Goal: Task Accomplishment & Management: Manage account settings

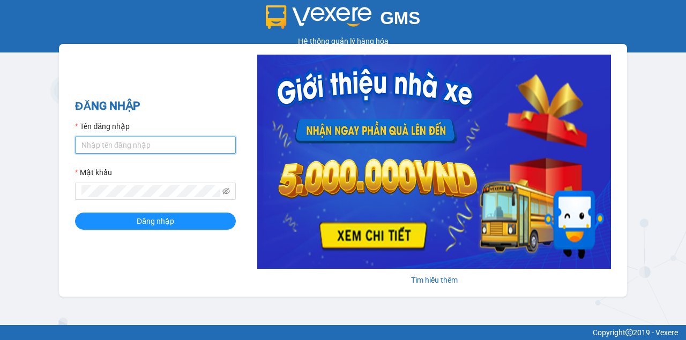
click at [99, 147] on input "Tên đăng nhập" at bounding box center [155, 145] width 161 height 17
type input "O"
type input "oanhml.quochoang"
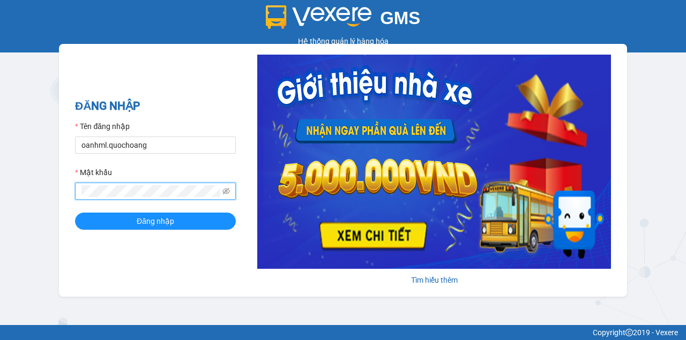
click at [75, 213] on button "Đăng nhập" at bounding box center [155, 221] width 161 height 17
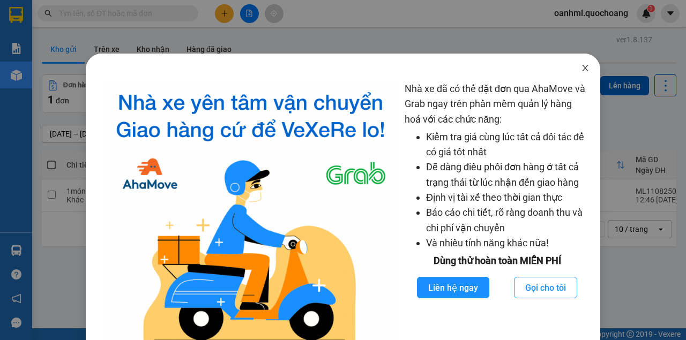
click at [581, 72] on icon "close" at bounding box center [585, 68] width 9 height 9
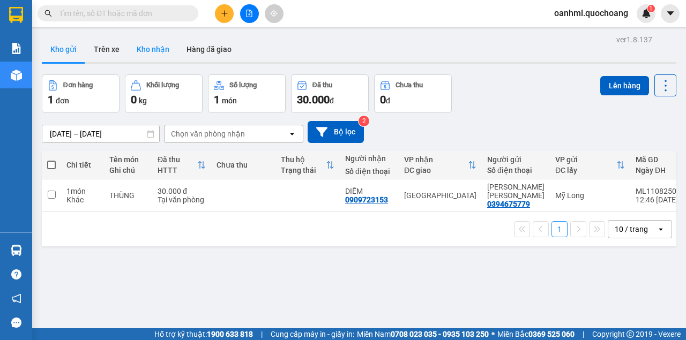
click at [152, 55] on button "Kho nhận" at bounding box center [153, 49] width 50 height 26
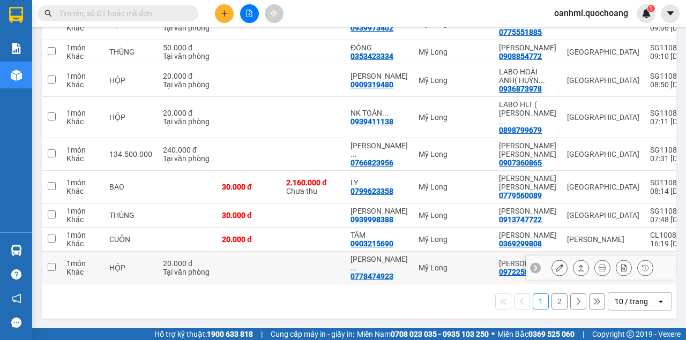
scroll to position [227, 0]
click at [619, 306] on div "10 / trang" at bounding box center [631, 301] width 33 height 11
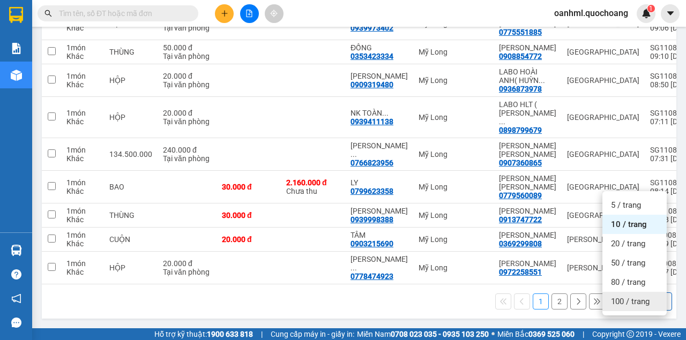
click at [615, 296] on span "100 / trang" at bounding box center [630, 301] width 39 height 11
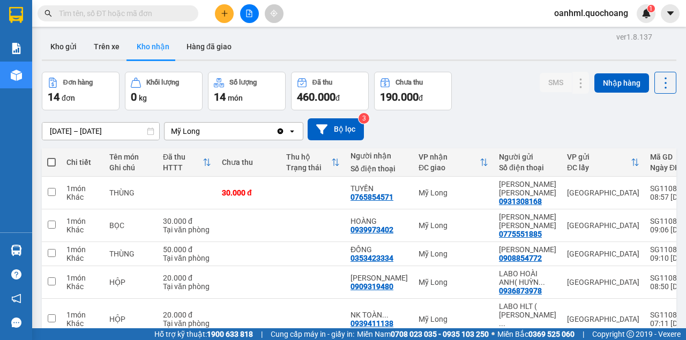
scroll to position [0, 0]
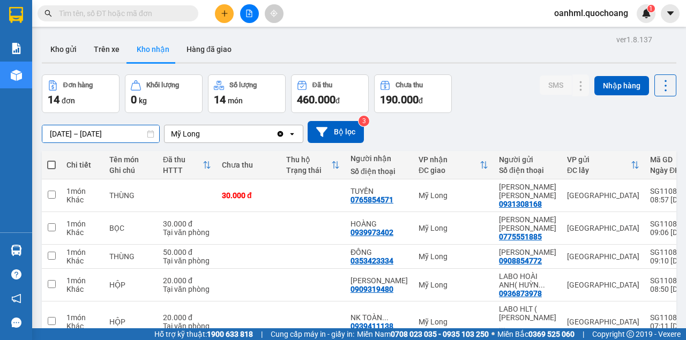
click at [70, 133] on input "09/08/2025 – 11/08/2025" at bounding box center [100, 133] width 117 height 17
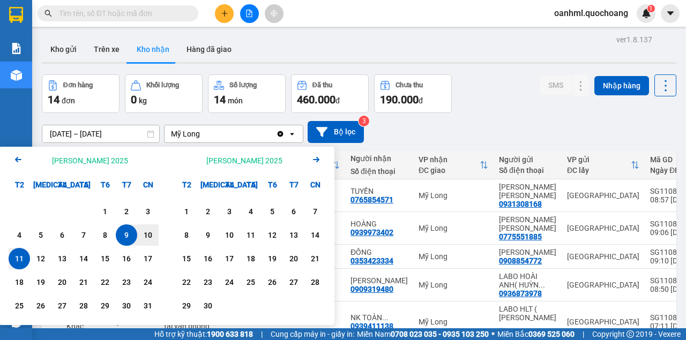
click at [18, 162] on icon "Arrow Left" at bounding box center [18, 159] width 13 height 13
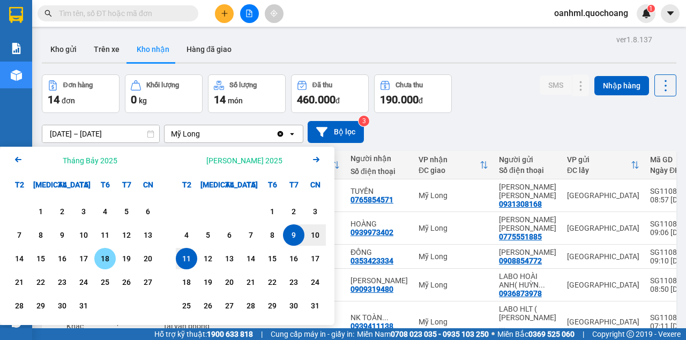
click at [107, 265] on div "18" at bounding box center [105, 258] width 15 height 13
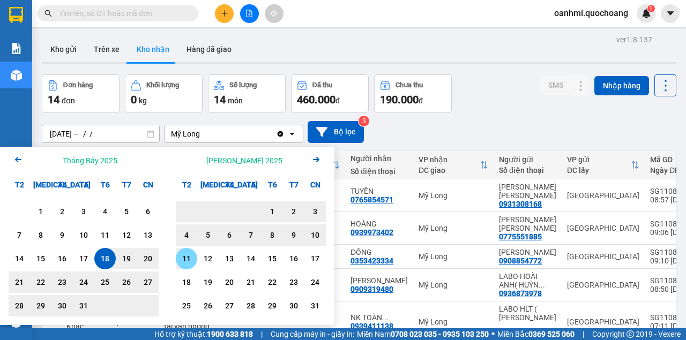
click at [184, 256] on div "11" at bounding box center [186, 258] width 15 height 13
type input "18/07/2025 – 11/08/2025"
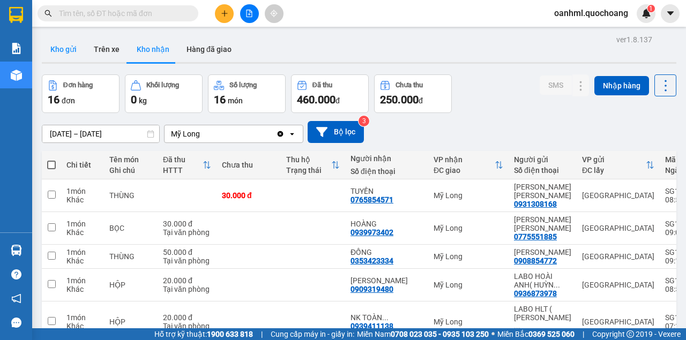
click at [61, 54] on button "Kho gửi" at bounding box center [63, 49] width 43 height 26
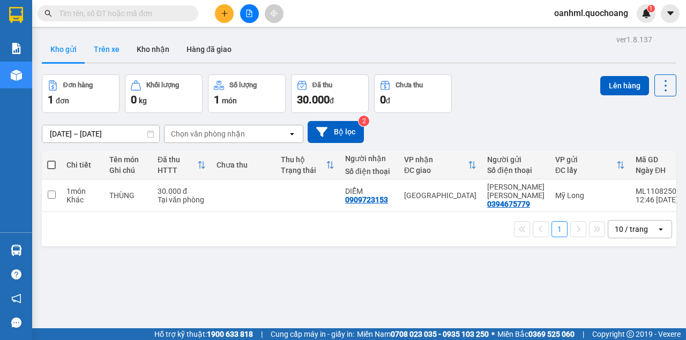
click at [95, 48] on button "Trên xe" at bounding box center [106, 49] width 43 height 26
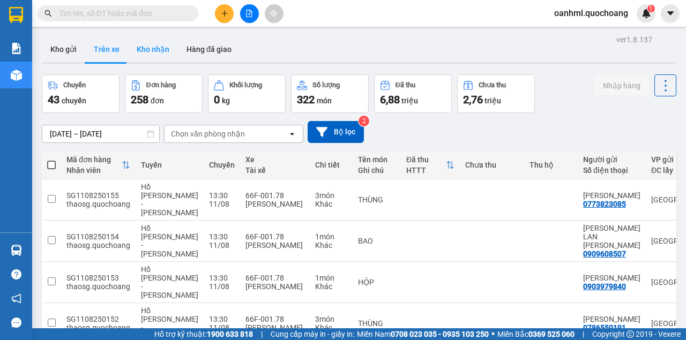
click at [145, 56] on button "Kho nhận" at bounding box center [153, 49] width 50 height 26
type input "18/07/2025 – 11/08/2025"
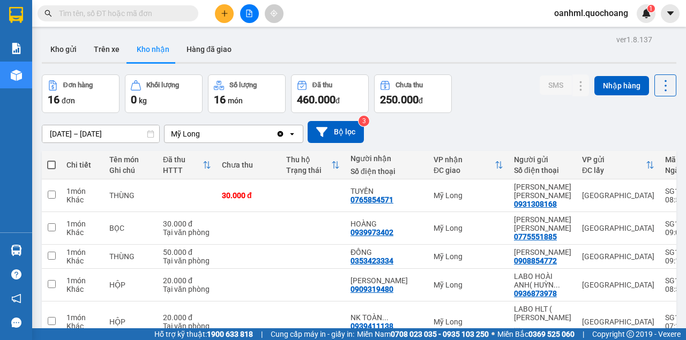
click at [136, 17] on input "text" at bounding box center [122, 14] width 126 height 12
type input "d"
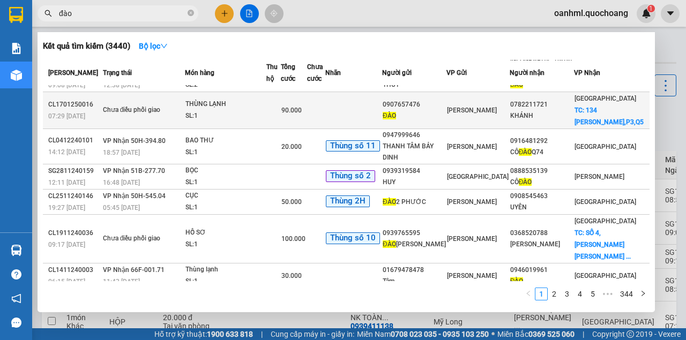
scroll to position [129, 0]
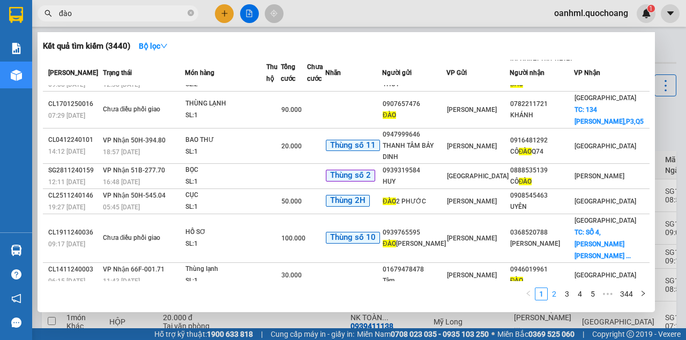
type input "đào"
click at [557, 294] on link "2" at bounding box center [554, 294] width 12 height 12
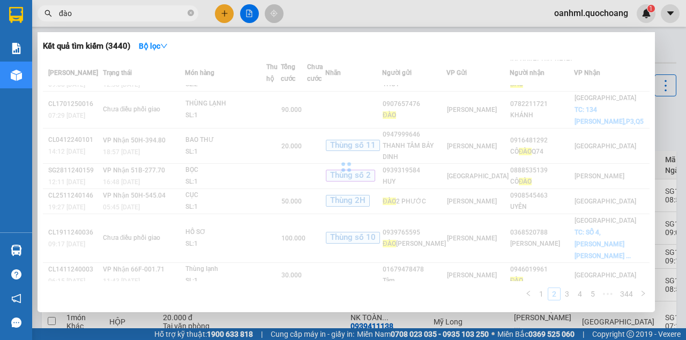
scroll to position [76, 0]
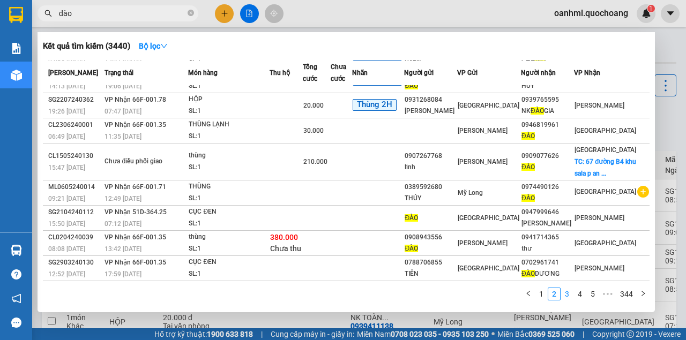
click at [565, 295] on link "3" at bounding box center [567, 294] width 12 height 12
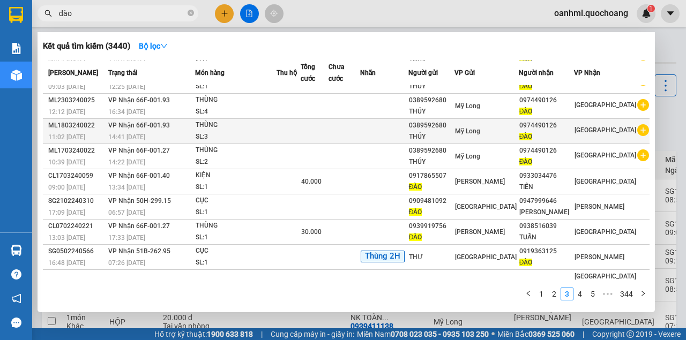
scroll to position [0, 0]
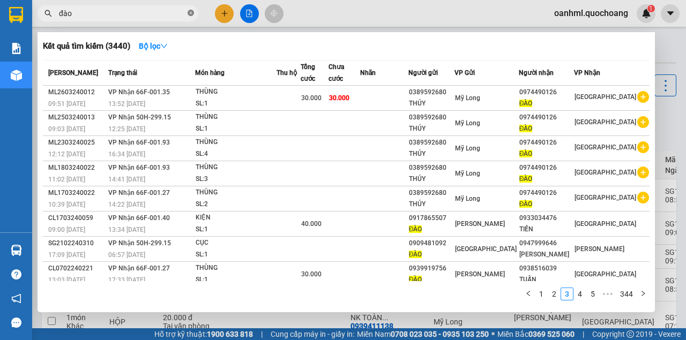
click at [192, 16] on icon "close-circle" at bounding box center [191, 13] width 6 height 6
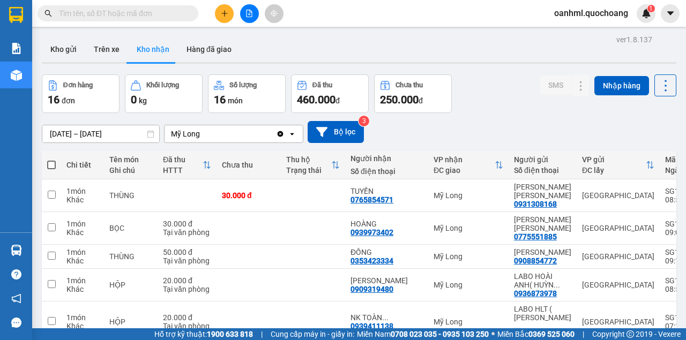
click at [178, 11] on input "text" at bounding box center [122, 14] width 126 height 12
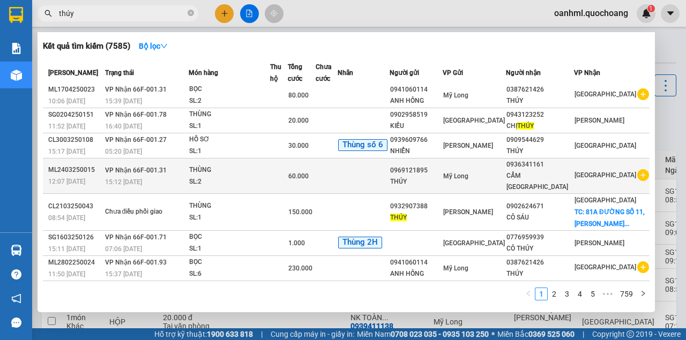
scroll to position [98, 0]
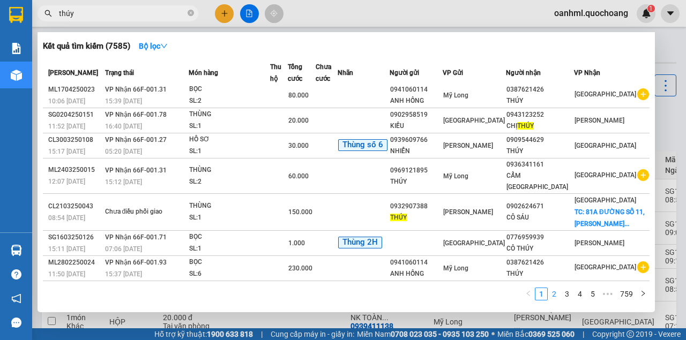
type input "thúy"
click at [558, 294] on link "2" at bounding box center [554, 294] width 12 height 12
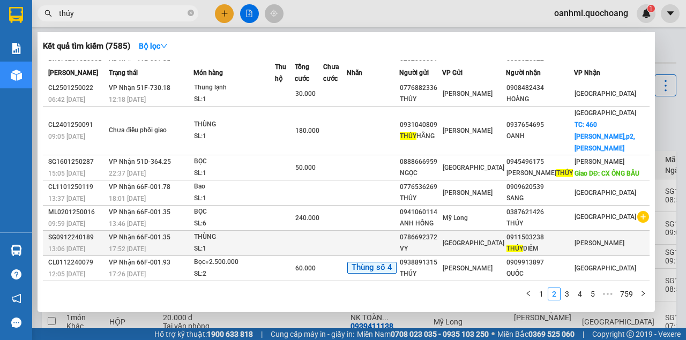
scroll to position [100, 0]
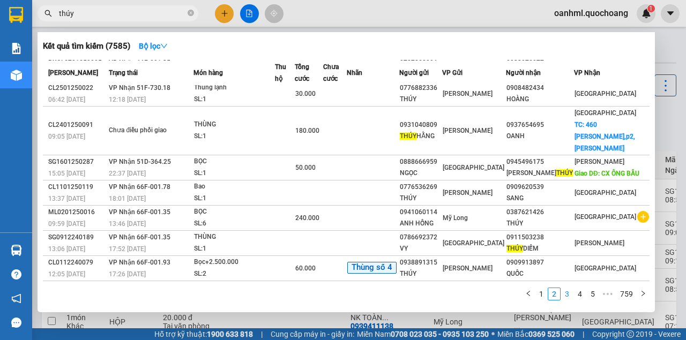
click at [570, 294] on link "3" at bounding box center [567, 294] width 12 height 12
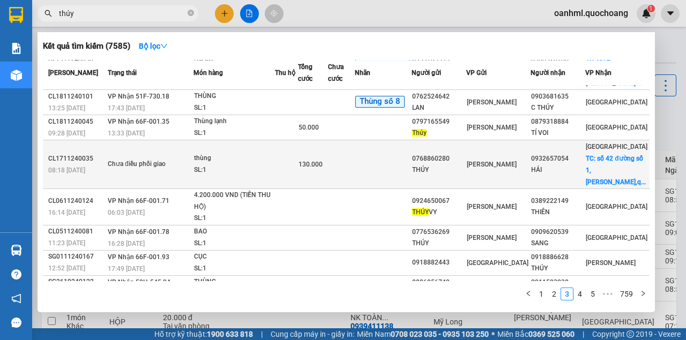
scroll to position [98, 0]
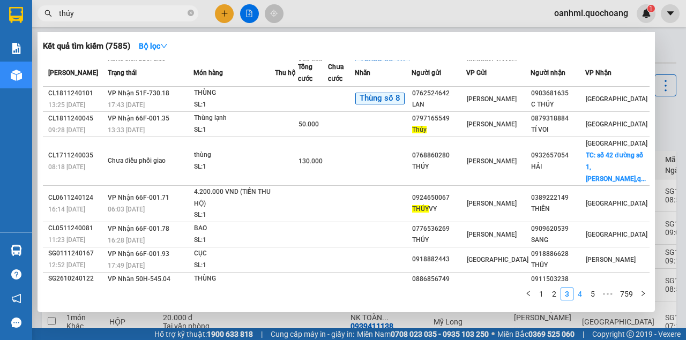
click at [581, 297] on link "4" at bounding box center [580, 294] width 12 height 12
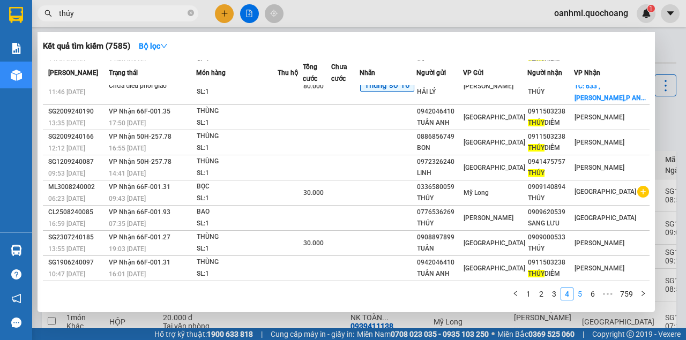
scroll to position [76, 0]
click at [585, 297] on link "5" at bounding box center [580, 294] width 12 height 12
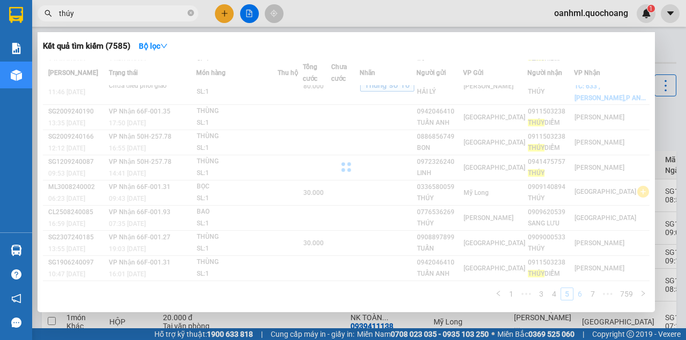
scroll to position [51, 0]
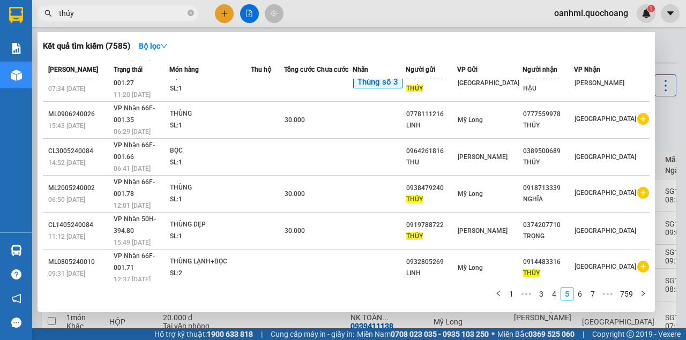
click at [663, 121] on div at bounding box center [343, 170] width 686 height 340
click at [189, 13] on icon "close-circle" at bounding box center [191, 13] width 6 height 6
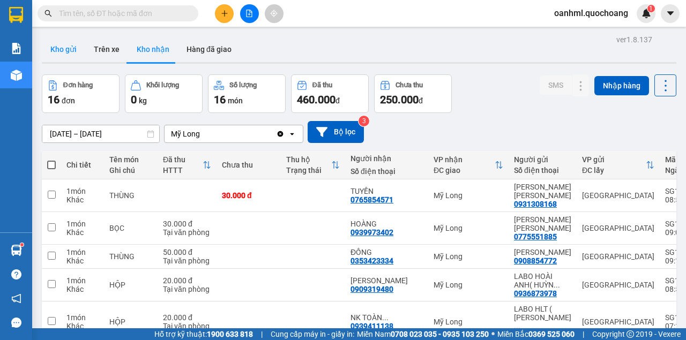
click at [65, 51] on button "Kho gửi" at bounding box center [63, 49] width 43 height 26
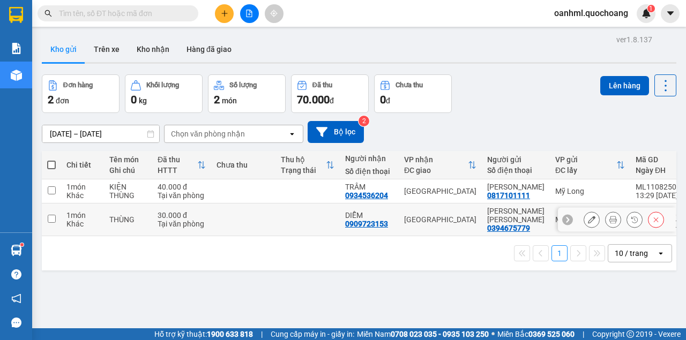
click at [72, 228] on div "Khác" at bounding box center [82, 224] width 32 height 9
checkbox input "true"
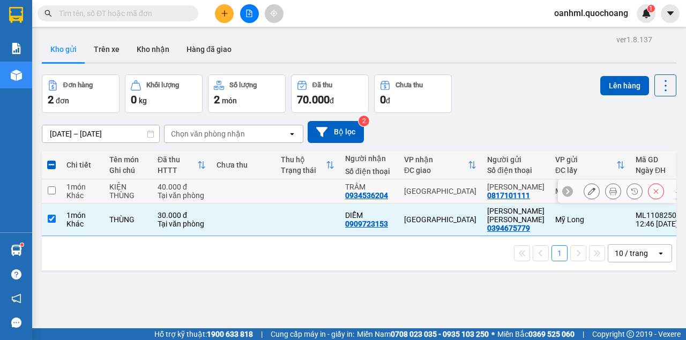
click at [84, 199] on div "Khác" at bounding box center [82, 195] width 32 height 9
checkbox input "true"
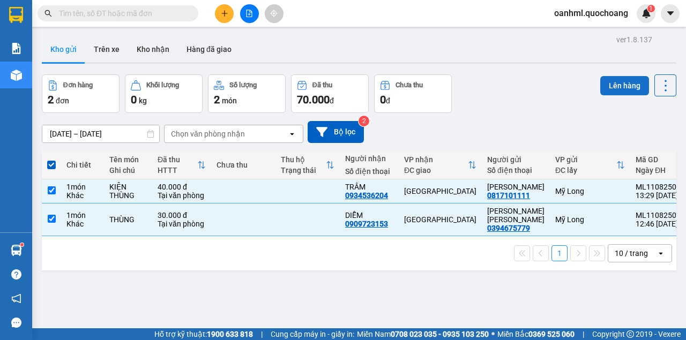
click at [627, 84] on button "Lên hàng" at bounding box center [624, 85] width 49 height 19
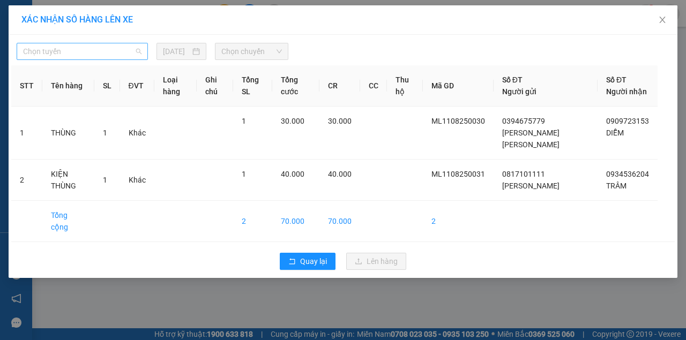
click at [134, 51] on span "Chọn tuyến" at bounding box center [82, 51] width 118 height 16
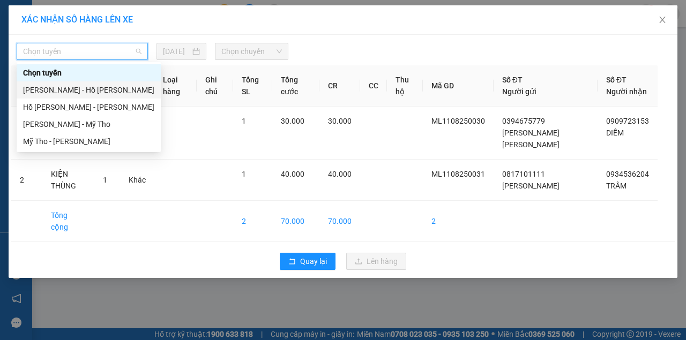
click at [69, 87] on div "Cao Lãnh - Hồ Chí Minh" at bounding box center [88, 90] width 131 height 12
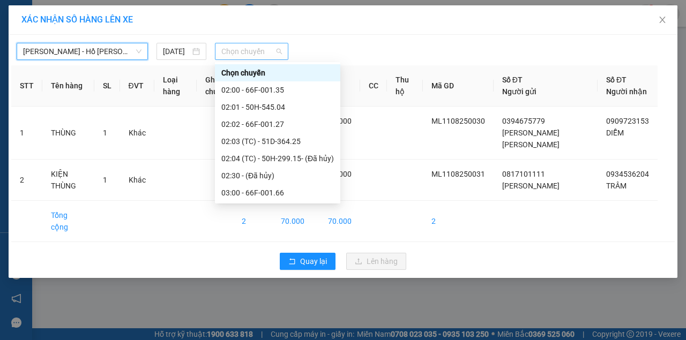
click at [250, 59] on div "Chọn chuyến" at bounding box center [251, 51] width 73 height 17
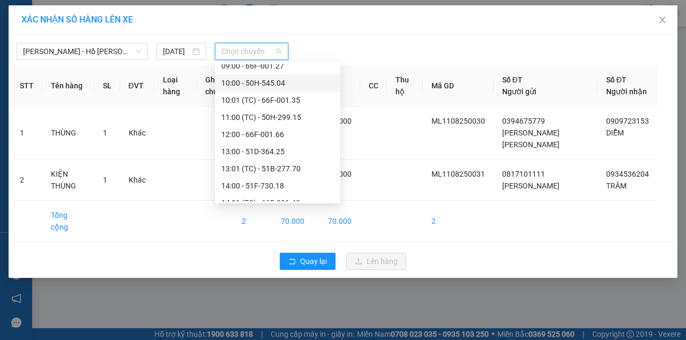
scroll to position [322, 0]
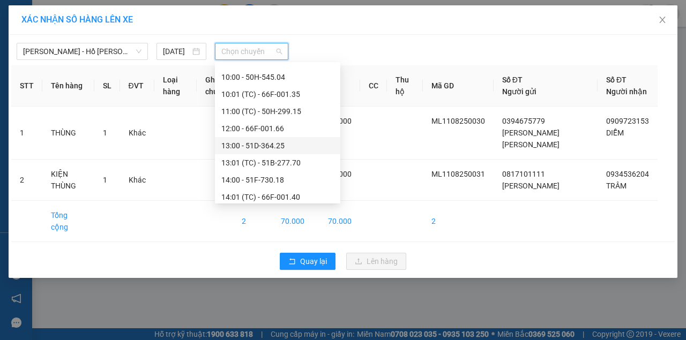
click at [272, 148] on div "13:00 - 51D-364.25" at bounding box center [277, 146] width 113 height 12
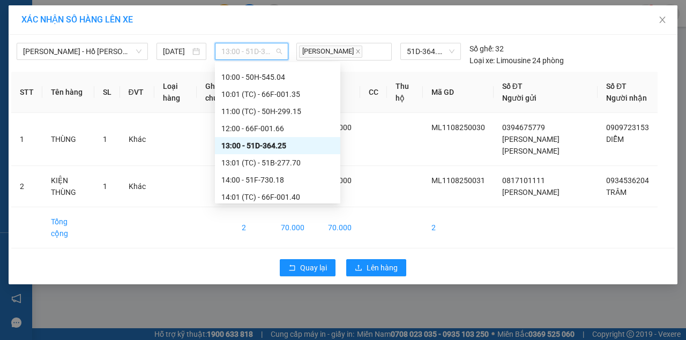
click at [251, 55] on span "13:00 - 51D-364.25" at bounding box center [251, 51] width 60 height 16
click at [255, 165] on div "13:01 (TC) - 51B-277.70" at bounding box center [277, 163] width 113 height 12
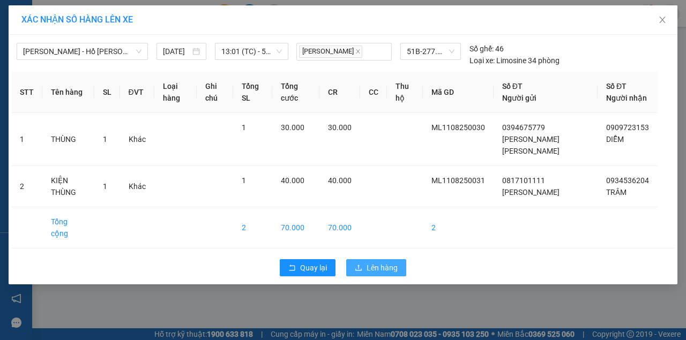
click at [377, 262] on span "Lên hàng" at bounding box center [382, 268] width 31 height 12
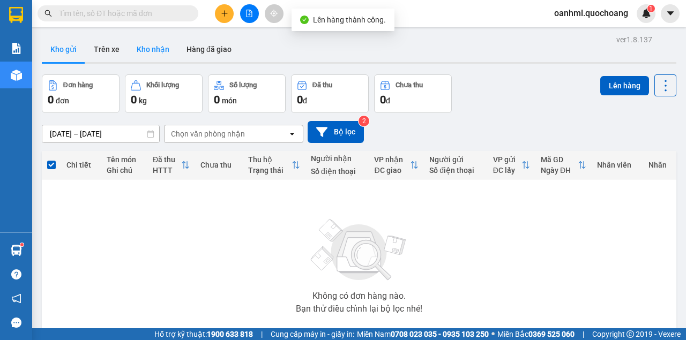
click at [157, 45] on button "Kho nhận" at bounding box center [153, 49] width 50 height 26
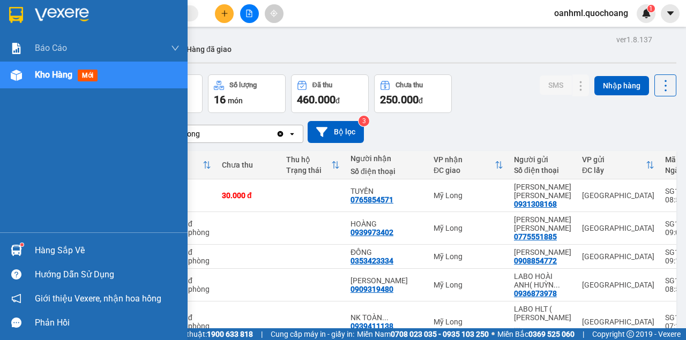
click at [39, 252] on div "Hàng sắp về" at bounding box center [107, 251] width 145 height 16
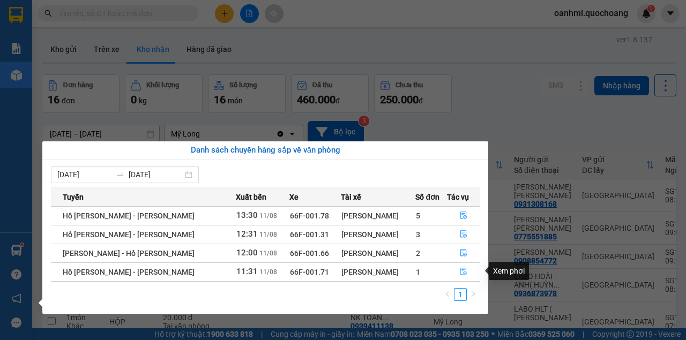
click at [460, 272] on icon "file-done" at bounding box center [464, 272] width 8 height 8
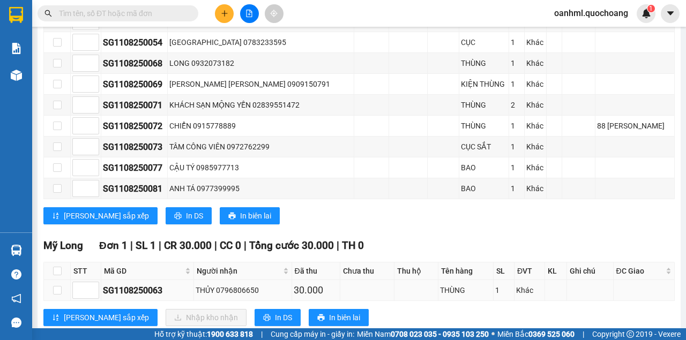
scroll to position [671, 0]
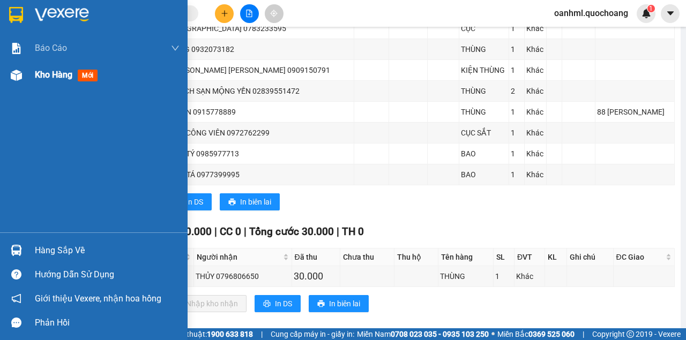
click at [46, 78] on span "Kho hàng" at bounding box center [54, 75] width 38 height 10
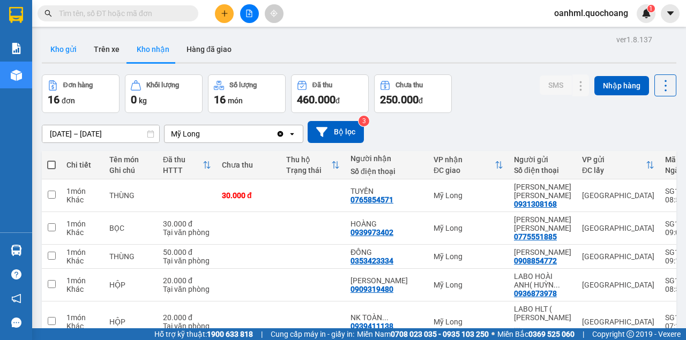
click at [56, 44] on button "Kho gửi" at bounding box center [63, 49] width 43 height 26
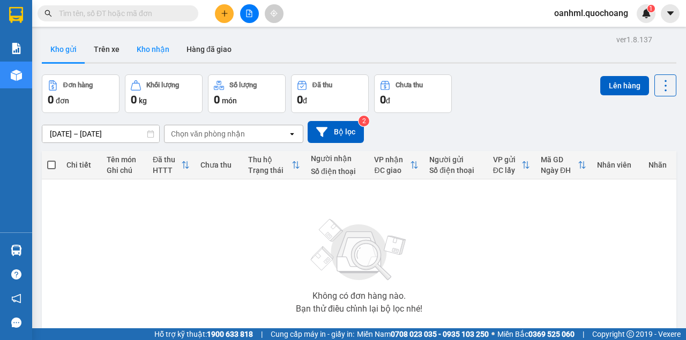
click at [157, 53] on button "Kho nhận" at bounding box center [153, 49] width 50 height 26
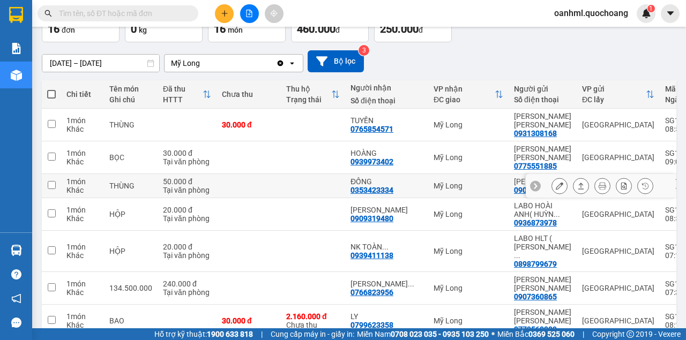
scroll to position [71, 0]
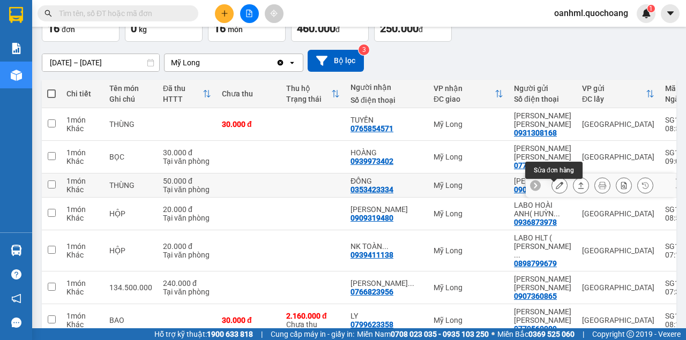
click at [556, 189] on icon at bounding box center [560, 186] width 8 height 8
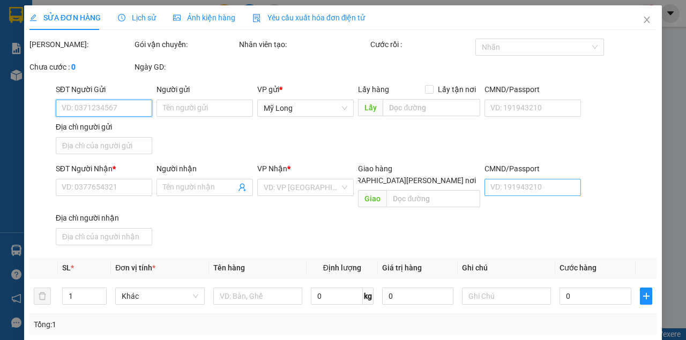
type input "0908854772"
type input "TẠ MINH CHƠN"
type input "57 HƯNG PHÚ P8 Q8"
type input "0353423334"
type input "ĐỒNG"
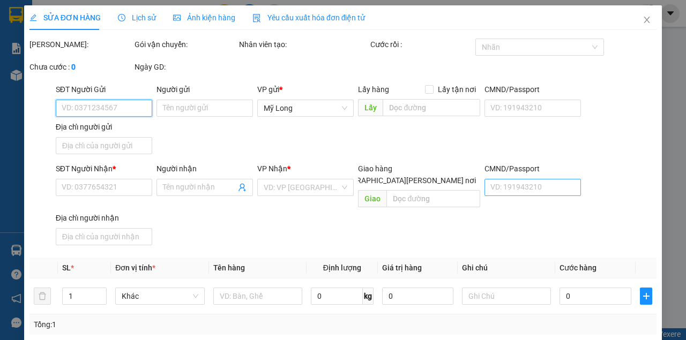
type input "50.000"
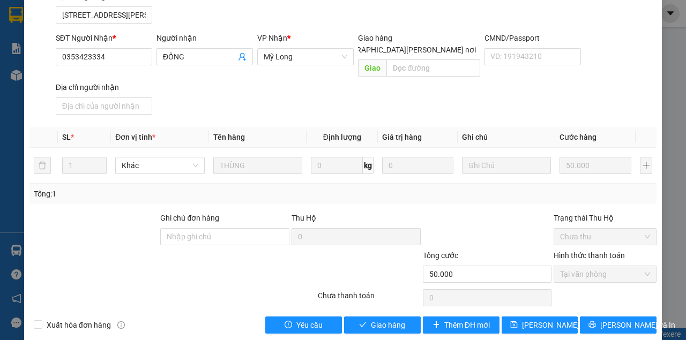
scroll to position [144, 0]
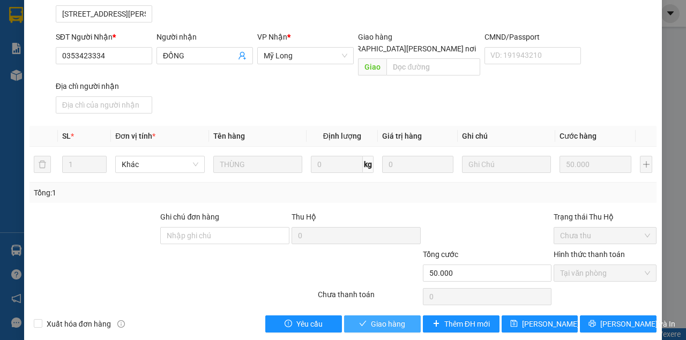
click at [378, 316] on button "Giao hàng" at bounding box center [382, 324] width 77 height 17
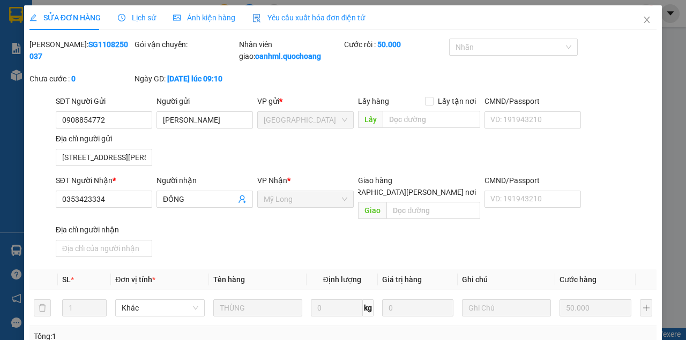
scroll to position [0, 0]
click at [641, 16] on span "Close" at bounding box center [647, 20] width 30 height 30
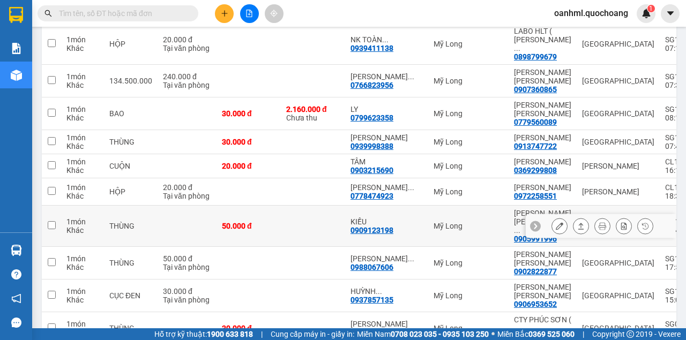
scroll to position [177, 0]
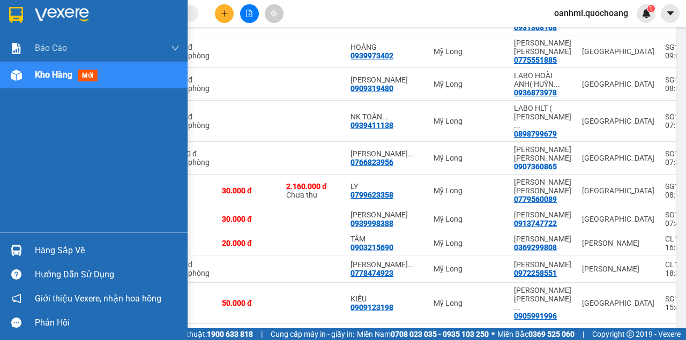
click at [46, 256] on div "Hàng sắp về" at bounding box center [107, 251] width 145 height 16
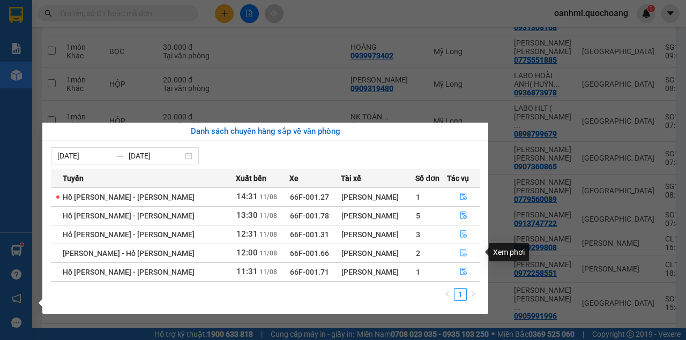
click at [460, 253] on icon "file-done" at bounding box center [464, 253] width 8 height 8
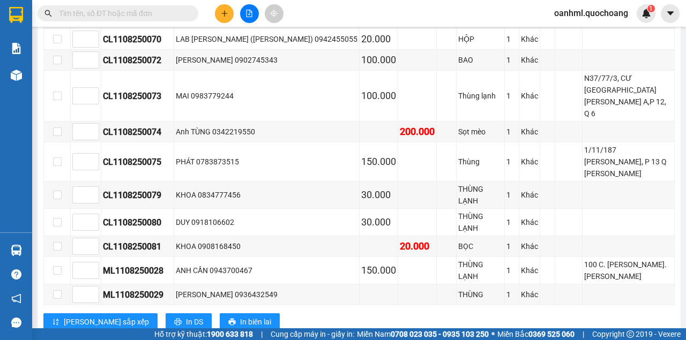
scroll to position [961, 0]
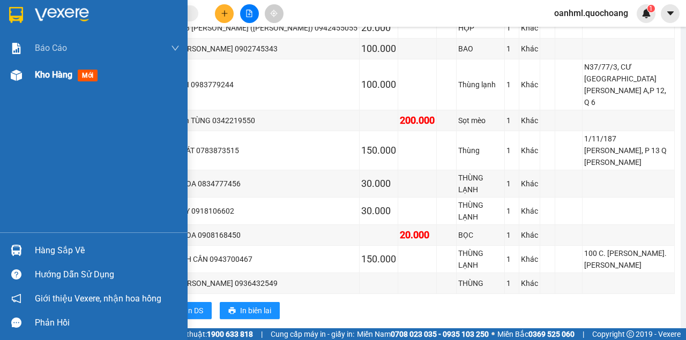
click at [50, 72] on span "Kho hàng" at bounding box center [54, 75] width 38 height 10
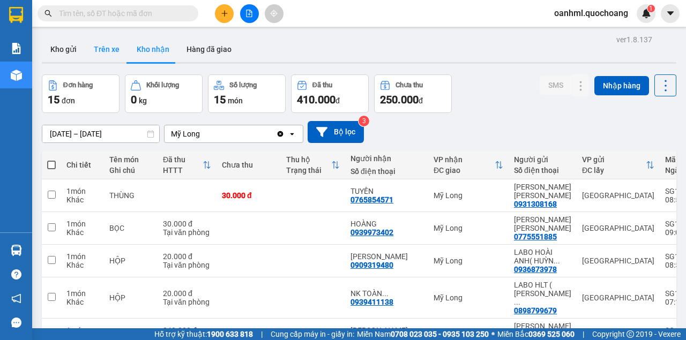
click at [113, 54] on button "Trên xe" at bounding box center [106, 49] width 43 height 26
type input "09/08/2025 – 11/08/2025"
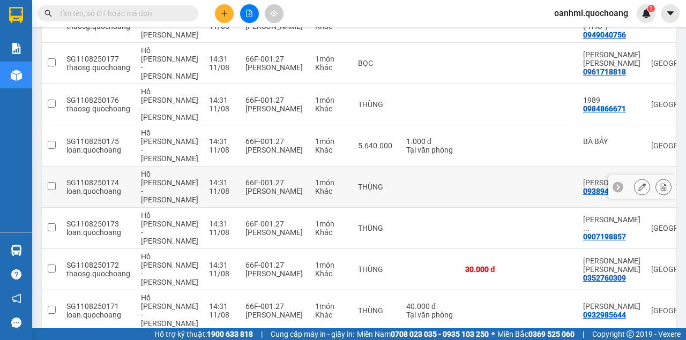
scroll to position [227, 0]
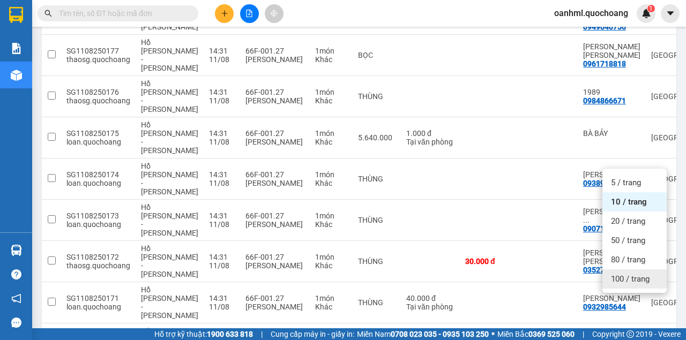
click at [613, 277] on span "100 / trang" at bounding box center [630, 279] width 39 height 11
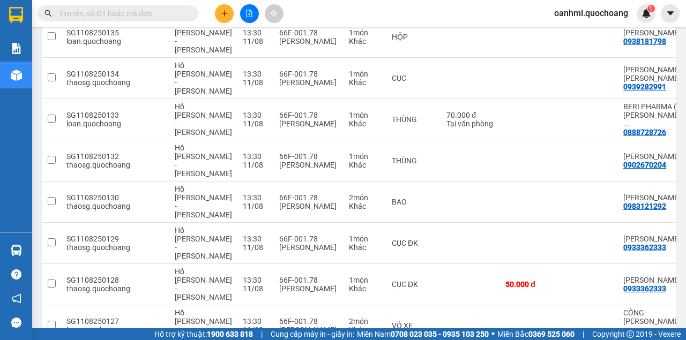
scroll to position [2478, 0]
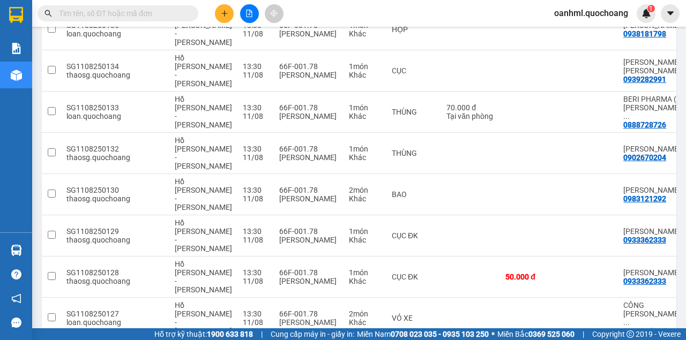
checkbox input "true"
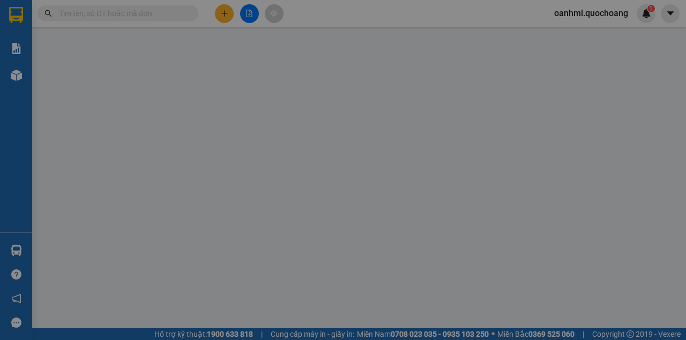
type input "0775897859"
type input "ĐẶNG MỸ DẠ"
type input "ẤP 2 MỸ HIỆP ĐỒNG THÁP"
type input "0943700467"
type input "ANH CẦN"
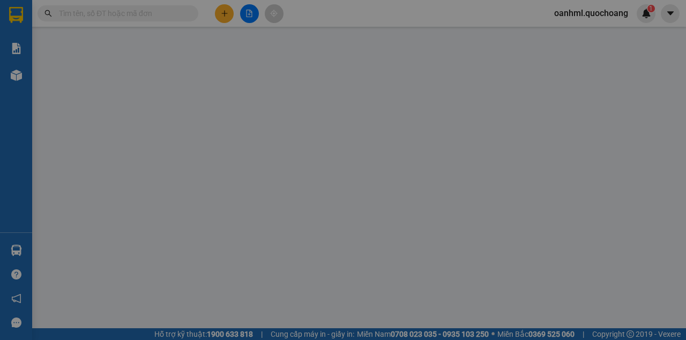
checkbox input "true"
type input "100 C. LÊ VĂN DUYÊT. BÌNH THẠNH"
type input "150.000"
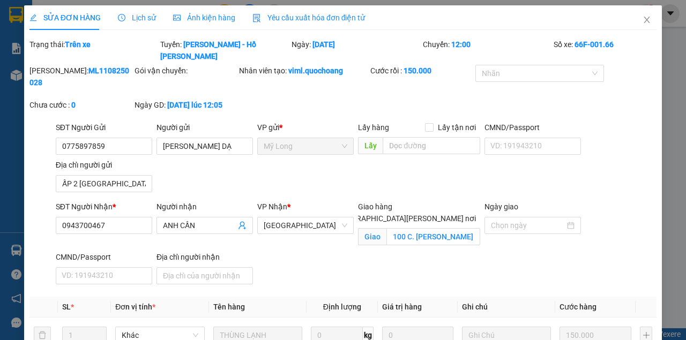
click at [142, 13] on span "Lịch sử" at bounding box center [137, 17] width 38 height 9
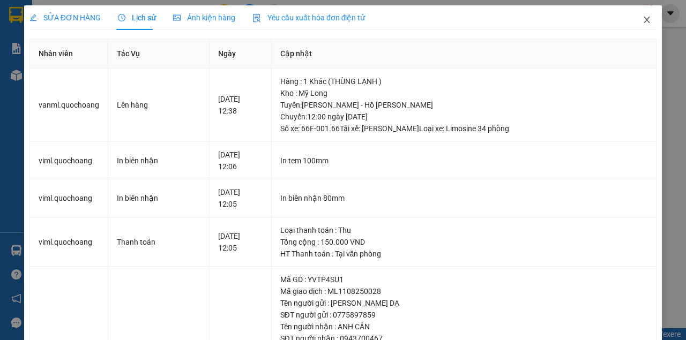
click at [643, 20] on icon "close" at bounding box center [647, 20] width 9 height 9
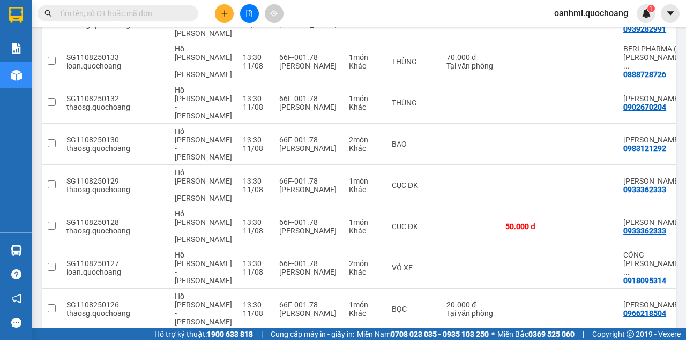
scroll to position [2537, 0]
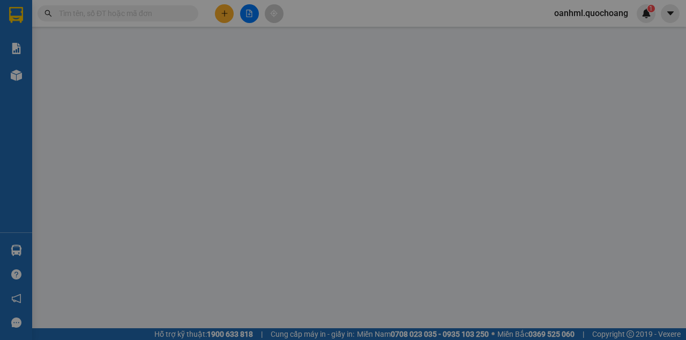
type input "0983299455"
type input "BÙI NGỌC TRUNG"
type input "ẤP 5, TÂN HỘI TRUNG, ĐỒNG THÁP"
type input "0933915355"
type input "HẠNH"
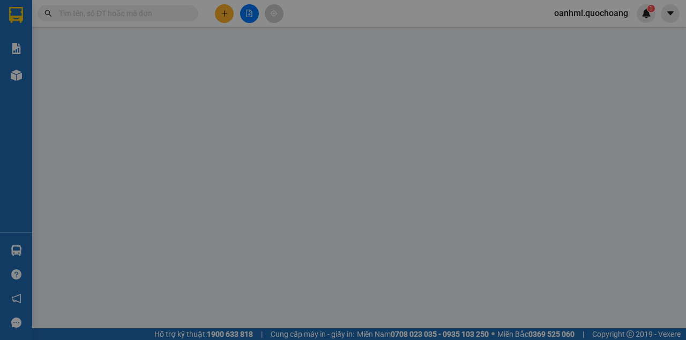
type input "20.000"
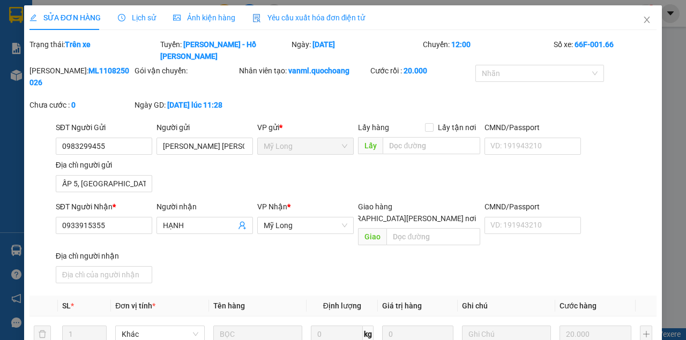
click at [134, 15] on span "Lịch sử" at bounding box center [137, 17] width 38 height 9
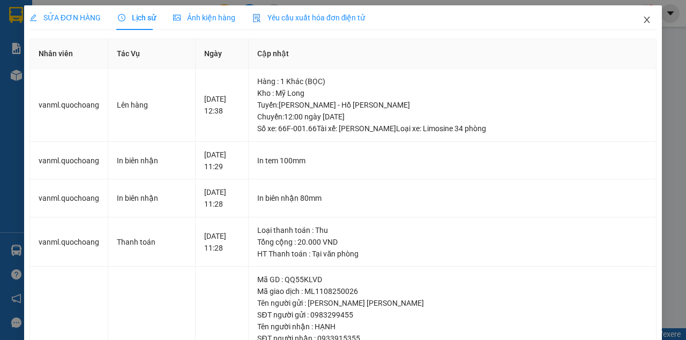
click at [643, 18] on icon "close" at bounding box center [647, 20] width 9 height 9
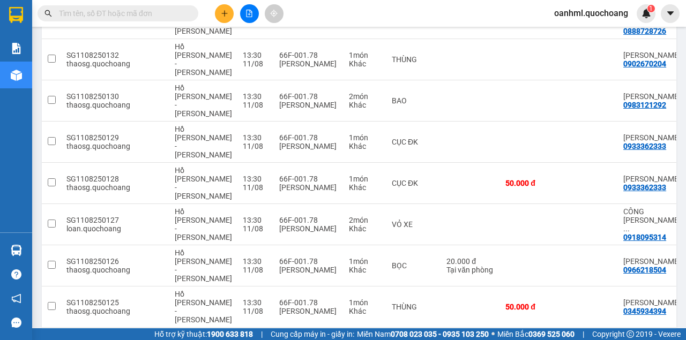
scroll to position [2573, 0]
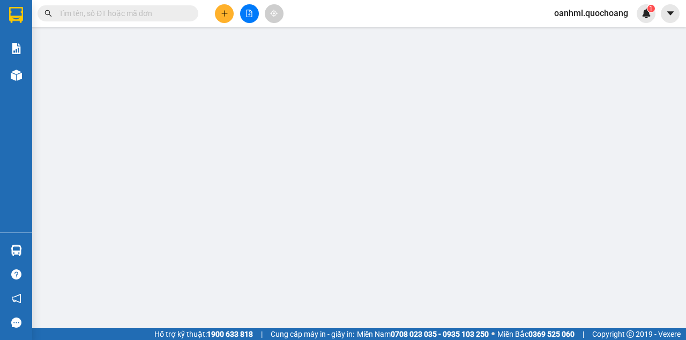
type input "0775897859"
type input "ĐẶNG MỸ DẠ"
type input "ẤP 2 MỸ HIỆP ĐỒNG THÁP"
type input "0943700467"
type input "ANH CẦN"
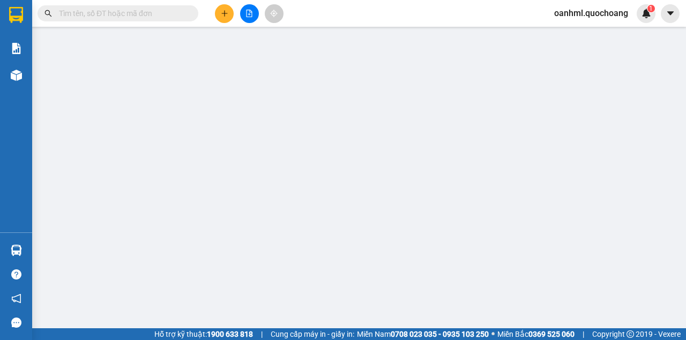
checkbox input "true"
type input "100 C. LÊ VĂN DUYÊT. BÌNH THẠNH"
type input "150.000"
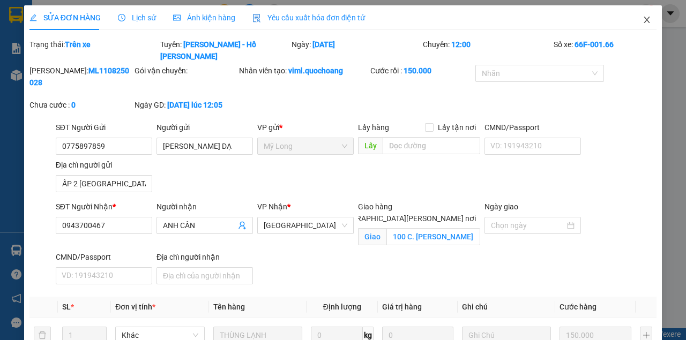
click at [643, 17] on icon "close" at bounding box center [647, 20] width 9 height 9
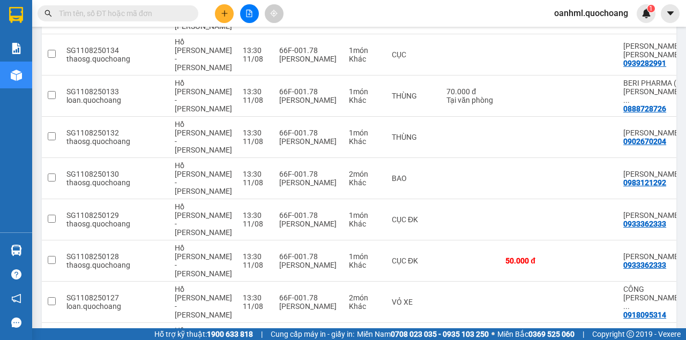
scroll to position [2501, 0]
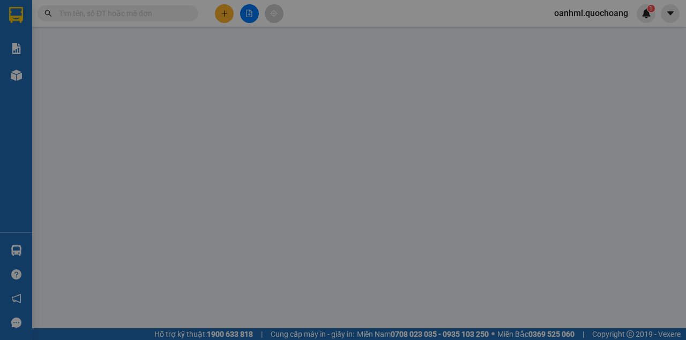
type input "0983299455"
type input "BÙI NGỌC TRUNG"
type input "ẤP 5, TÂN HỘI TRUNG, ĐỒNG THÁP"
type input "0933915355"
type input "HẠNH"
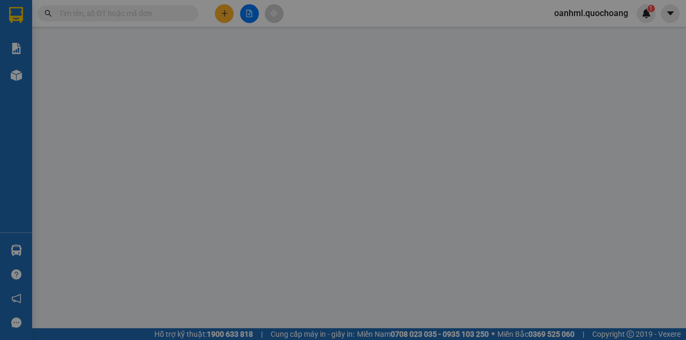
type input "20.000"
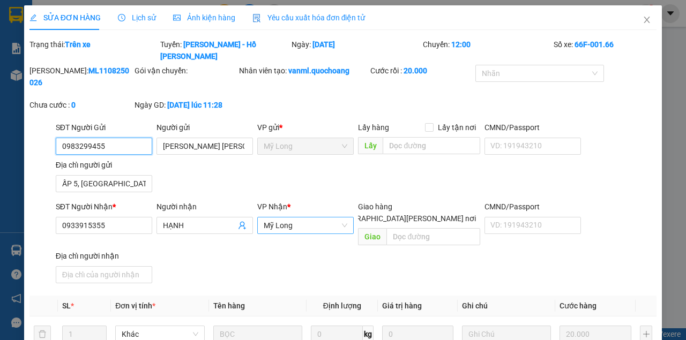
click at [330, 218] on span "Mỹ Long" at bounding box center [306, 226] width 84 height 16
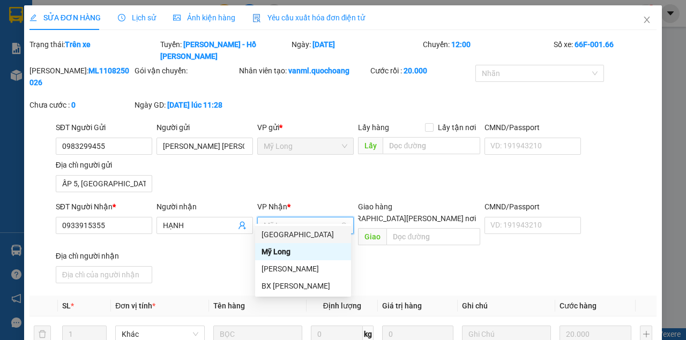
click at [311, 231] on div "Sài Gòn" at bounding box center [303, 235] width 83 height 12
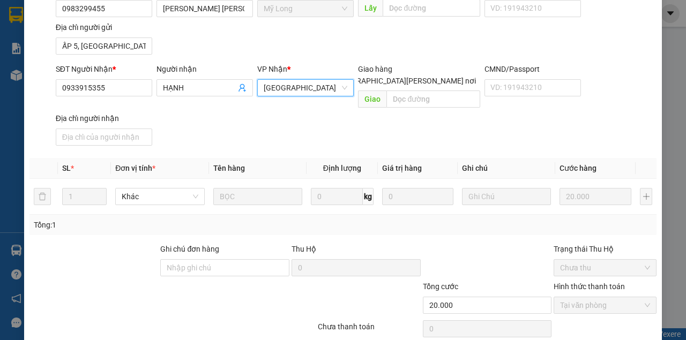
scroll to position [143, 0]
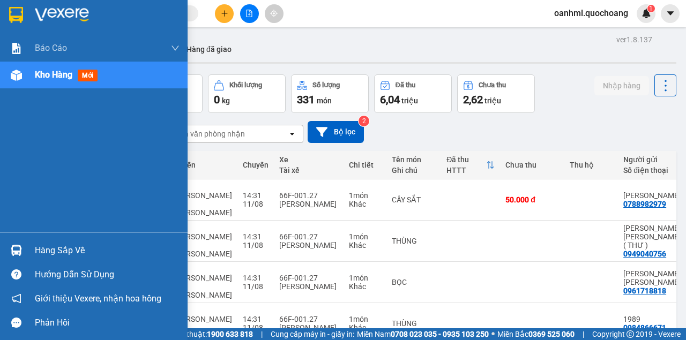
click at [50, 248] on div "Hàng sắp về" at bounding box center [107, 251] width 145 height 16
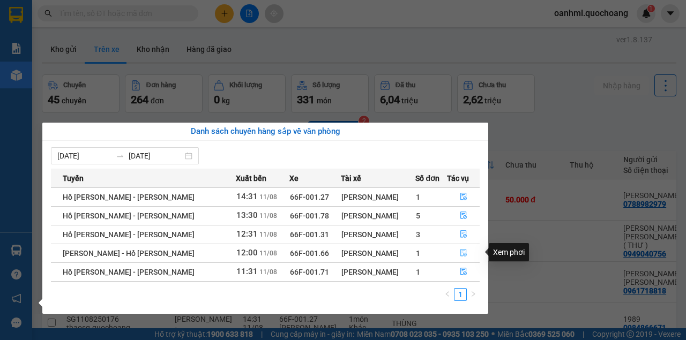
click at [460, 253] on icon "file-done" at bounding box center [464, 253] width 8 height 8
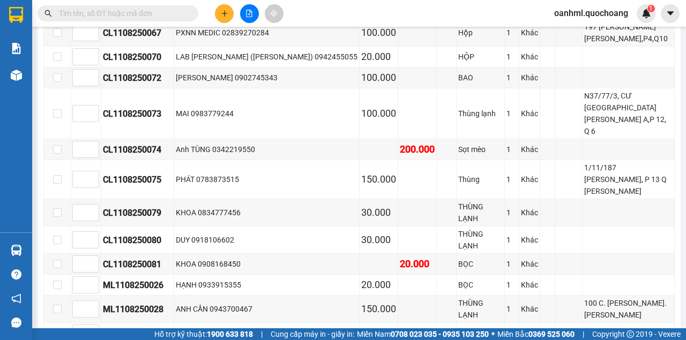
scroll to position [961, 0]
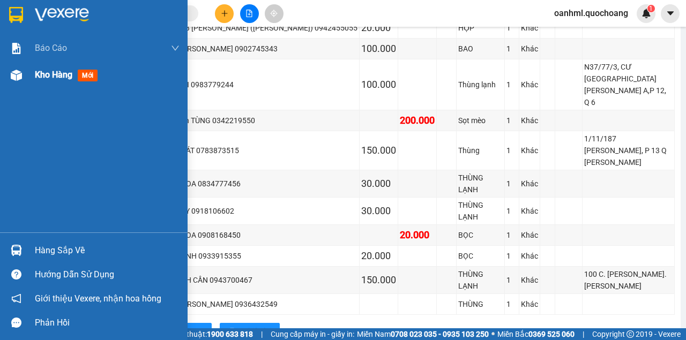
click at [57, 78] on span "Kho hàng" at bounding box center [54, 75] width 38 height 10
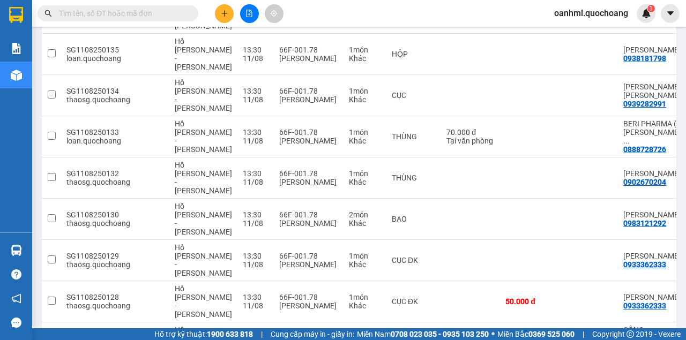
scroll to position [2533, 0]
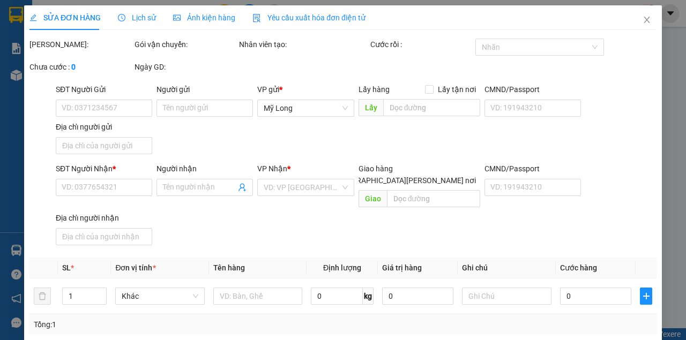
type input "0903182883"
type input "ĐOÀN THỊ THANH TUYỀN"
type input "ẤP 5B BÌNH HÀNG TRUNG ĐỒNG THÁP"
type input "0909718148"
type input "CHÚ ÚT NA"
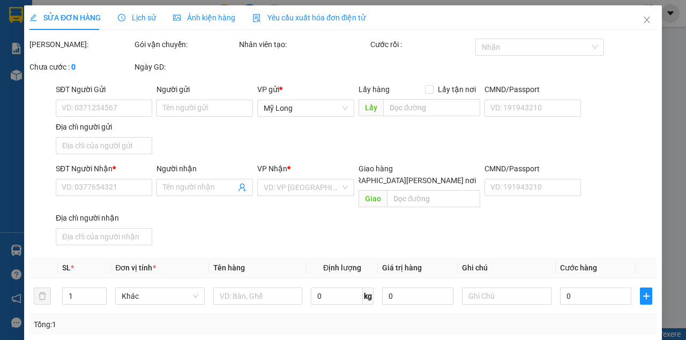
type input "60.000"
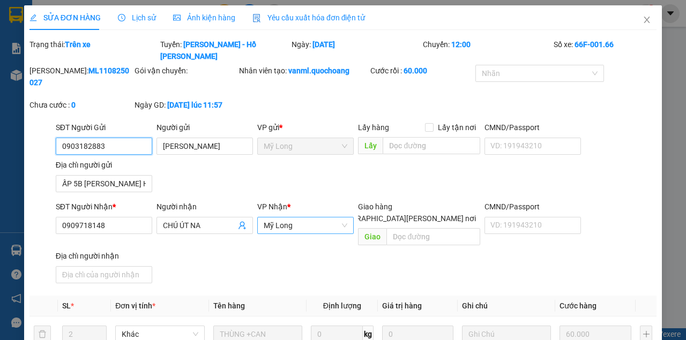
click at [312, 218] on span "Mỹ Long" at bounding box center [306, 226] width 84 height 16
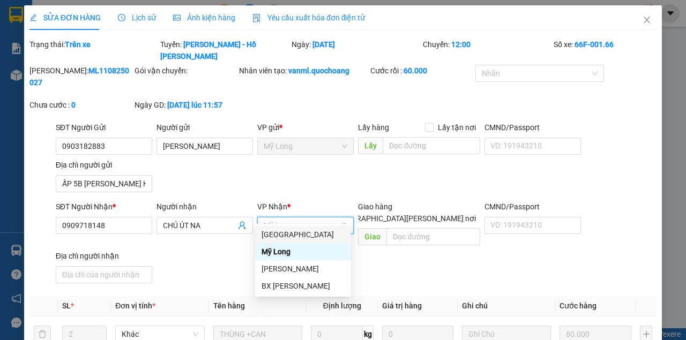
click at [286, 236] on div "Sài Gòn" at bounding box center [303, 235] width 83 height 12
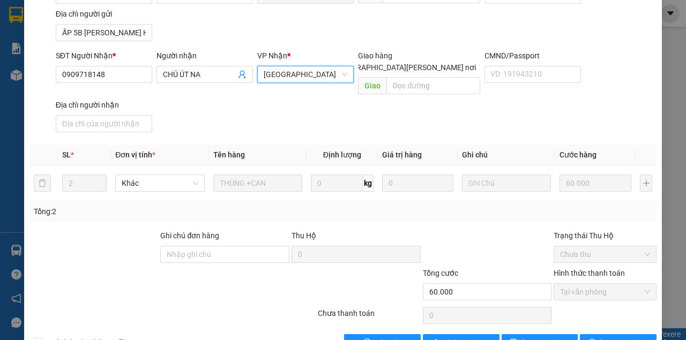
scroll to position [158, 0]
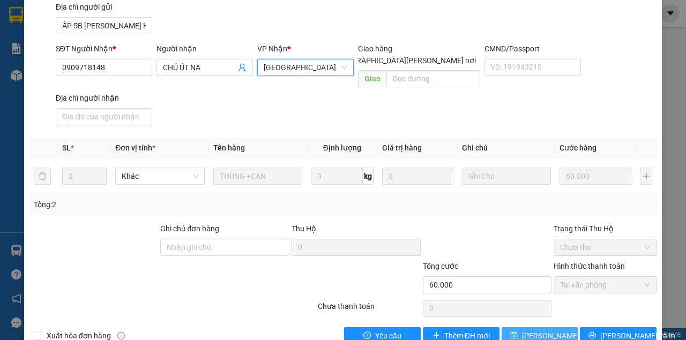
click at [530, 330] on span "Lưu thay đổi" at bounding box center [556, 336] width 69 height 12
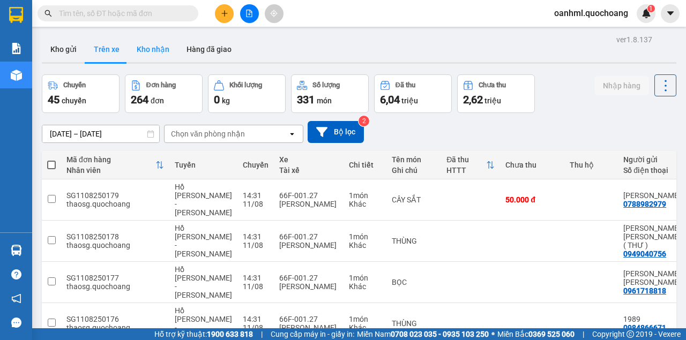
click at [150, 45] on button "Kho nhận" at bounding box center [153, 49] width 50 height 26
type input "18/07/2025 – 11/08/2025"
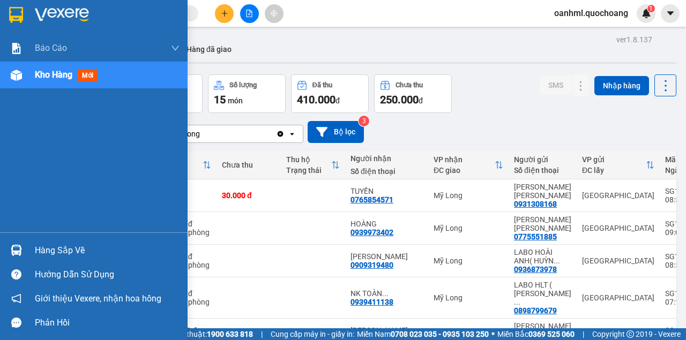
click at [75, 249] on div "Hàng sắp về" at bounding box center [107, 251] width 145 height 16
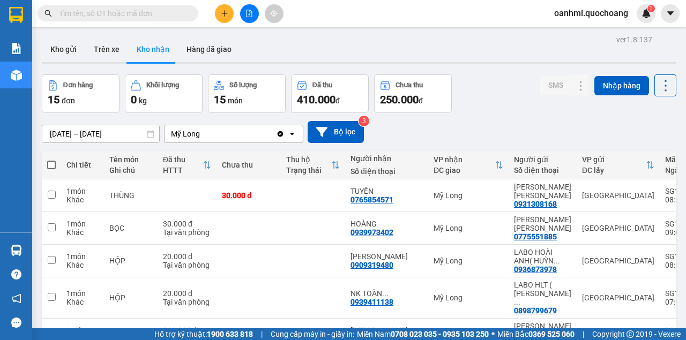
click at [479, 92] on section "Kết quả tìm kiếm ( 7585 ) Bộ lọc Mã ĐH Trạng thái Món hàng Thu hộ Tổng cước Chư…" at bounding box center [343, 170] width 686 height 340
click at [58, 42] on button "Kho gửi" at bounding box center [63, 49] width 43 height 26
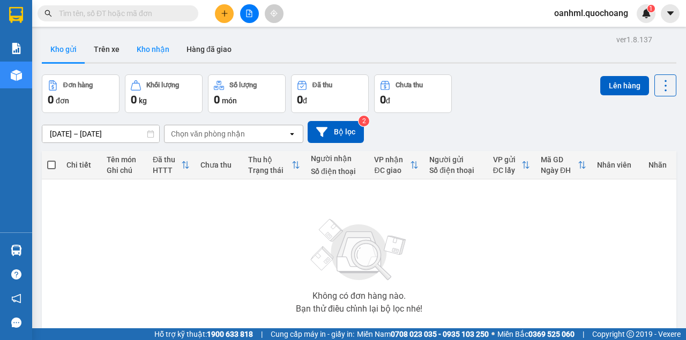
click at [166, 48] on button "Kho nhận" at bounding box center [153, 49] width 50 height 26
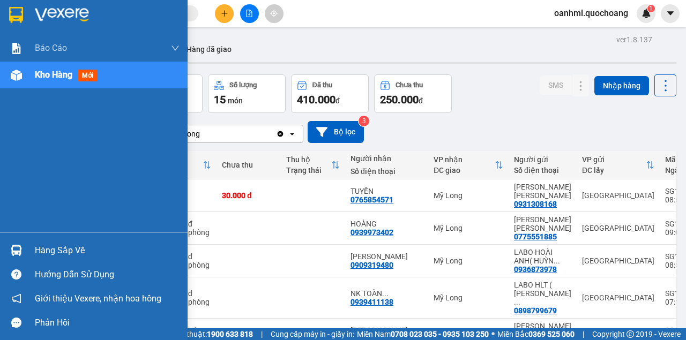
click at [62, 255] on div "Hàng sắp về" at bounding box center [107, 251] width 145 height 16
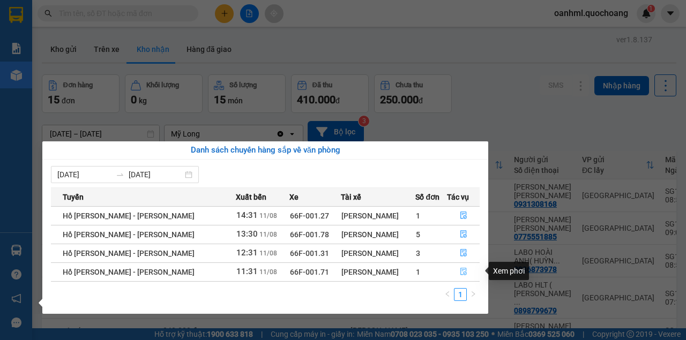
click at [463, 270] on icon "file-done" at bounding box center [464, 272] width 8 height 8
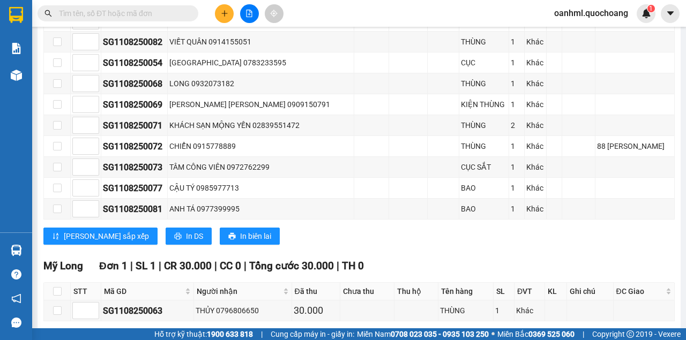
scroll to position [671, 0]
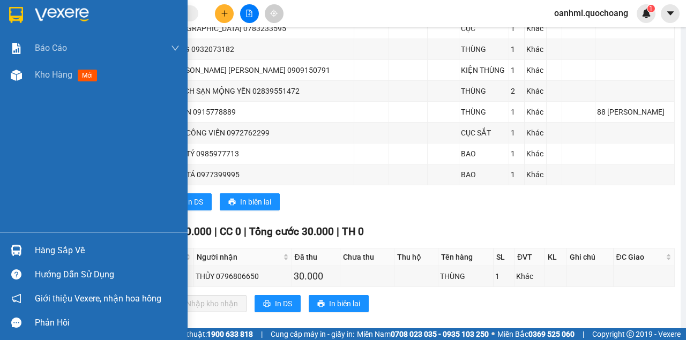
click at [69, 250] on div "Hàng sắp về" at bounding box center [107, 251] width 145 height 16
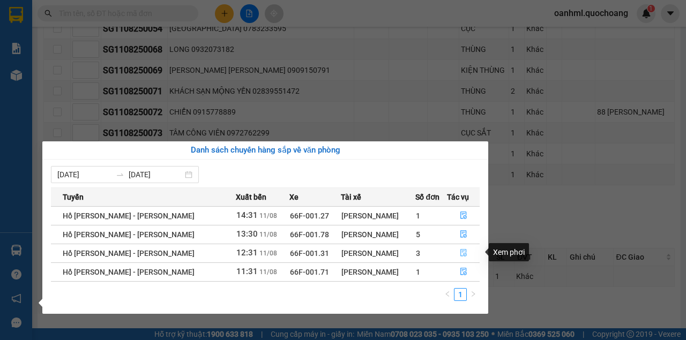
click at [461, 253] on icon "file-done" at bounding box center [464, 253] width 8 height 8
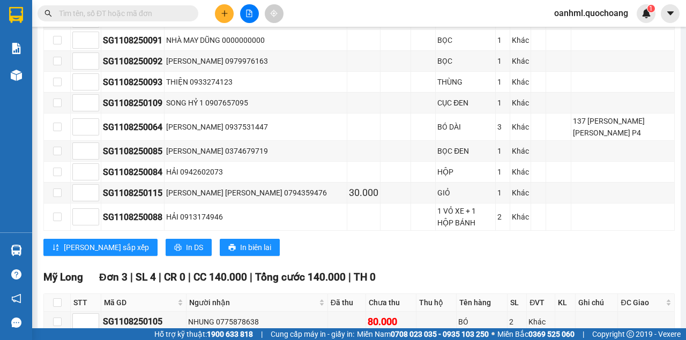
scroll to position [833, 0]
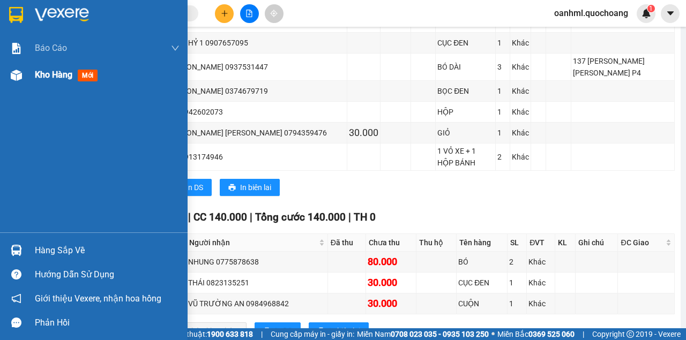
click at [50, 71] on span "Kho hàng" at bounding box center [54, 75] width 38 height 10
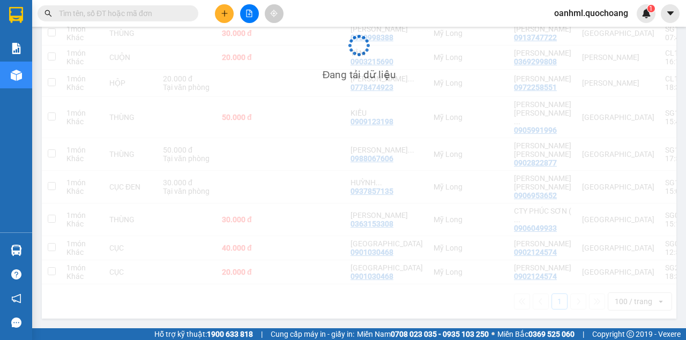
scroll to position [391, 0]
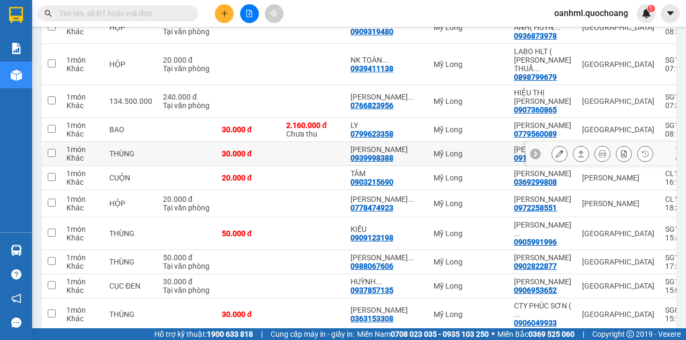
scroll to position [213, 0]
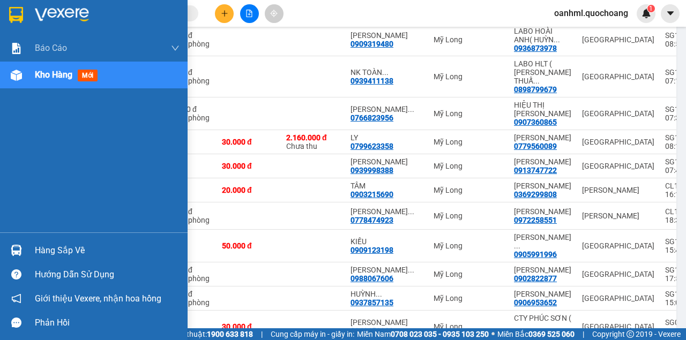
click at [49, 255] on div "Hàng sắp về" at bounding box center [107, 251] width 145 height 16
click at [10, 141] on div "Báo cáo Báo cáo dòng tiền (trạm) Doanh số tạo đơn theo VP gửi (trạm) Kho hàng m…" at bounding box center [94, 170] width 188 height 340
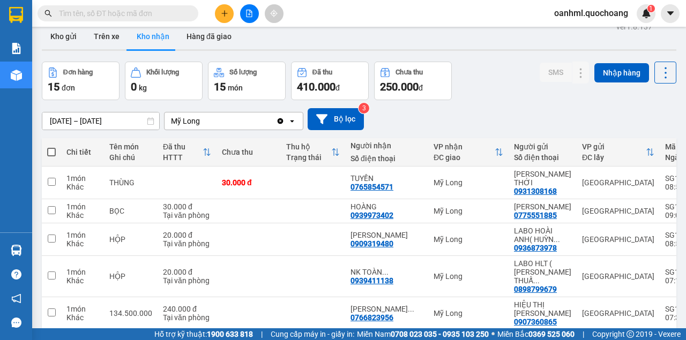
scroll to position [0, 0]
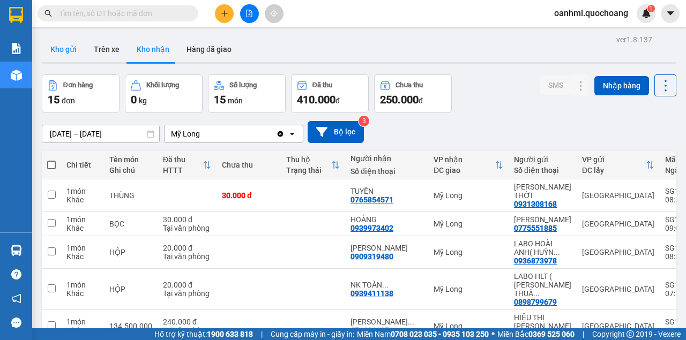
click at [76, 45] on button "Kho gửi" at bounding box center [63, 49] width 43 height 26
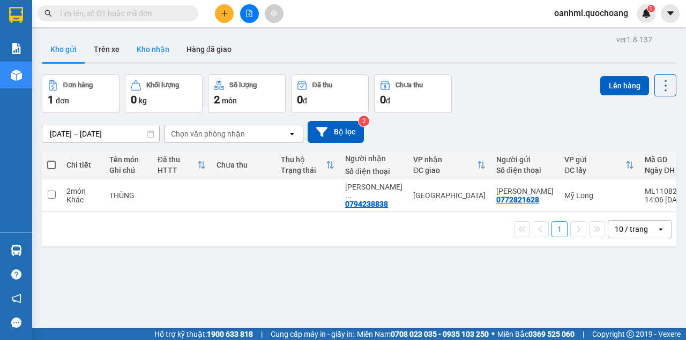
click at [154, 49] on button "Kho nhận" at bounding box center [153, 49] width 50 height 26
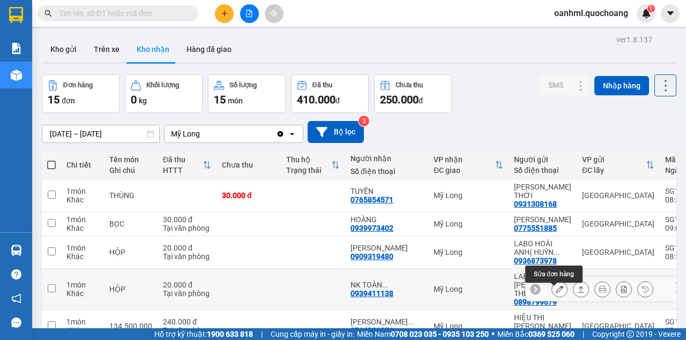
click at [556, 293] on icon at bounding box center [560, 290] width 8 height 8
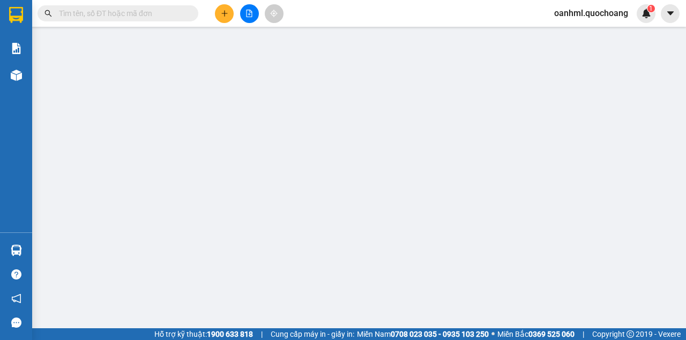
type input "0898799679"
type input "LABO HLT ( LÊ CÔNG THUẤN )"
type input "181 ĐƯỜNG SỐ 23 P11 Q6"
type input "0939411138"
type input "NK TOÀN TÂM"
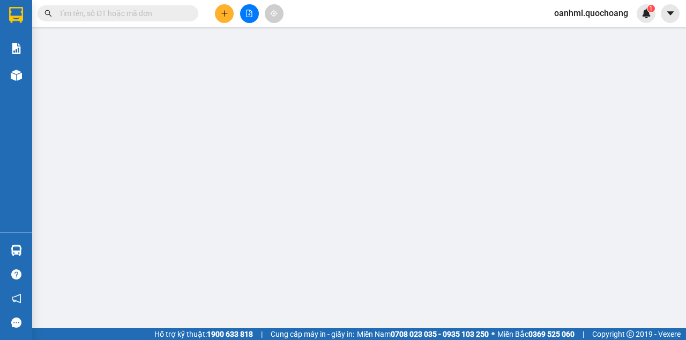
type input "20.000"
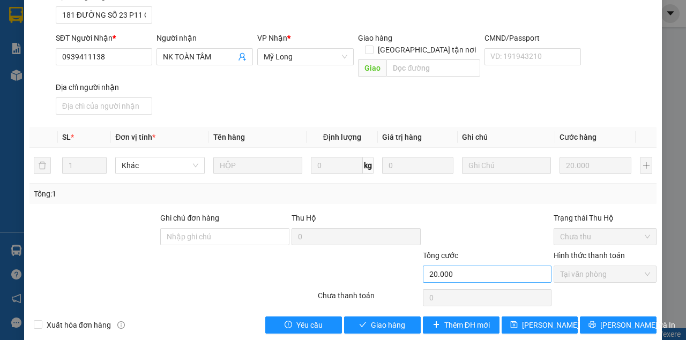
scroll to position [144, 0]
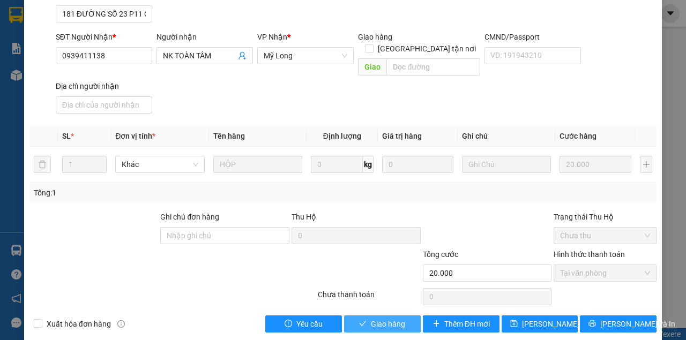
click at [402, 316] on button "Giao hàng" at bounding box center [382, 324] width 77 height 17
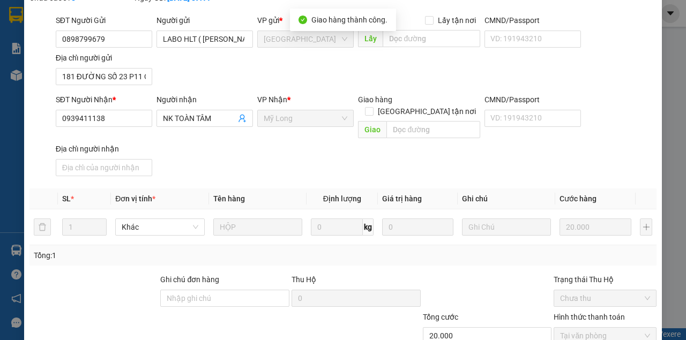
scroll to position [12, 0]
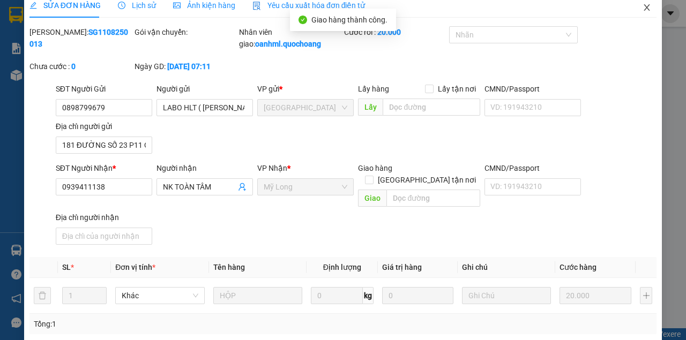
click at [643, 6] on icon "close" at bounding box center [647, 7] width 9 height 9
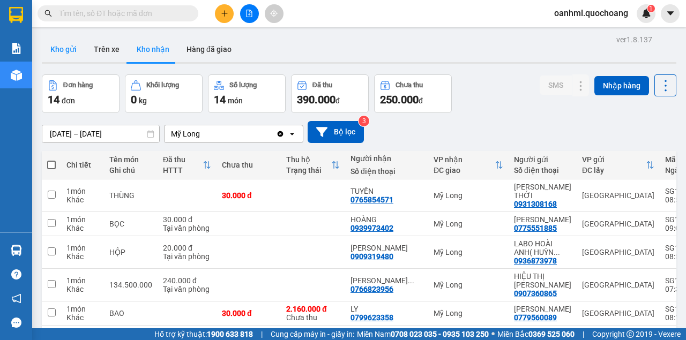
click at [69, 48] on button "Kho gửi" at bounding box center [63, 49] width 43 height 26
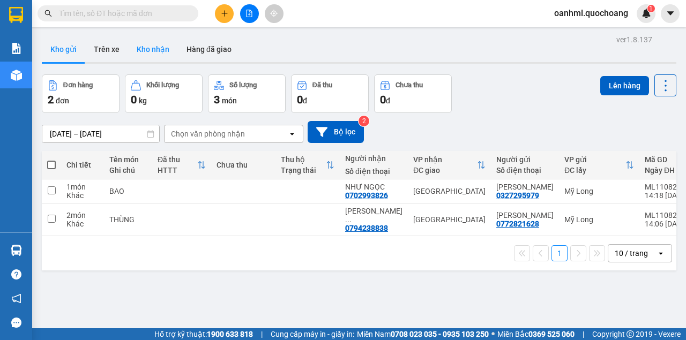
click at [156, 50] on button "Kho nhận" at bounding box center [153, 49] width 50 height 26
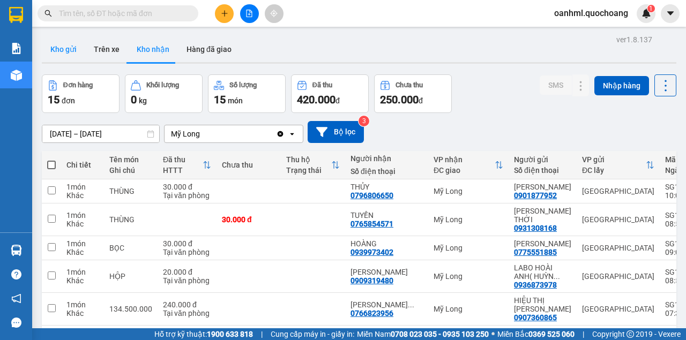
click at [72, 51] on button "Kho gửi" at bounding box center [63, 49] width 43 height 26
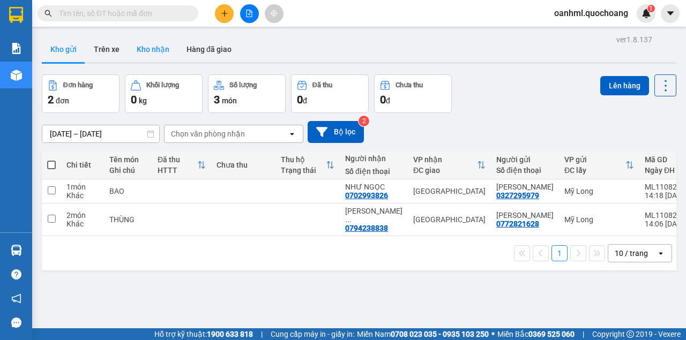
click at [151, 53] on button "Kho nhận" at bounding box center [153, 49] width 50 height 26
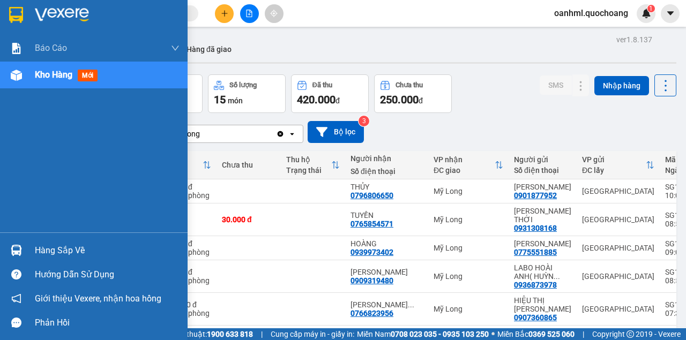
click at [69, 253] on div "Hàng sắp về" at bounding box center [107, 251] width 145 height 16
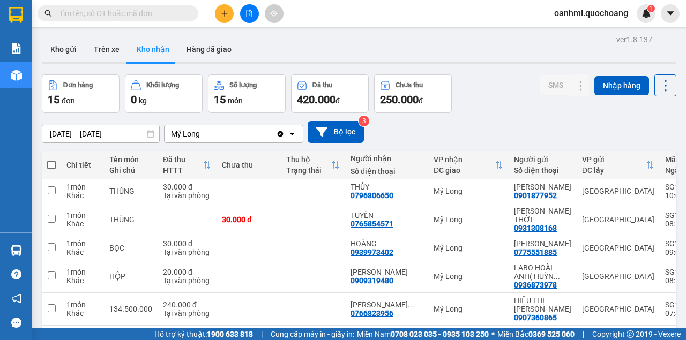
click at [508, 121] on section "Kết quả tìm kiếm ( 7585 ) Bộ lọc Mã ĐH Trạng thái Món hàng Thu hộ Tổng cước Chư…" at bounding box center [343, 170] width 686 height 340
click at [72, 44] on button "Kho gửi" at bounding box center [63, 49] width 43 height 26
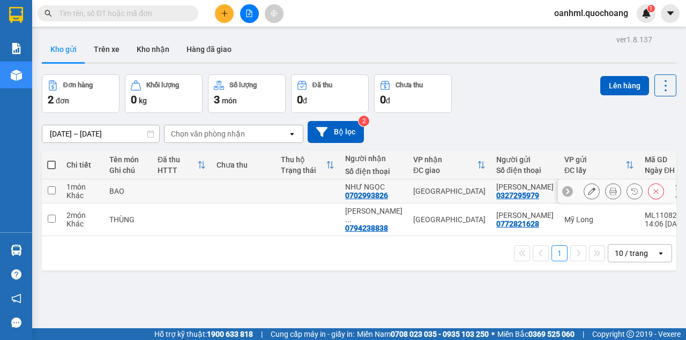
click at [317, 185] on td at bounding box center [308, 192] width 64 height 24
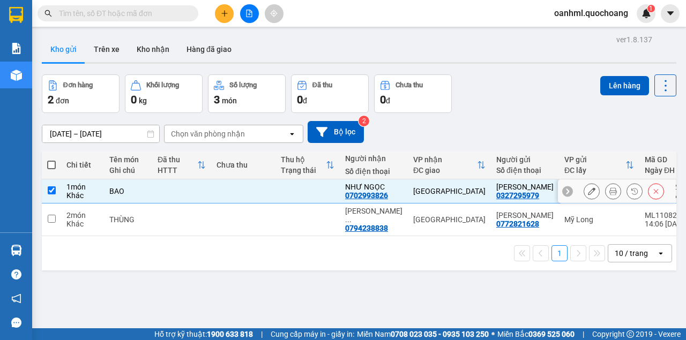
checkbox input "true"
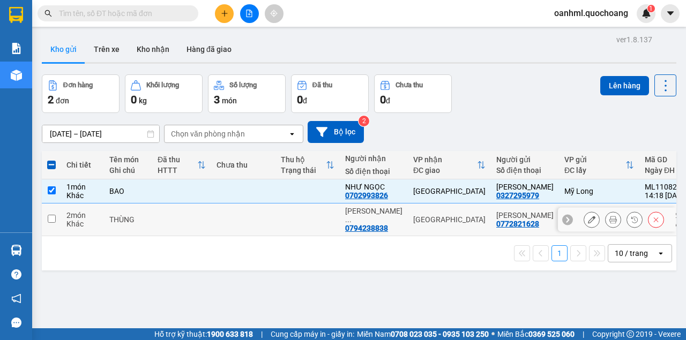
click at [291, 232] on td at bounding box center [308, 220] width 64 height 33
checkbox input "true"
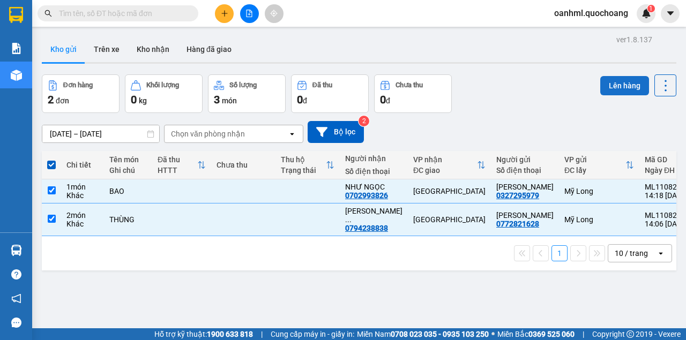
click at [629, 87] on button "Lên hàng" at bounding box center [624, 85] width 49 height 19
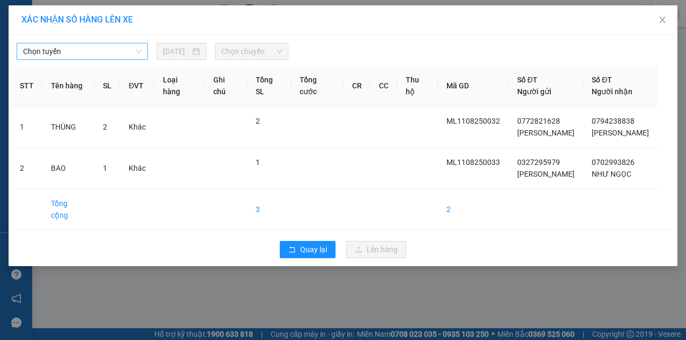
click at [89, 53] on span "Chọn tuyến" at bounding box center [82, 51] width 118 height 16
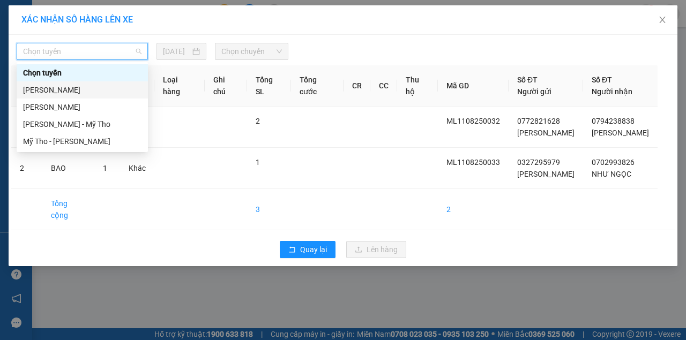
click at [63, 87] on div "Cao Lãnh - Hồ Chí Minh" at bounding box center [82, 90] width 118 height 12
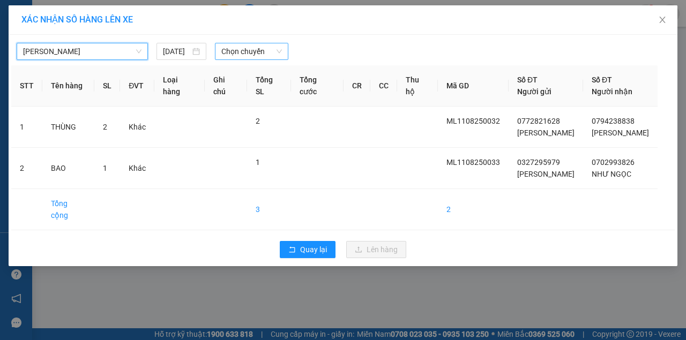
click at [223, 47] on span "Chọn chuyến" at bounding box center [251, 51] width 60 height 16
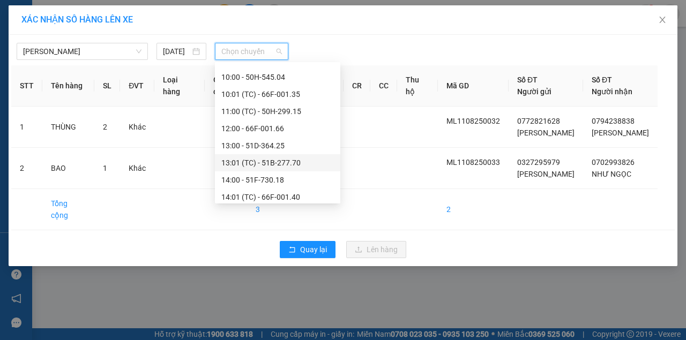
scroll to position [357, 0]
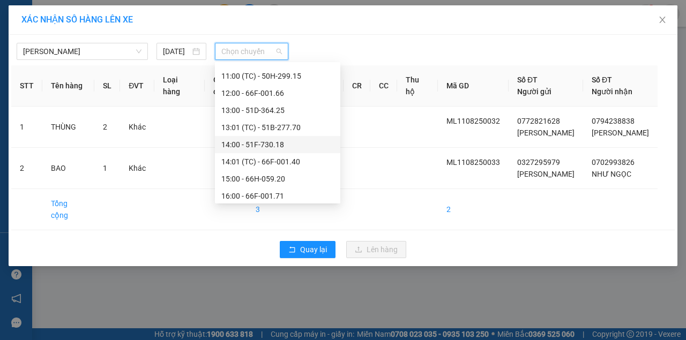
click at [243, 146] on div "14:00 - 51F-730.18" at bounding box center [277, 145] width 113 height 12
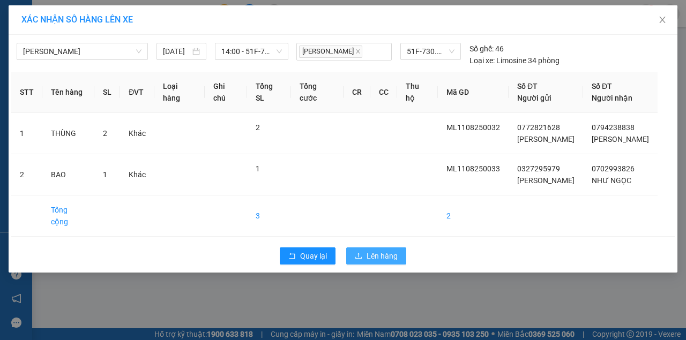
click at [399, 265] on button "Lên hàng" at bounding box center [376, 256] width 60 height 17
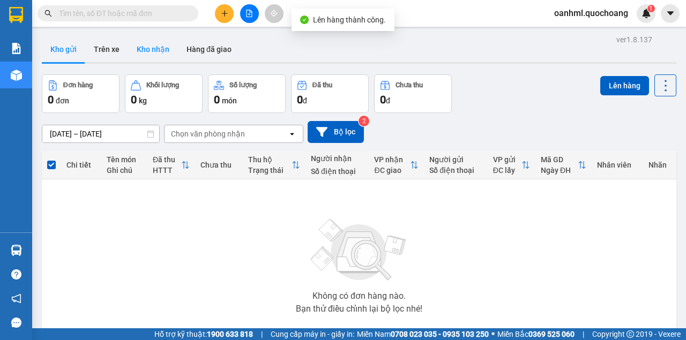
click at [141, 48] on button "Kho nhận" at bounding box center [153, 49] width 50 height 26
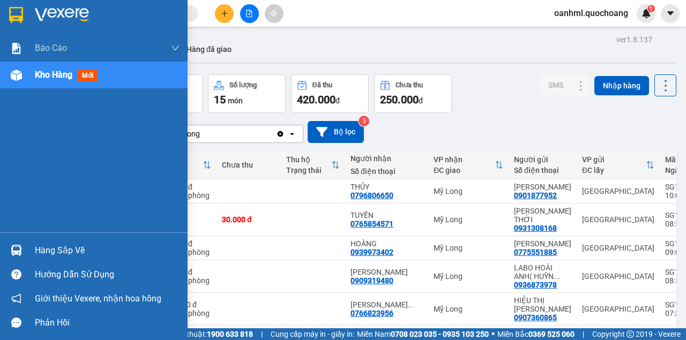
click at [31, 250] on div "Hàng sắp về" at bounding box center [94, 251] width 188 height 24
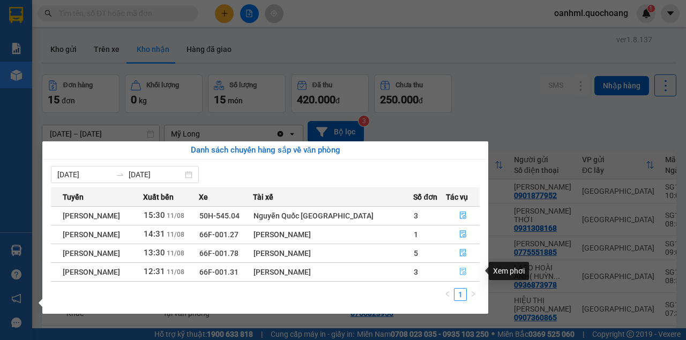
click at [463, 274] on icon "file-done" at bounding box center [463, 272] width 8 height 8
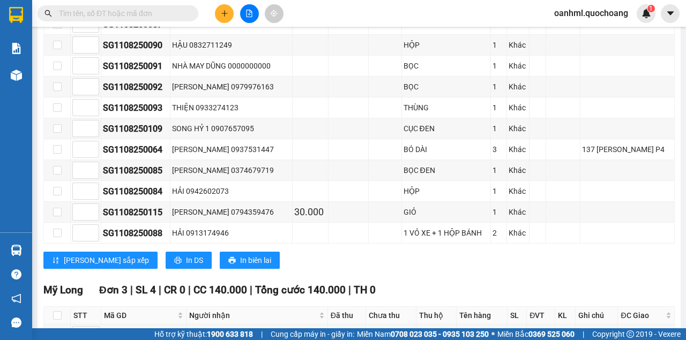
scroll to position [726, 0]
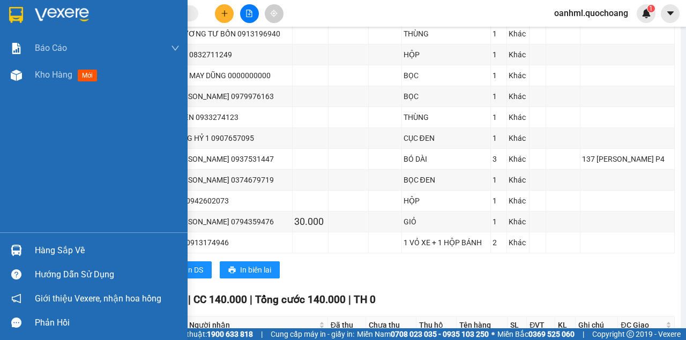
click at [35, 249] on div "Hàng sắp về" at bounding box center [107, 251] width 145 height 16
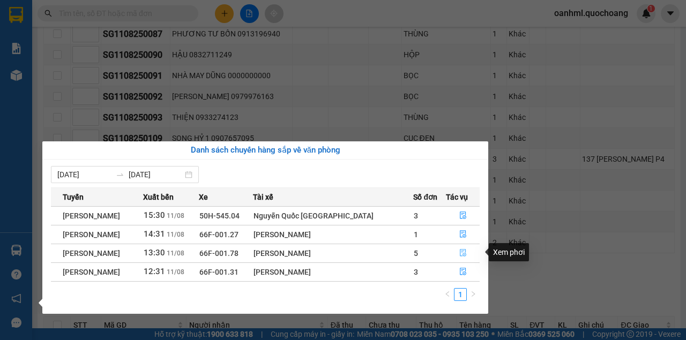
click at [460, 254] on icon "file-done" at bounding box center [463, 253] width 8 height 8
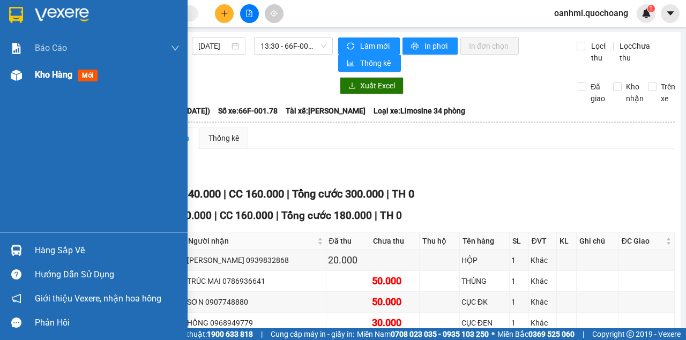
click at [61, 75] on span "Kho hàng" at bounding box center [54, 75] width 38 height 10
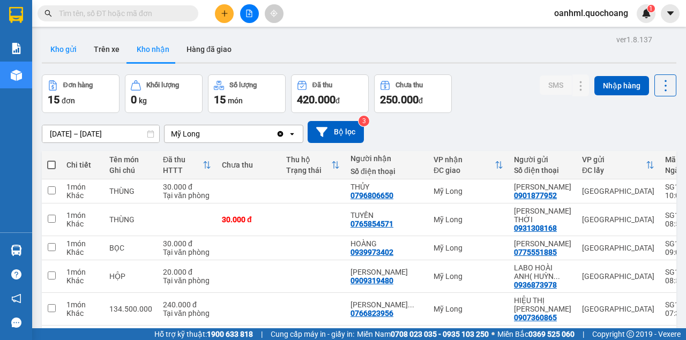
click at [55, 45] on button "Kho gửi" at bounding box center [63, 49] width 43 height 26
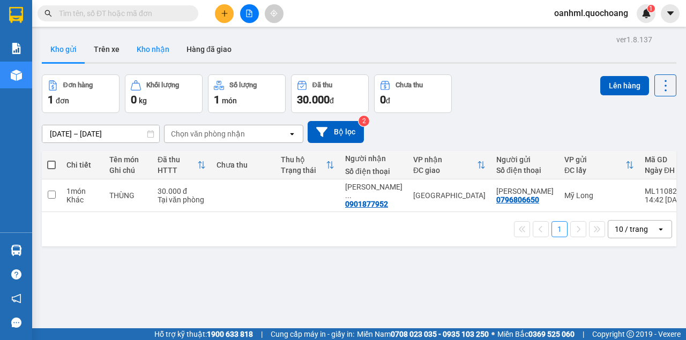
click at [145, 42] on button "Kho nhận" at bounding box center [153, 49] width 50 height 26
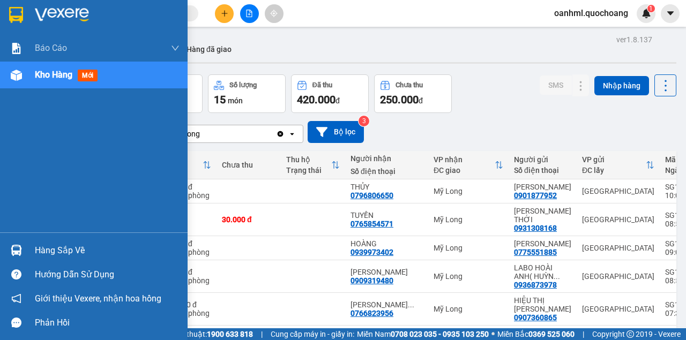
click at [49, 254] on div "Hàng sắp về" at bounding box center [107, 251] width 145 height 16
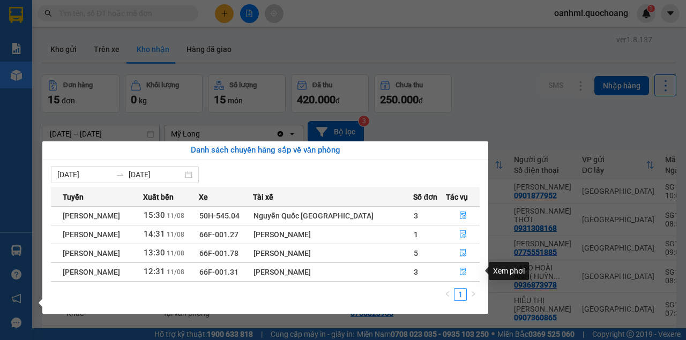
click at [461, 273] on icon "file-done" at bounding box center [463, 272] width 8 height 8
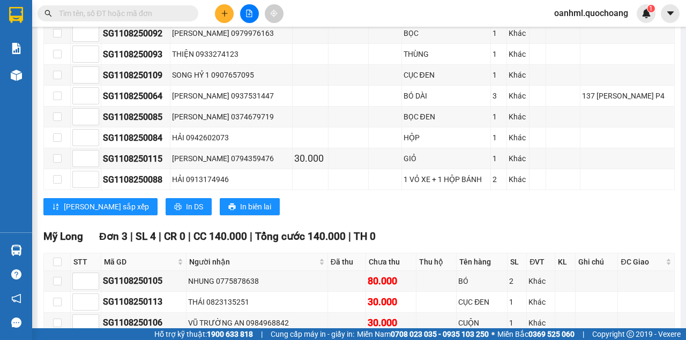
scroll to position [833, 0]
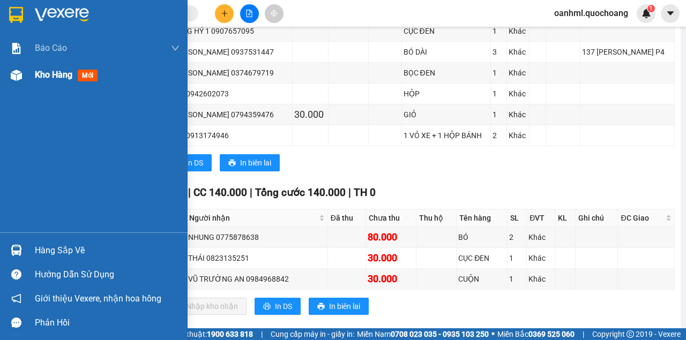
click at [48, 76] on span "Kho hàng" at bounding box center [54, 75] width 38 height 10
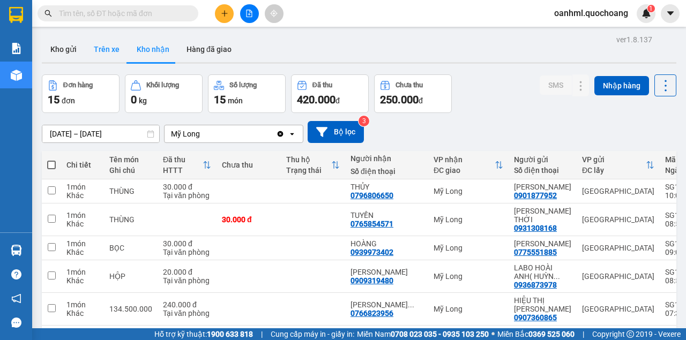
click at [104, 54] on button "Trên xe" at bounding box center [106, 49] width 43 height 26
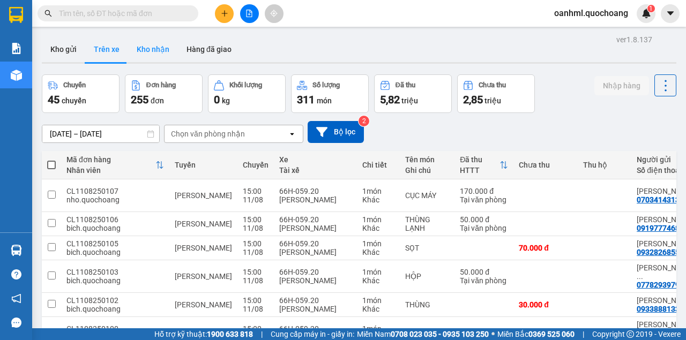
click at [143, 49] on button "Kho nhận" at bounding box center [153, 49] width 50 height 26
type input "18/07/2025 – 11/08/2025"
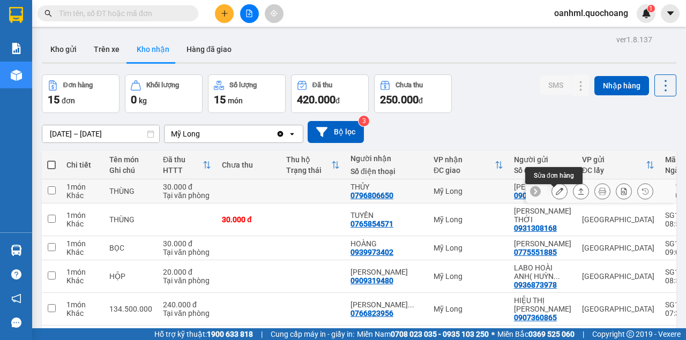
click at [556, 193] on icon at bounding box center [560, 192] width 8 height 8
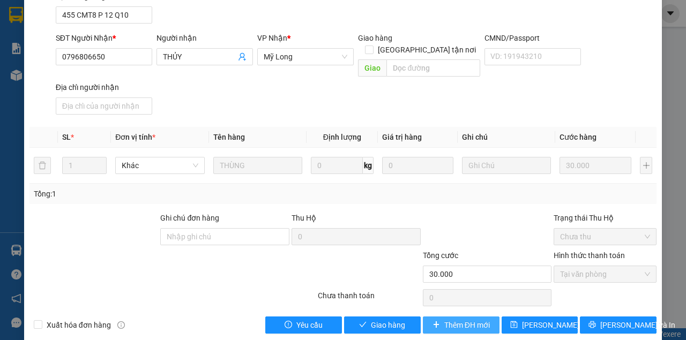
scroll to position [144, 0]
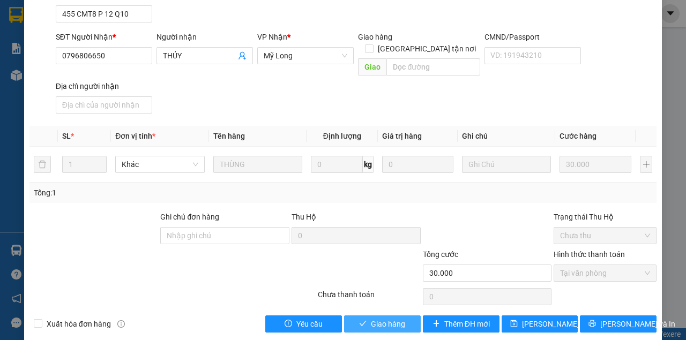
drag, startPoint x: 408, startPoint y: 308, endPoint x: 407, endPoint y: 301, distance: 7.2
click at [408, 316] on button "Giao hàng" at bounding box center [382, 324] width 77 height 17
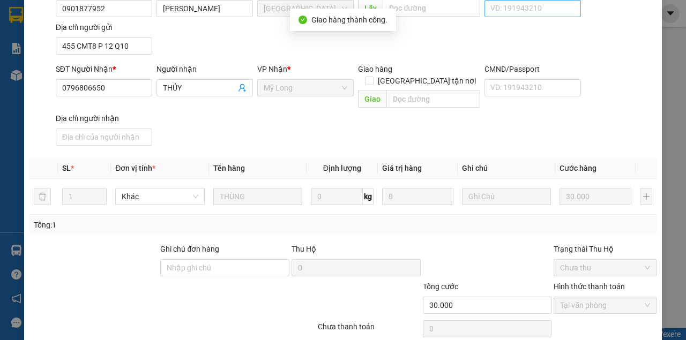
scroll to position [12, 0]
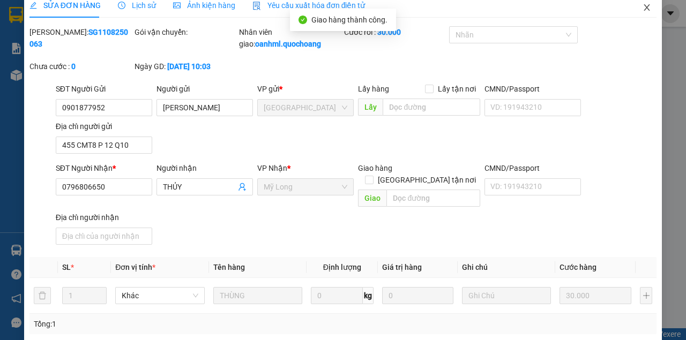
click at [636, 9] on span "Close" at bounding box center [647, 8] width 30 height 30
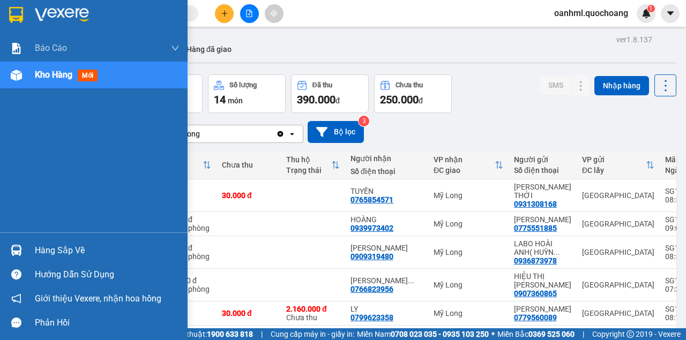
click at [70, 252] on div "Hàng sắp về" at bounding box center [107, 251] width 145 height 16
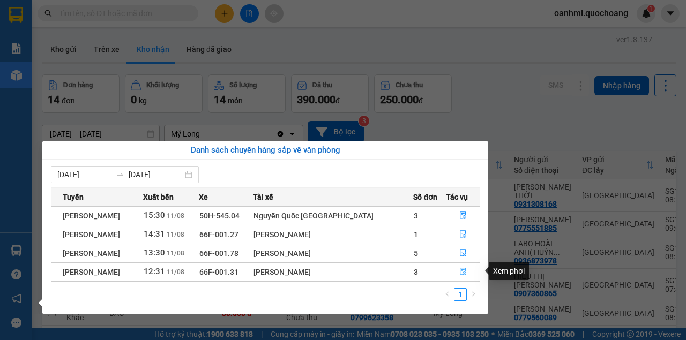
click at [463, 272] on icon "file-done" at bounding box center [463, 273] width 6 height 8
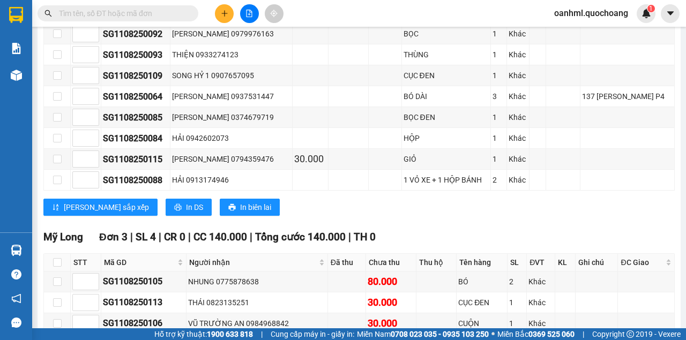
scroll to position [833, 0]
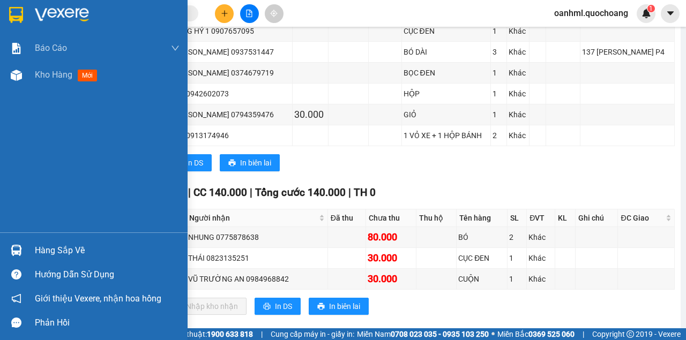
click at [43, 245] on div "Hàng sắp về" at bounding box center [107, 251] width 145 height 16
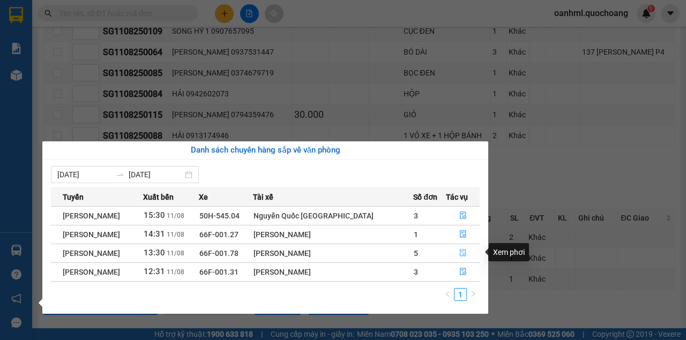
click at [461, 251] on icon "file-done" at bounding box center [463, 254] width 6 height 8
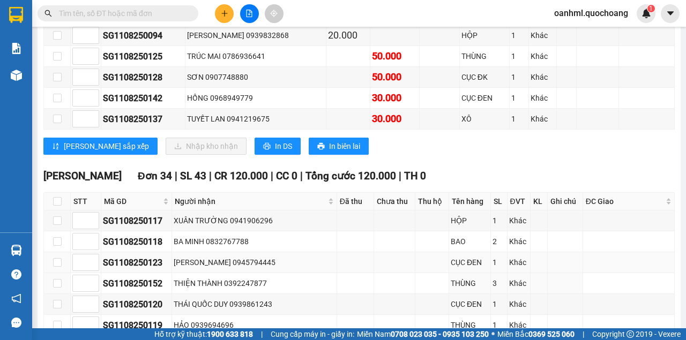
scroll to position [83, 0]
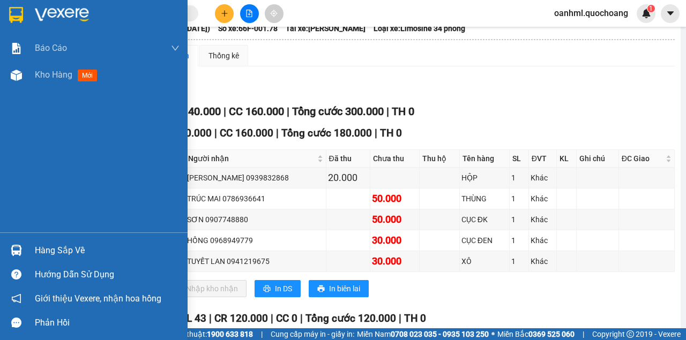
click at [40, 256] on div "Hàng sắp về" at bounding box center [107, 251] width 145 height 16
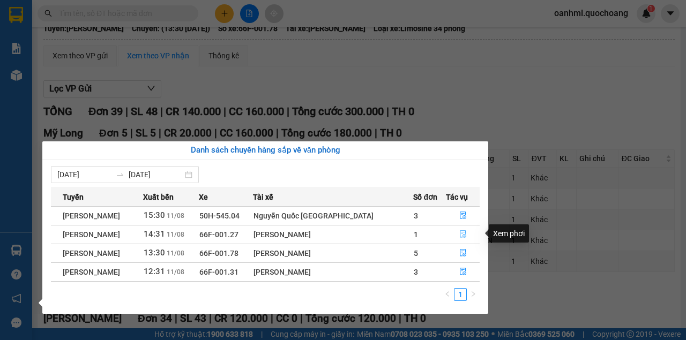
click at [463, 233] on icon "file-done" at bounding box center [463, 234] width 8 height 8
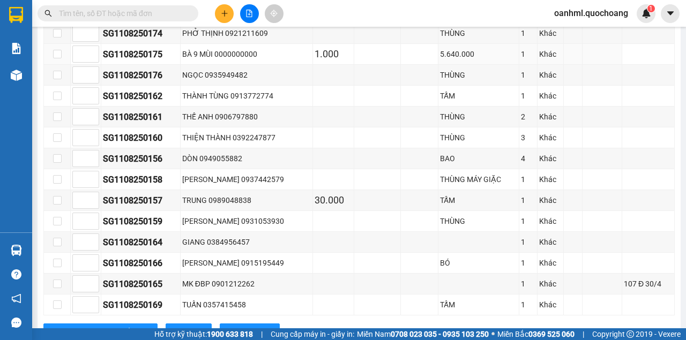
scroll to position [609, 0]
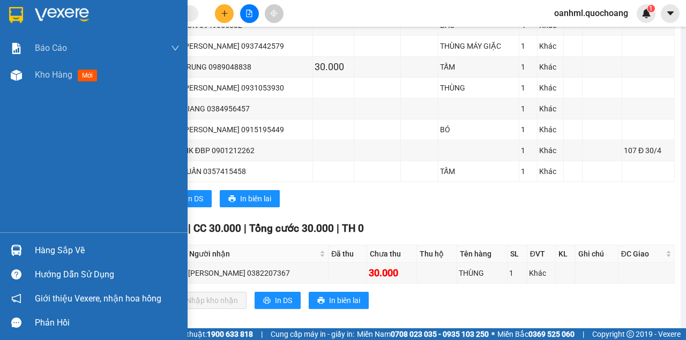
drag, startPoint x: 54, startPoint y: 252, endPoint x: 51, endPoint y: 247, distance: 5.8
click at [53, 250] on div "Hàng sắp về" at bounding box center [107, 251] width 145 height 16
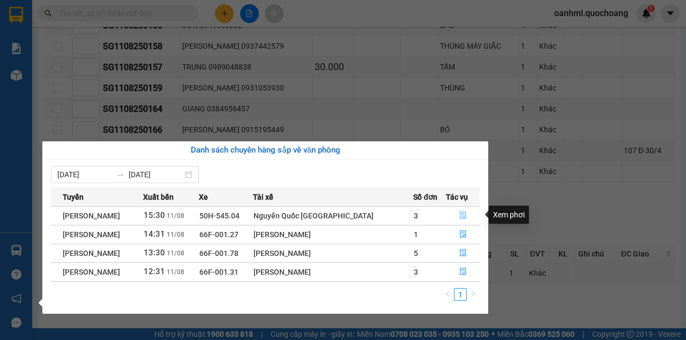
click at [466, 214] on button "button" at bounding box center [462, 215] width 33 height 17
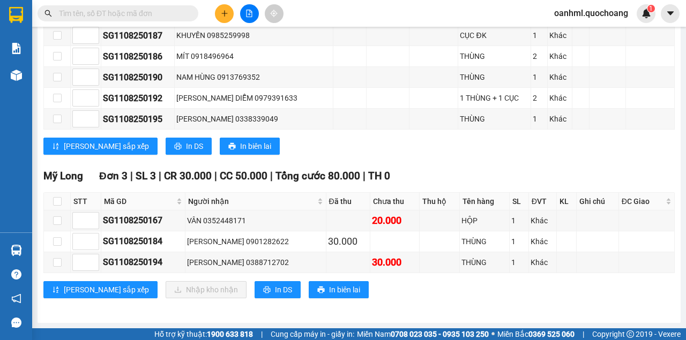
scroll to position [405, 0]
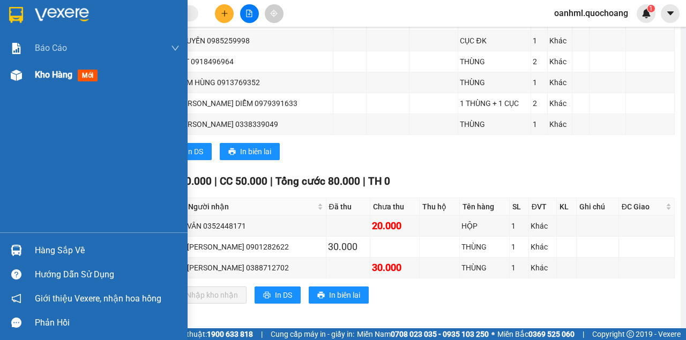
click at [46, 70] on span "Kho hàng" at bounding box center [54, 75] width 38 height 10
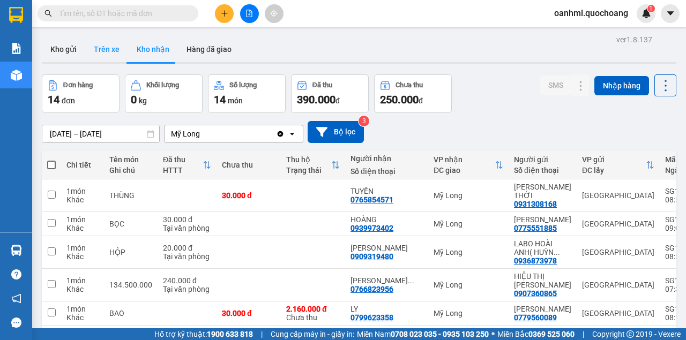
click at [115, 50] on button "Trên xe" at bounding box center [106, 49] width 43 height 26
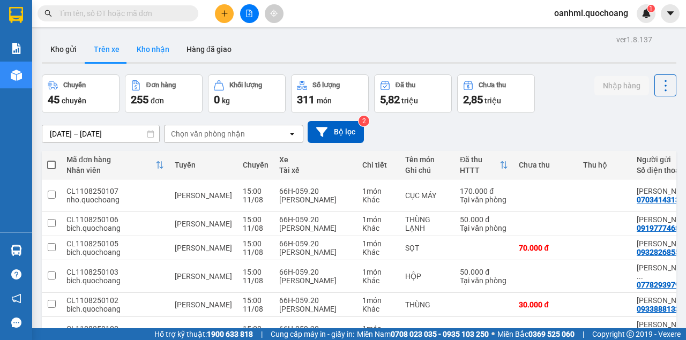
click at [157, 51] on button "Kho nhận" at bounding box center [153, 49] width 50 height 26
type input "18/07/2025 – 11/08/2025"
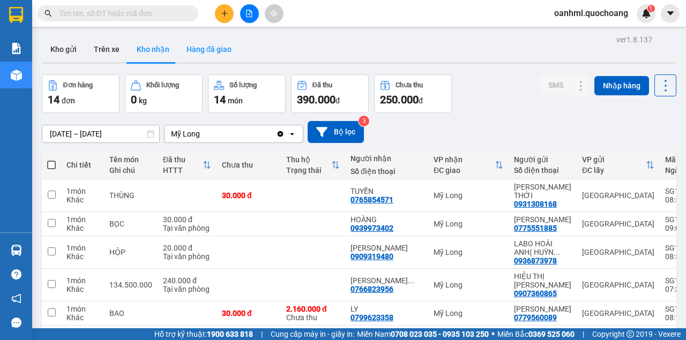
click at [191, 49] on button "Hàng đã giao" at bounding box center [209, 49] width 62 height 26
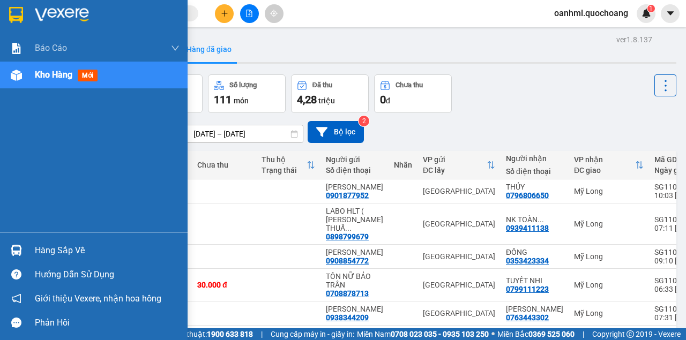
click at [62, 245] on div "Hàng sắp về" at bounding box center [107, 251] width 145 height 16
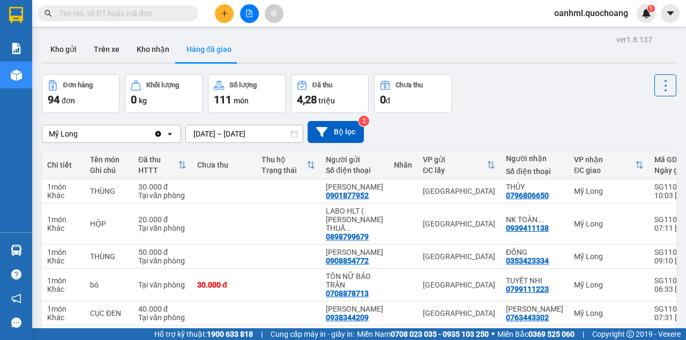
click at [505, 113] on section "Kết quả tìm kiếm ( 7585 ) Bộ lọc Mã ĐH Trạng thái Món hàng Thu hộ Tổng cước Chư…" at bounding box center [343, 170] width 686 height 340
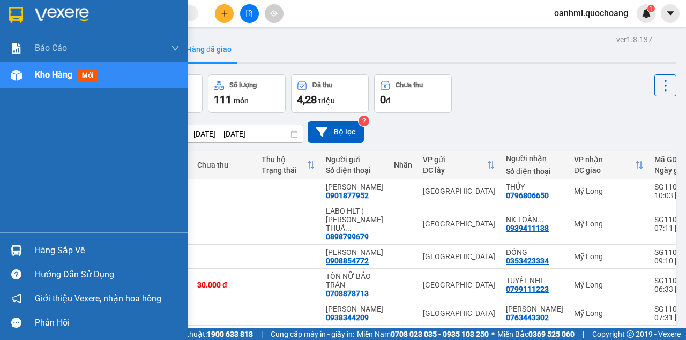
click at [46, 248] on div "Hàng sắp về" at bounding box center [107, 251] width 145 height 16
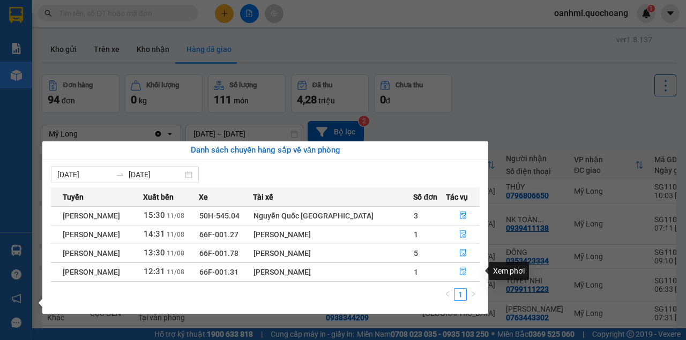
click at [464, 272] on icon "file-done" at bounding box center [463, 273] width 6 height 8
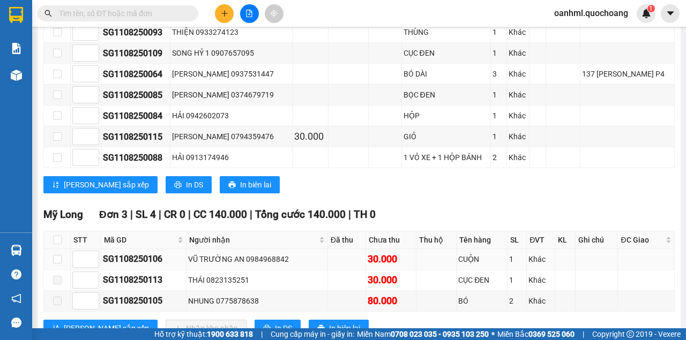
scroll to position [833, 0]
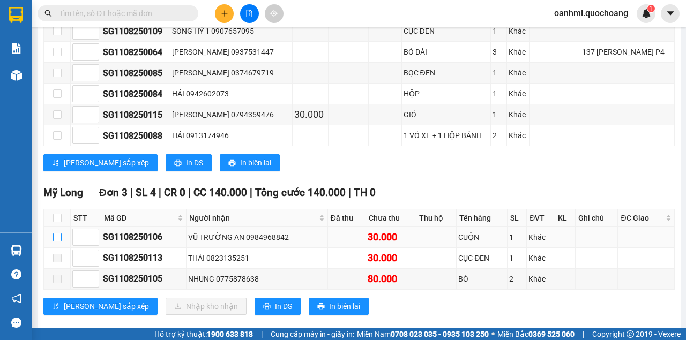
click at [57, 233] on input "checkbox" at bounding box center [57, 237] width 9 height 9
checkbox input "true"
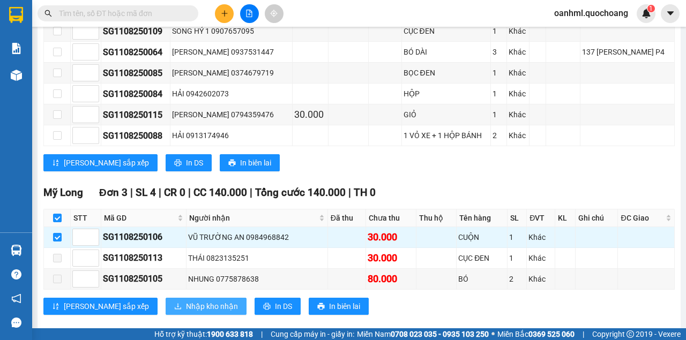
click at [174, 303] on icon "download" at bounding box center [178, 307] width 8 height 8
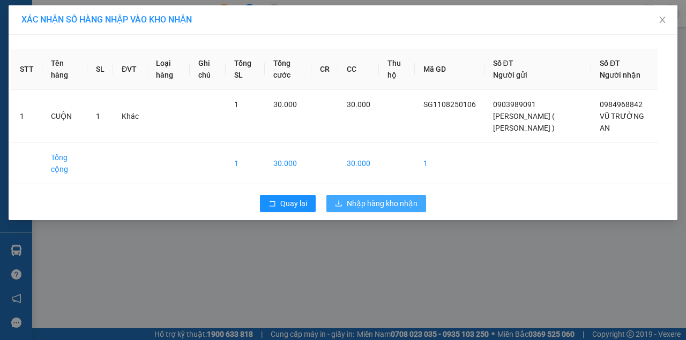
click at [416, 205] on span "Nhập hàng kho nhận" at bounding box center [382, 204] width 71 height 12
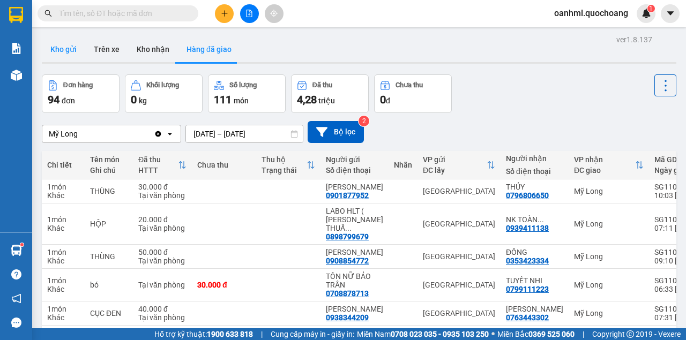
click at [64, 46] on button "Kho gửi" at bounding box center [63, 49] width 43 height 26
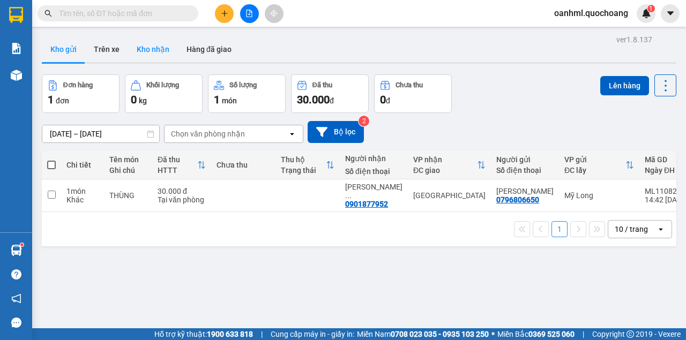
click at [157, 55] on button "Kho nhận" at bounding box center [153, 49] width 50 height 26
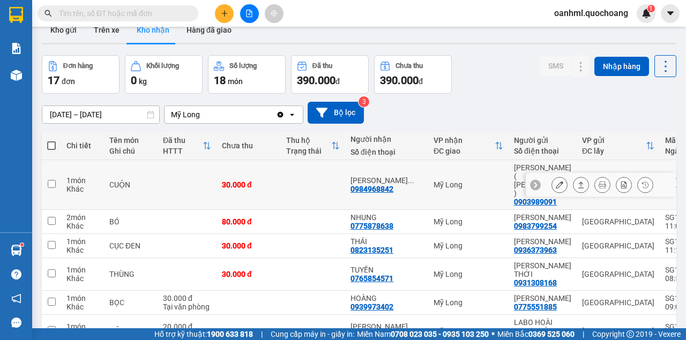
scroll to position [35, 0]
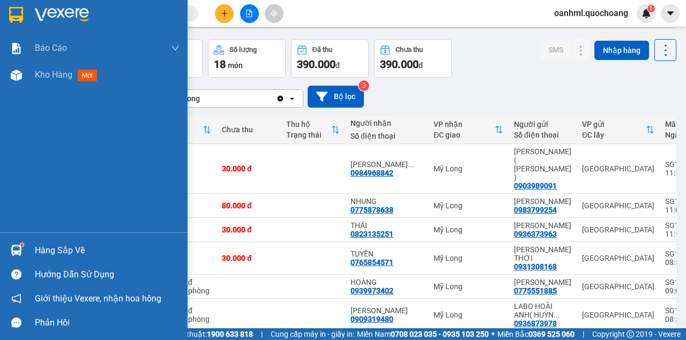
click at [54, 250] on div "Hàng sắp về" at bounding box center [107, 251] width 145 height 16
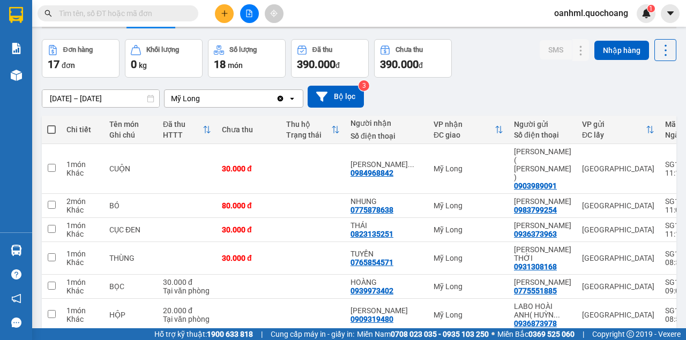
click at [488, 106] on section "Kết quả tìm kiếm ( 7585 ) Bộ lọc Mã ĐH Trạng thái Món hàng Thu hộ Tổng cước Chư…" at bounding box center [343, 170] width 686 height 340
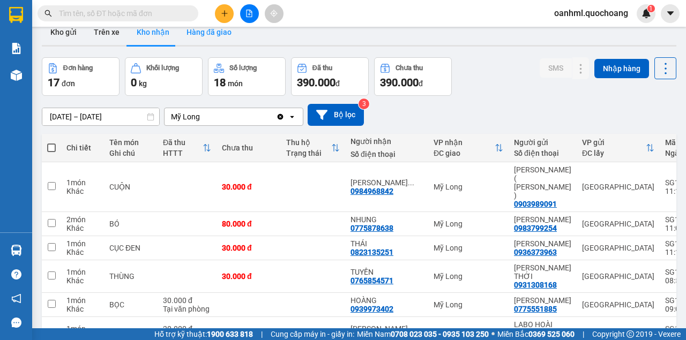
scroll to position [0, 0]
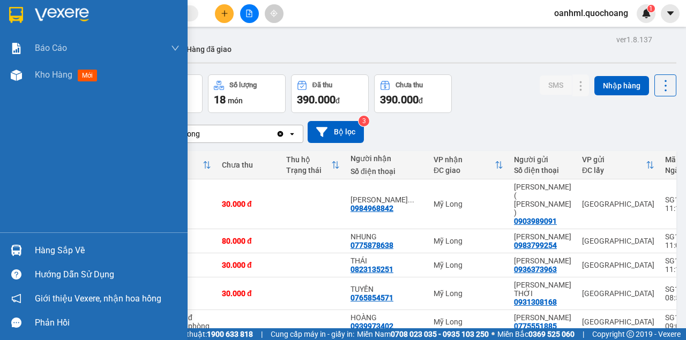
click at [33, 247] on div "Hàng sắp về" at bounding box center [94, 251] width 188 height 24
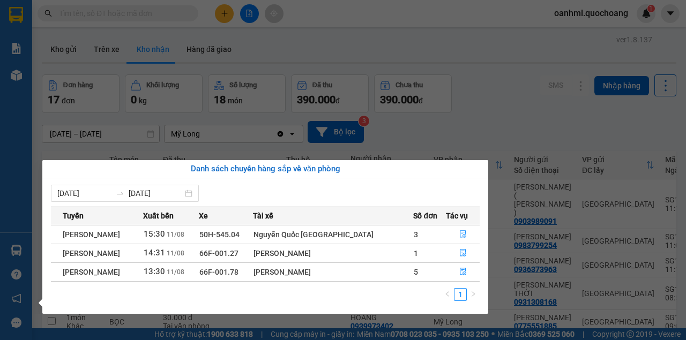
click at [520, 108] on section "Kết quả tìm kiếm ( 7585 ) Bộ lọc Mã ĐH Trạng thái Món hàng Thu hộ Tổng cước Chư…" at bounding box center [343, 170] width 686 height 340
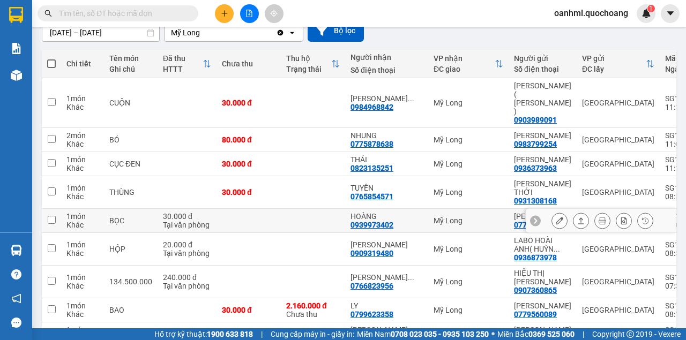
scroll to position [71, 0]
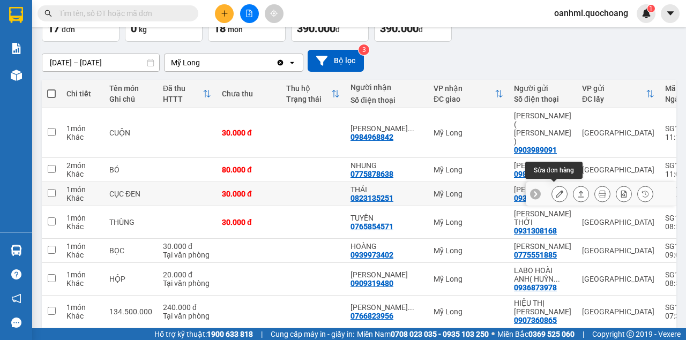
click at [556, 190] on icon at bounding box center [560, 194] width 8 height 8
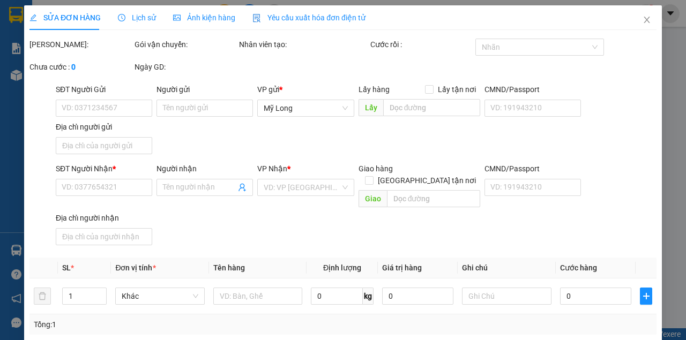
type input "0936373963"
type input "VŨ VĂN NHẬT"
type input "127/42 ÂU CƠ P14 QUẬN 11 HCM"
type input "0823135251"
type input "THÁI"
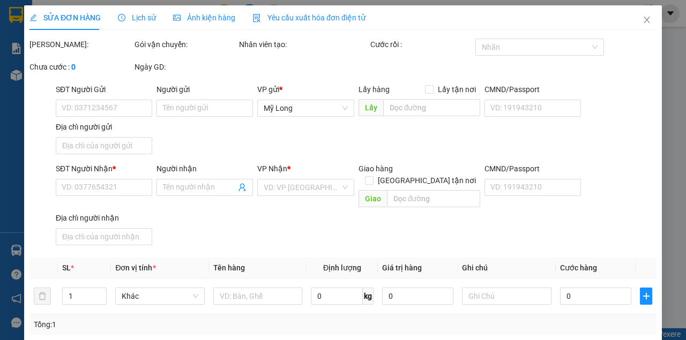
type input "30.000"
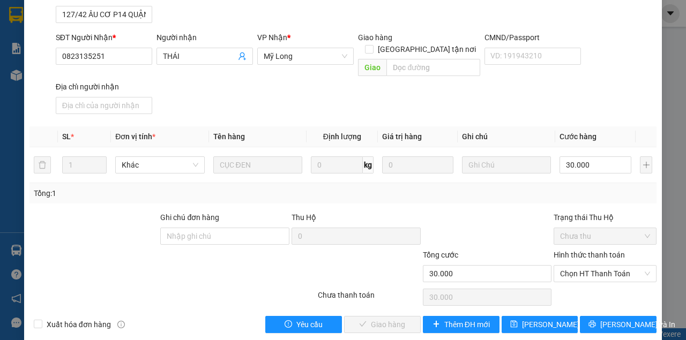
scroll to position [144, 0]
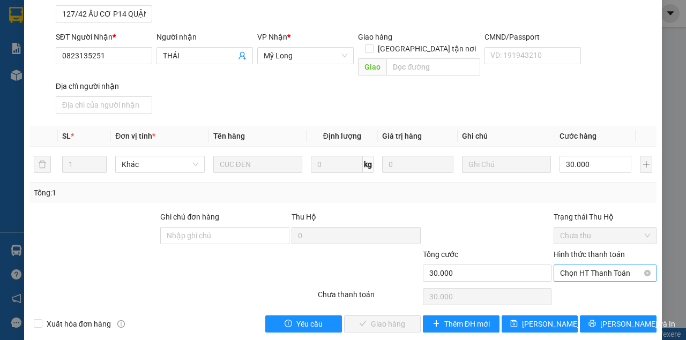
click at [562, 265] on span "Chọn HT Thanh Toán" at bounding box center [605, 273] width 90 height 16
click at [559, 282] on div "Tại văn phòng" at bounding box center [600, 282] width 89 height 12
type input "0"
drag, startPoint x: 385, startPoint y: 309, endPoint x: 390, endPoint y: 300, distance: 10.6
click at [385, 318] on span "Lưu và Giao hàng" at bounding box center [415, 324] width 103 height 12
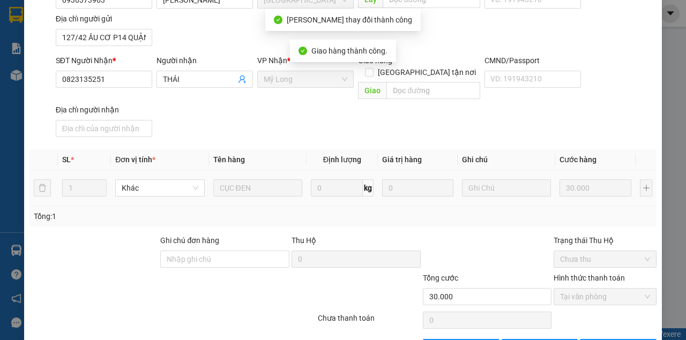
scroll to position [12, 0]
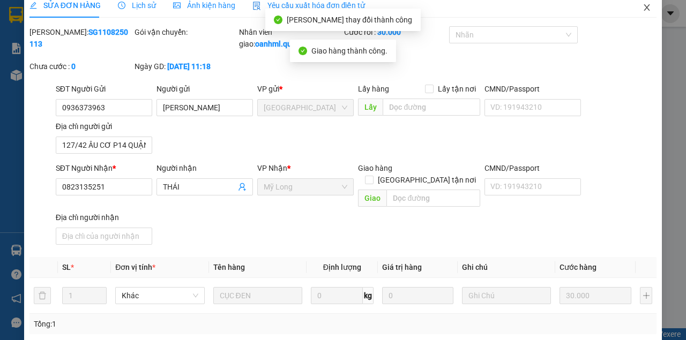
click at [645, 4] on icon "close" at bounding box center [647, 7] width 9 height 9
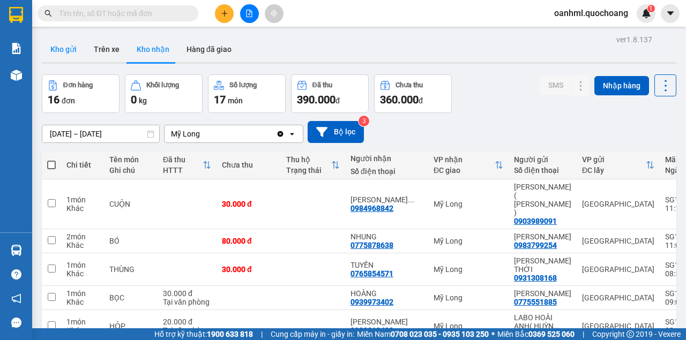
click at [70, 48] on button "Kho gửi" at bounding box center [63, 49] width 43 height 26
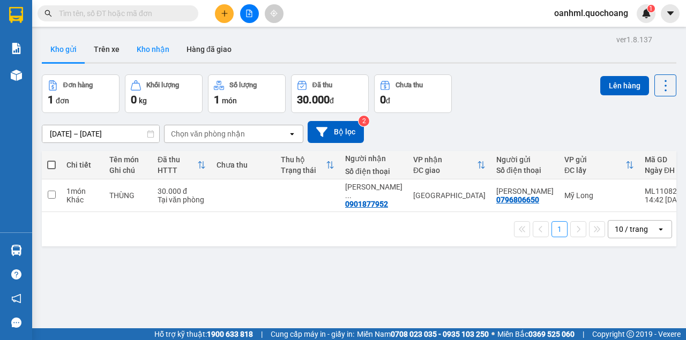
click at [166, 50] on button "Kho nhận" at bounding box center [153, 49] width 50 height 26
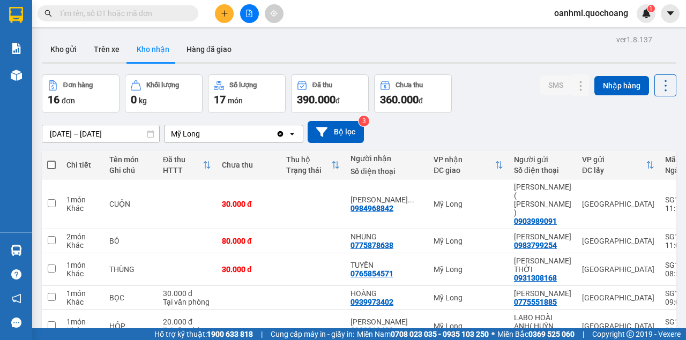
click at [224, 20] on button at bounding box center [224, 13] width 19 height 19
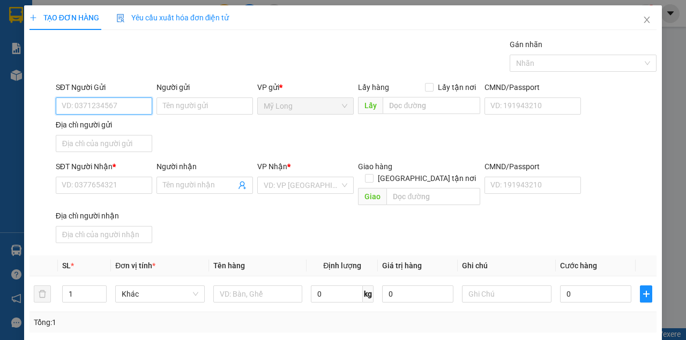
drag, startPoint x: 126, startPoint y: 108, endPoint x: 118, endPoint y: 105, distance: 9.2
click at [125, 108] on input "SĐT Người Gửi" at bounding box center [104, 106] width 96 height 17
click at [92, 109] on input "SĐT Người Gửi" at bounding box center [104, 106] width 96 height 17
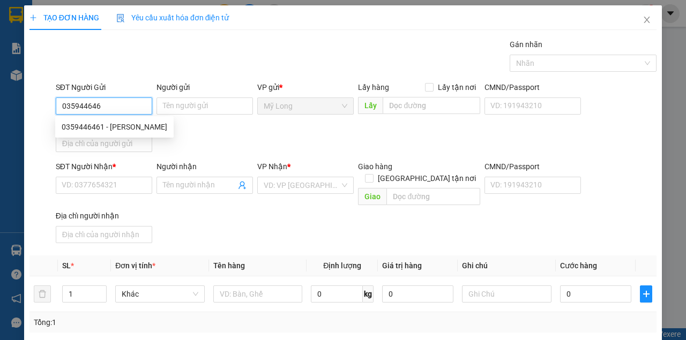
type input "0359446461"
click at [129, 127] on div "0359446461 - ANH TUẤN" at bounding box center [115, 127] width 106 height 12
type input "ANH TUẤN"
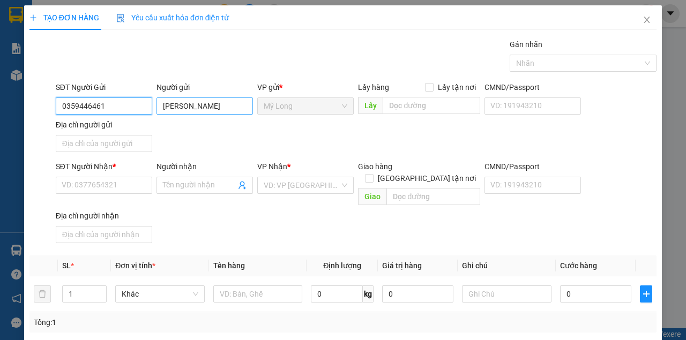
type input "0359446461"
click at [177, 104] on input "ANH TUẤN" at bounding box center [205, 106] width 96 height 17
type input "ĐÀM CAO TUẤN"
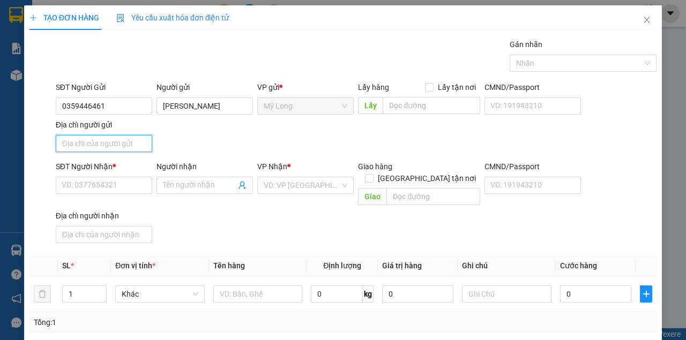
click at [130, 140] on input "Địa chỉ người gửi" at bounding box center [104, 143] width 96 height 17
type input "A"
type input "Â"
type input "Ấ"
click at [121, 148] on input "Địa chỉ người gửi" at bounding box center [104, 143] width 96 height 17
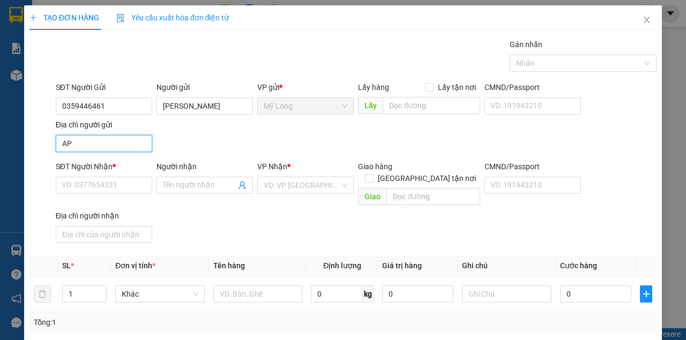
type input "A"
type input "Â"
type input "ẤP MỸ THỚI MỸ THỌ ĐỒNG THÁP"
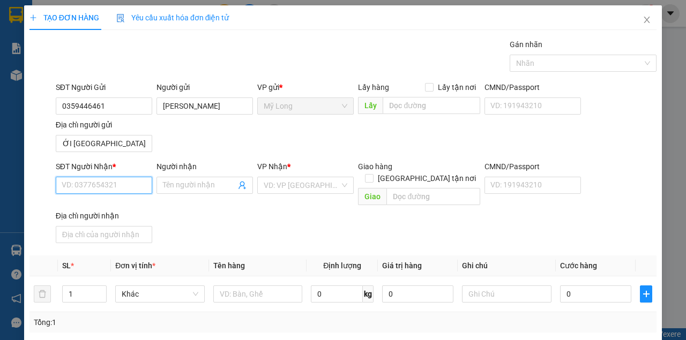
scroll to position [0, 0]
click at [129, 185] on input "SĐT Người Nhận *" at bounding box center [104, 185] width 96 height 17
type input "0931484952"
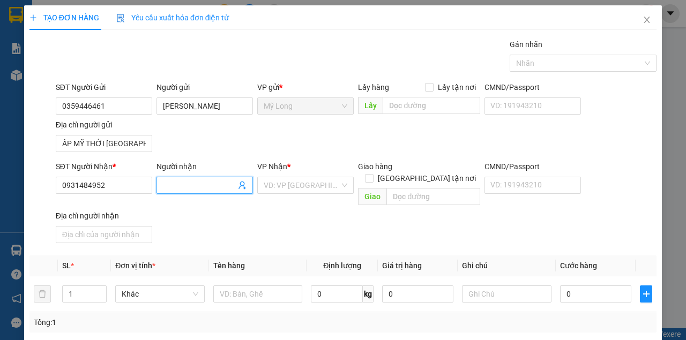
click at [206, 183] on input "Người nhận" at bounding box center [199, 186] width 73 height 12
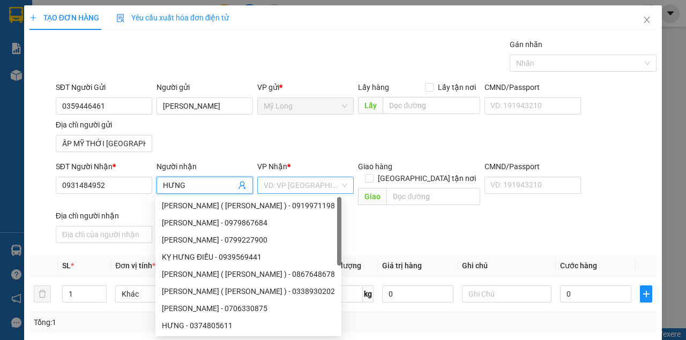
type input "HƯNG"
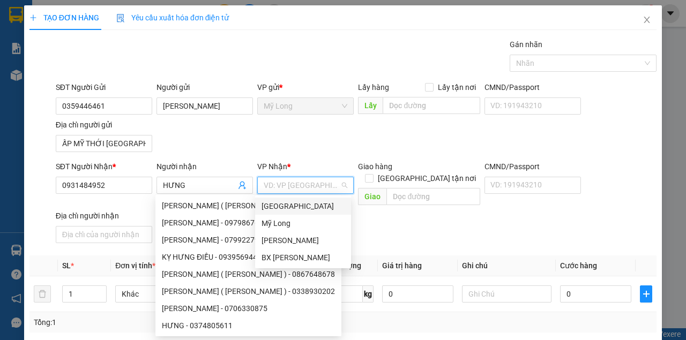
click at [292, 183] on input "search" at bounding box center [302, 185] width 76 height 16
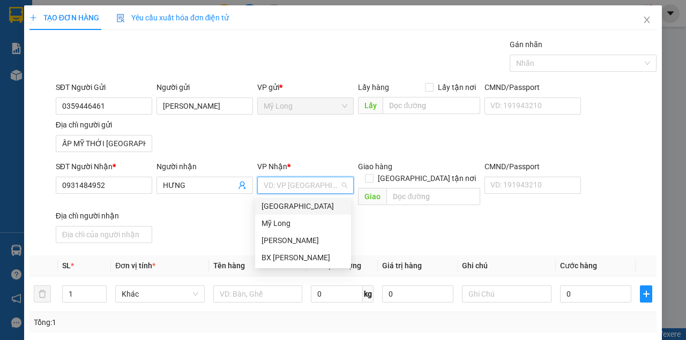
click at [280, 206] on div "Sài Gòn" at bounding box center [303, 206] width 83 height 12
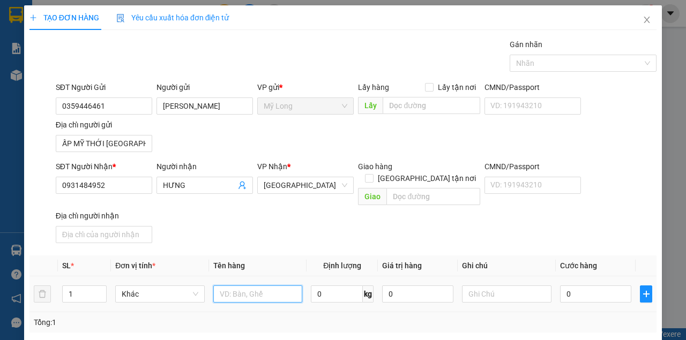
click at [225, 286] on input "text" at bounding box center [258, 294] width 90 height 17
type input "BAO THƯ"
click at [597, 286] on input "0" at bounding box center [595, 294] width 71 height 17
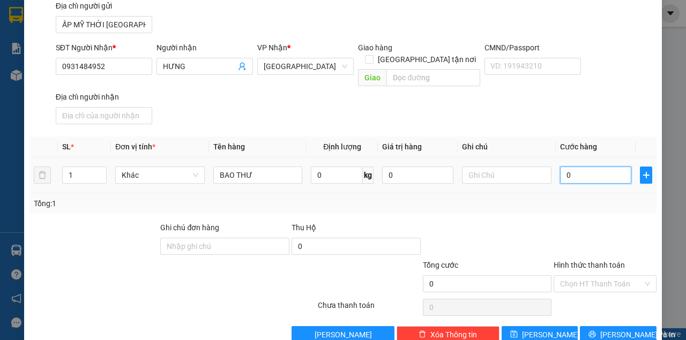
scroll to position [129, 0]
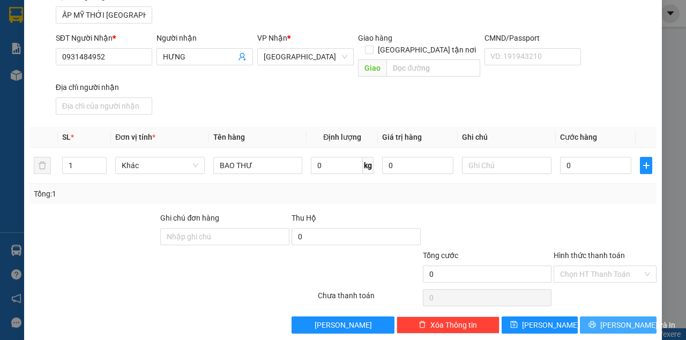
click at [589, 317] on button "Lưu và In" at bounding box center [618, 325] width 77 height 17
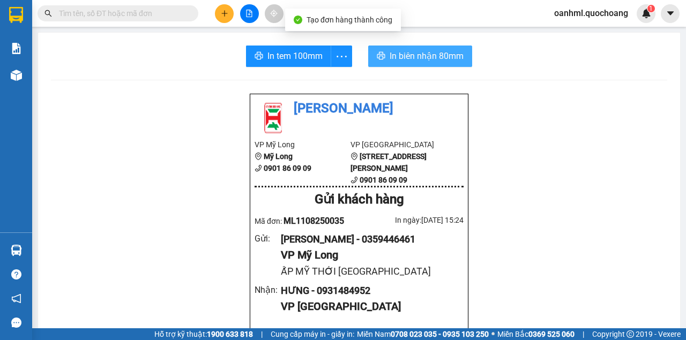
drag, startPoint x: 444, startPoint y: 51, endPoint x: 441, endPoint y: 46, distance: 7.0
click at [445, 51] on span "In biên nhận 80mm" at bounding box center [427, 55] width 74 height 13
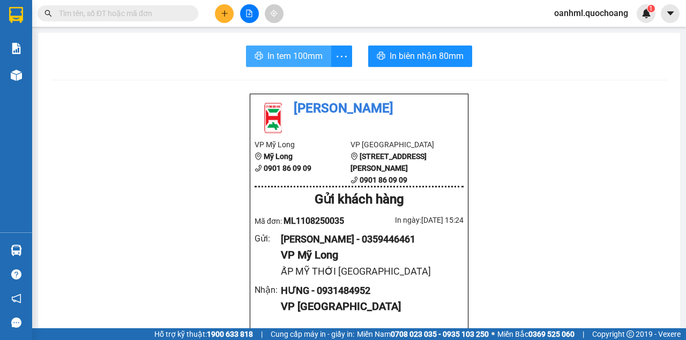
click at [313, 51] on span "In tem 100mm" at bounding box center [294, 55] width 55 height 13
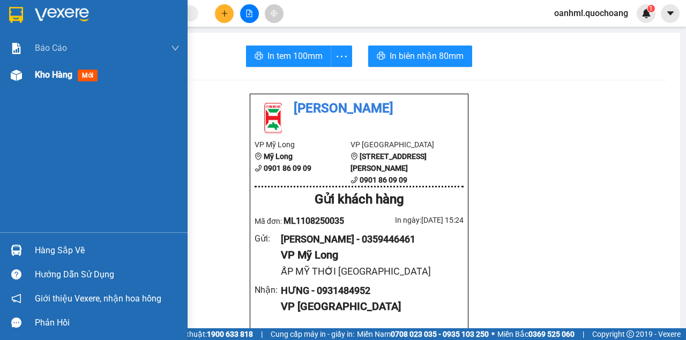
click at [28, 77] on div "Kho hàng mới" at bounding box center [94, 75] width 188 height 27
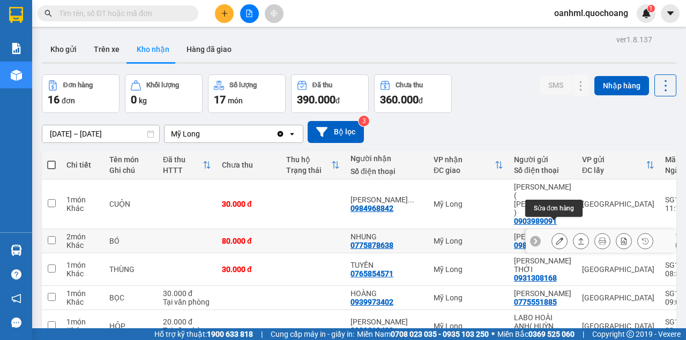
click at [556, 237] on icon at bounding box center [560, 241] width 8 height 8
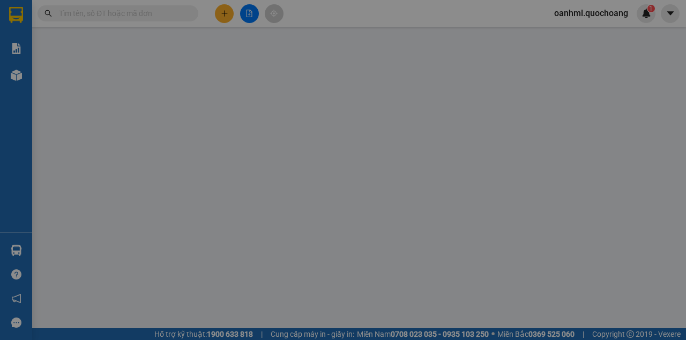
type input "0983799254"
type input "HUỲNH NGỌC NGÂN"
type input "42C TRANG TỬ P14Q5"
type input "0775878638"
type input "NHUNG"
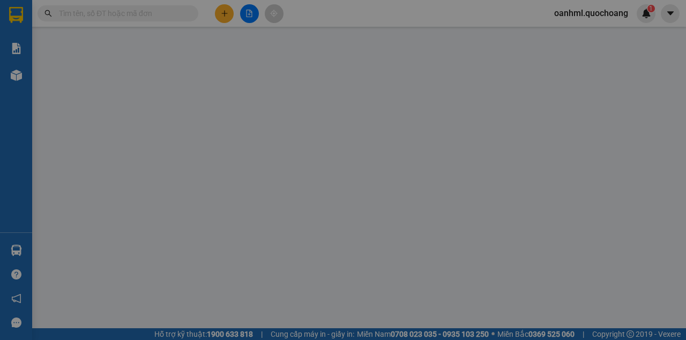
type input "80.000"
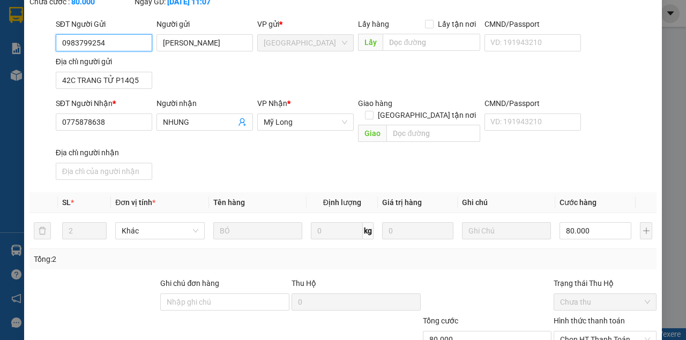
scroll to position [107, 0]
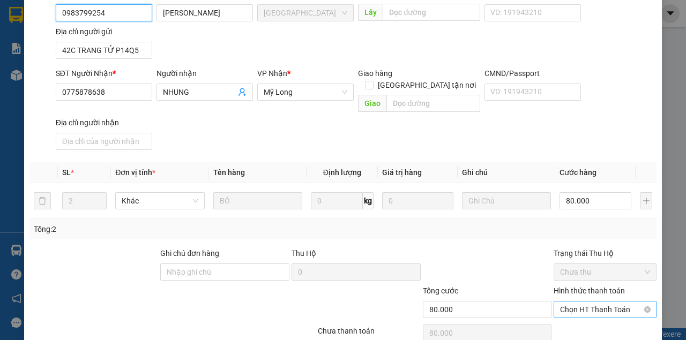
click at [601, 302] on span "Chọn HT Thanh Toán" at bounding box center [605, 310] width 90 height 16
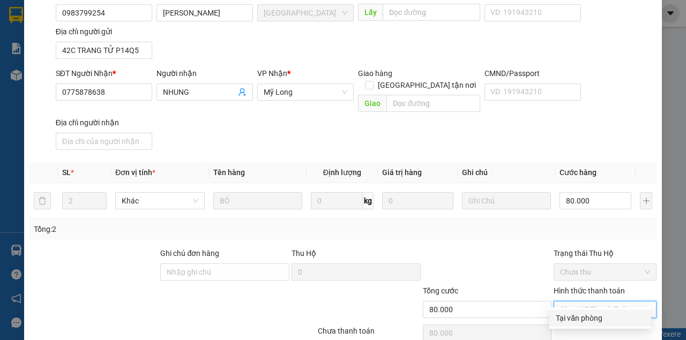
click at [590, 319] on div "Tại văn phòng" at bounding box center [600, 318] width 89 height 12
type input "0"
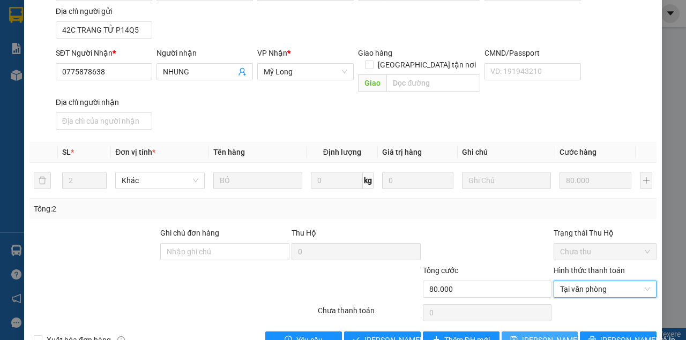
scroll to position [144, 0]
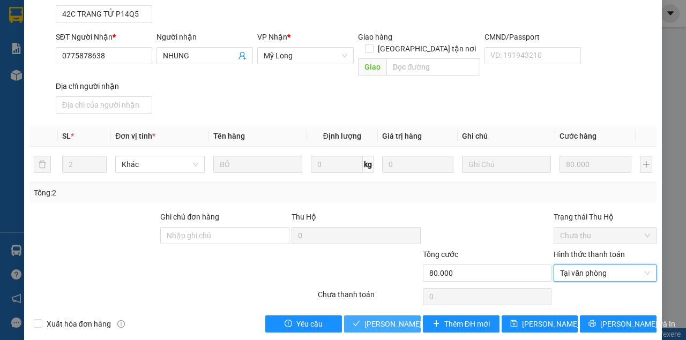
drag, startPoint x: 391, startPoint y: 309, endPoint x: 401, endPoint y: 295, distance: 17.3
click at [391, 318] on span "Lưu và Giao hàng" at bounding box center [415, 324] width 103 height 12
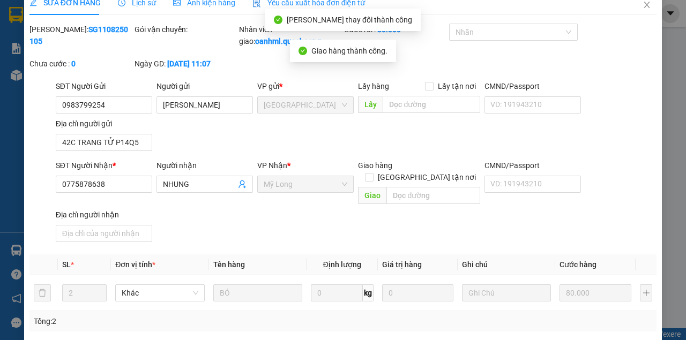
scroll to position [12, 0]
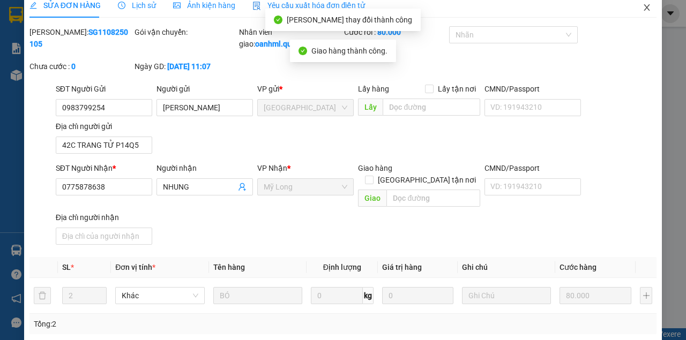
click at [643, 11] on icon "close" at bounding box center [647, 7] width 9 height 9
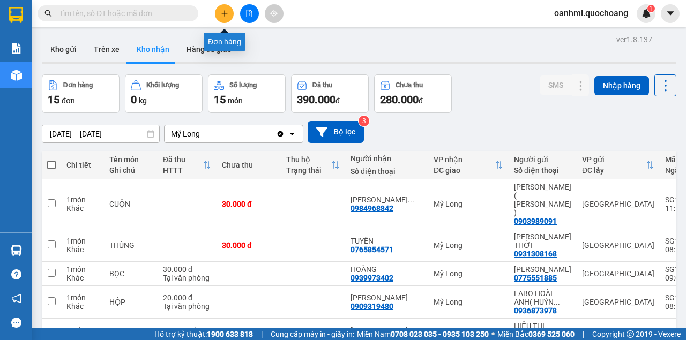
click at [222, 15] on icon "plus" at bounding box center [225, 14] width 8 height 8
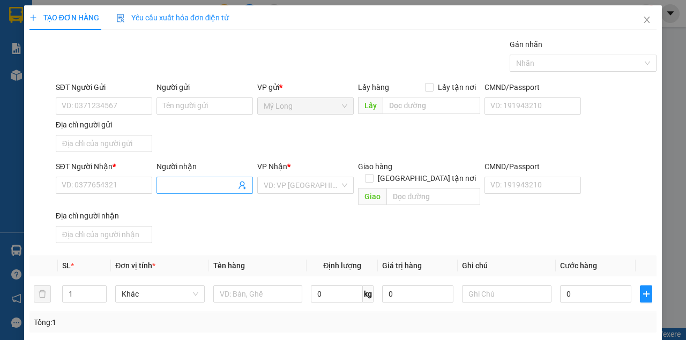
click at [175, 186] on input "Người nhận" at bounding box center [199, 186] width 73 height 12
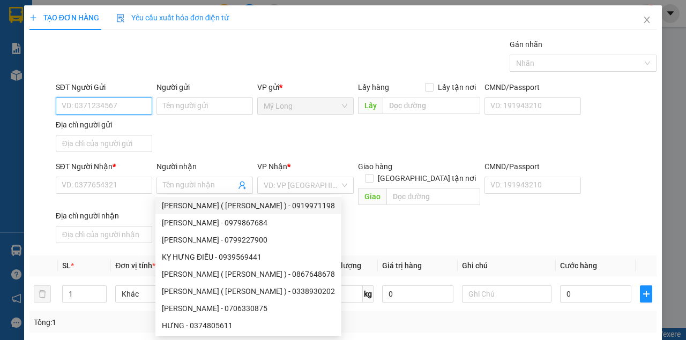
click at [76, 107] on input "SĐT Người Gửi" at bounding box center [104, 106] width 96 height 17
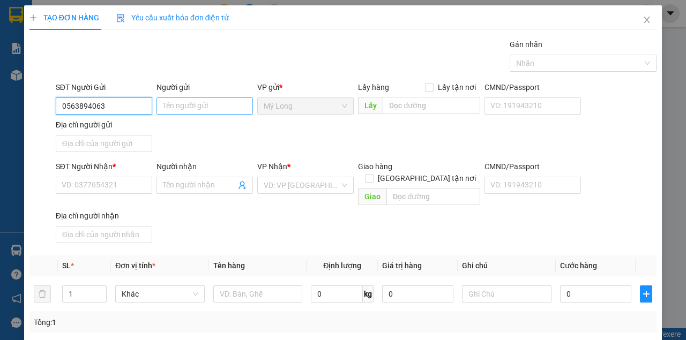
type input "0563894063"
click at [170, 110] on input "Người gửi" at bounding box center [205, 106] width 96 height 17
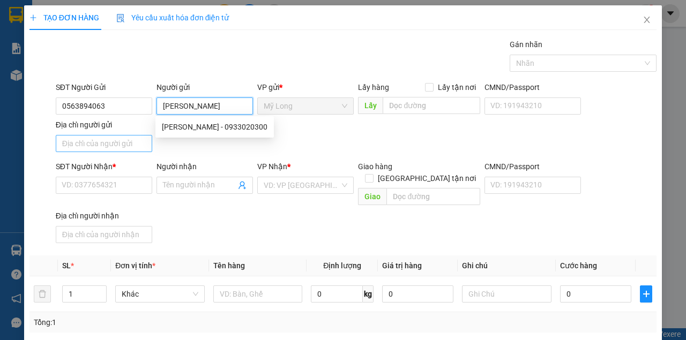
type input "NGUYỄN VĂN TÍNH"
click at [78, 146] on input "Địa chỉ người gửi" at bounding box center [104, 143] width 96 height 17
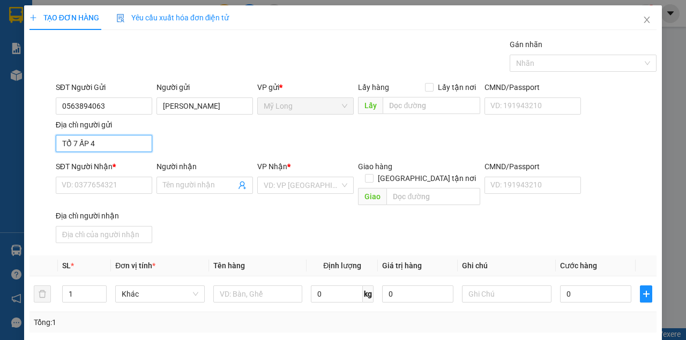
type input "TỔ 7 ẤP 4 THANH HƯNG ĐỒNG THÁP"
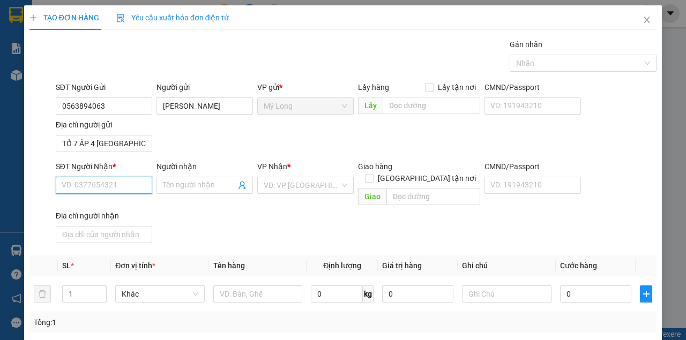
click at [125, 182] on input "SĐT Người Nhận *" at bounding box center [104, 185] width 96 height 17
type input "0908199969"
click at [98, 202] on div "0908199969 - DŨNG" at bounding box center [103, 206] width 83 height 12
type input "DŨNG"
type input "0908199969"
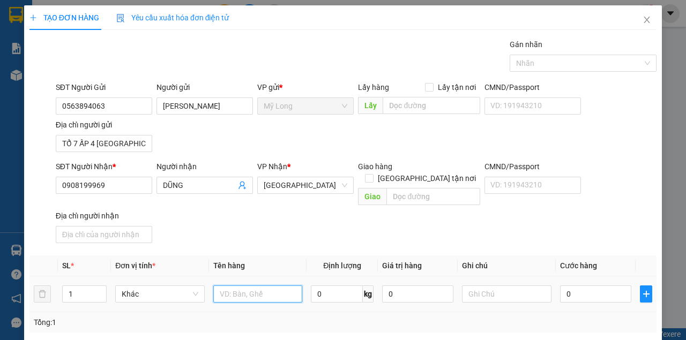
drag, startPoint x: 248, startPoint y: 283, endPoint x: 239, endPoint y: 277, distance: 10.7
click at [247, 286] on input "text" at bounding box center [258, 294] width 90 height 17
type input "THÙNG LẠNH"
click at [574, 286] on input "0" at bounding box center [595, 294] width 71 height 17
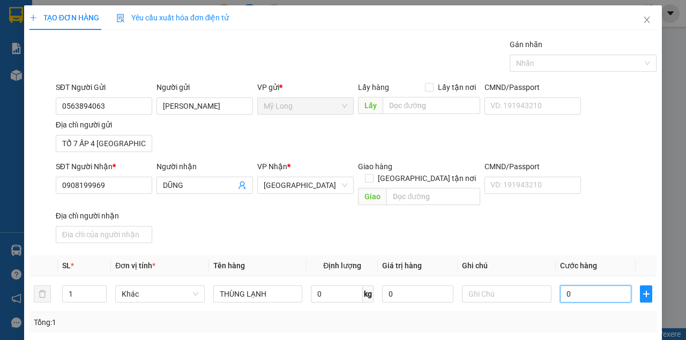
type input "3"
type input "30"
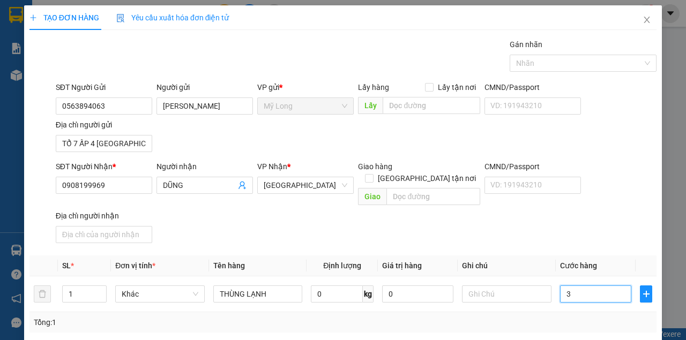
type input "30"
type input "3"
type input "0"
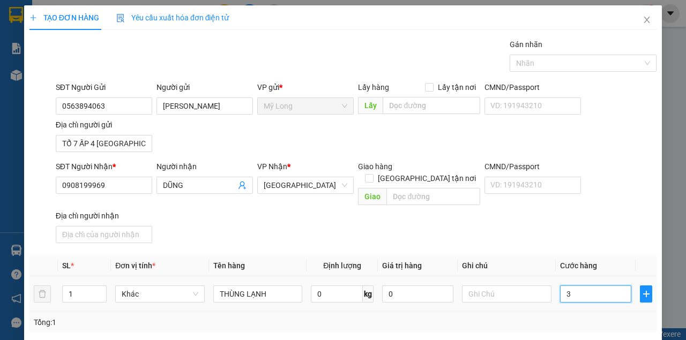
type input "0"
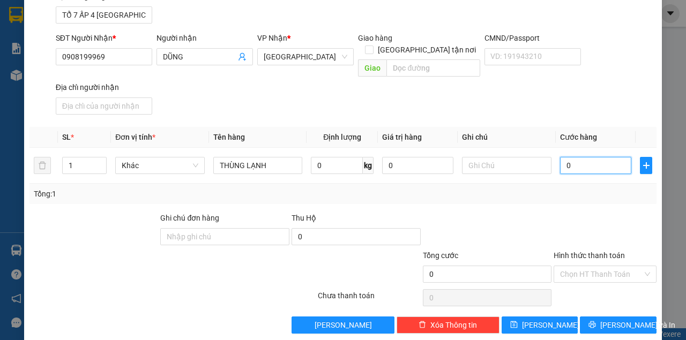
scroll to position [129, 0]
drag, startPoint x: 613, startPoint y: 308, endPoint x: 605, endPoint y: 296, distance: 14.7
click at [612, 319] on span "Lưu và In" at bounding box center [637, 325] width 75 height 12
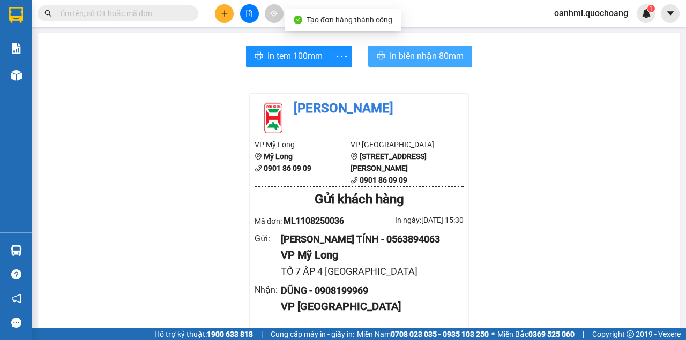
click at [454, 54] on span "In biên nhận 80mm" at bounding box center [427, 55] width 74 height 13
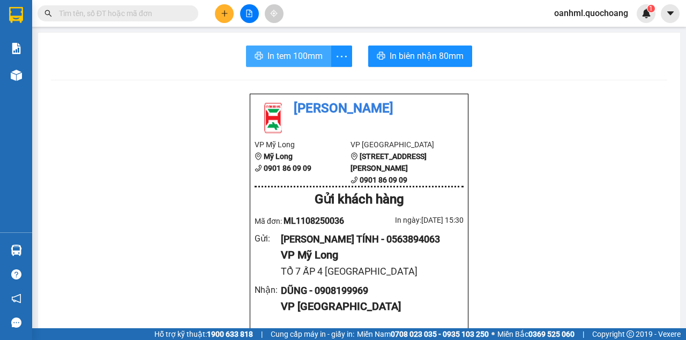
click at [294, 57] on span "In tem 100mm" at bounding box center [294, 55] width 55 height 13
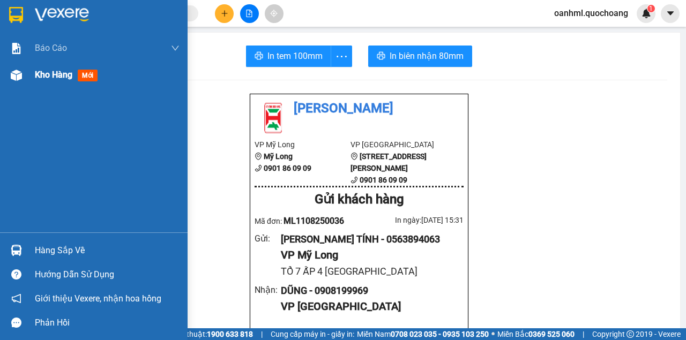
click at [34, 75] on div "Kho hàng mới" at bounding box center [94, 75] width 188 height 27
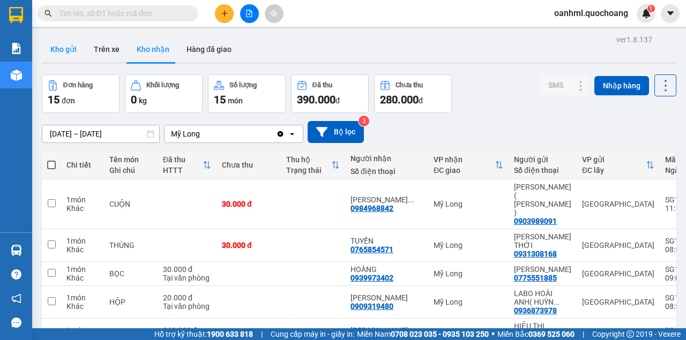
click at [54, 49] on button "Kho gửi" at bounding box center [63, 49] width 43 height 26
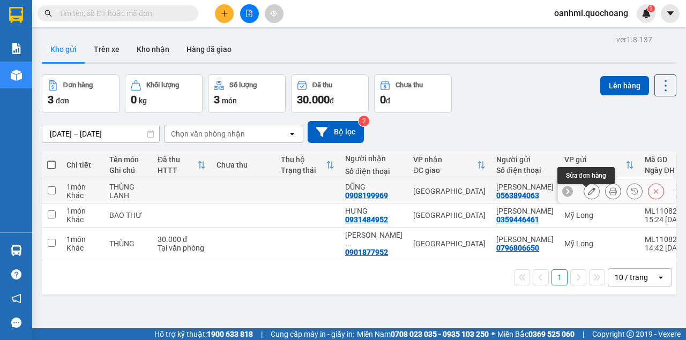
click at [588, 195] on icon at bounding box center [592, 192] width 8 height 8
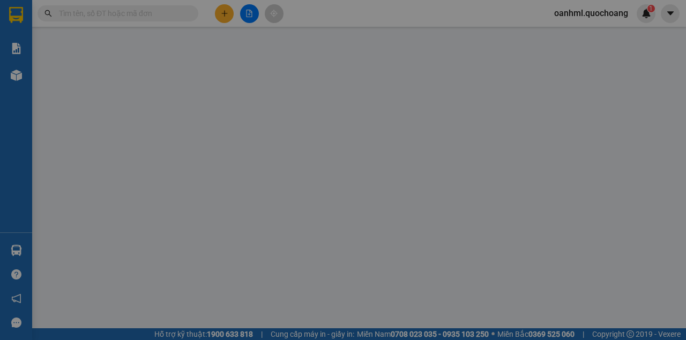
type input "0563894063"
type input "NGUYỄN VĂN TÍNH"
type input "TỔ 7 ẤP 4 THANH HƯNG ĐỒNG THÁP"
type input "0908199969"
type input "DŨNG"
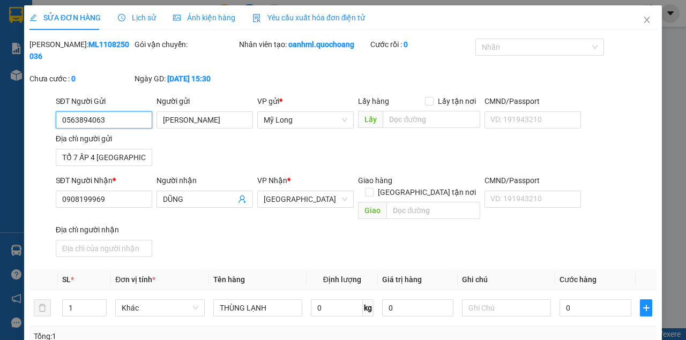
scroll to position [71, 0]
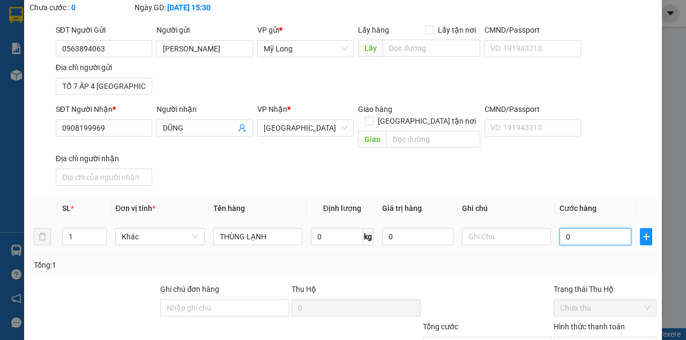
click at [581, 228] on input "0" at bounding box center [596, 236] width 72 height 17
type input "3"
type input "30"
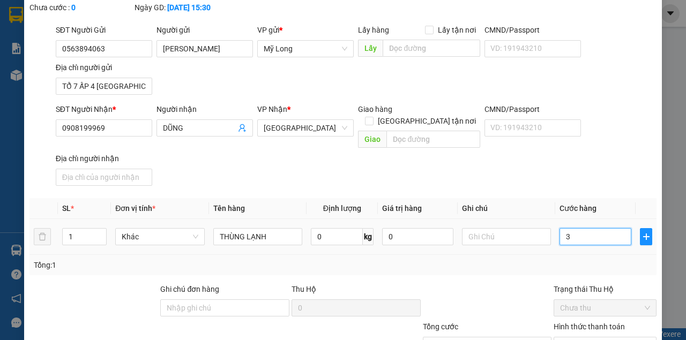
type input "30"
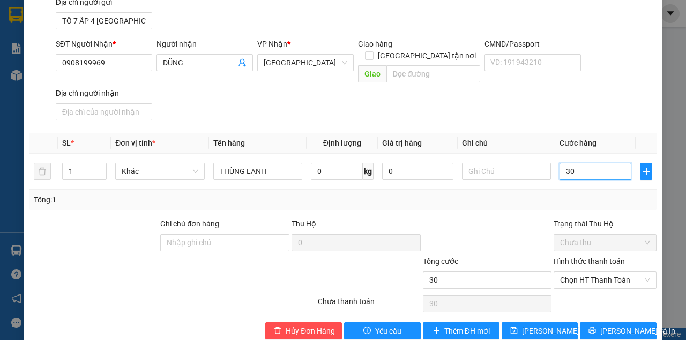
scroll to position [144, 0]
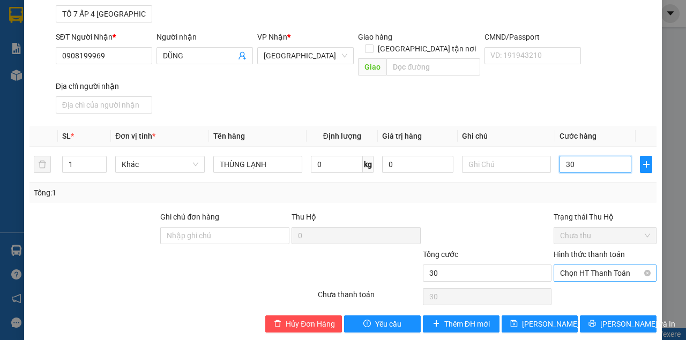
click at [595, 265] on span "Chọn HT Thanh Toán" at bounding box center [605, 273] width 90 height 16
type input "30"
type input "30.000"
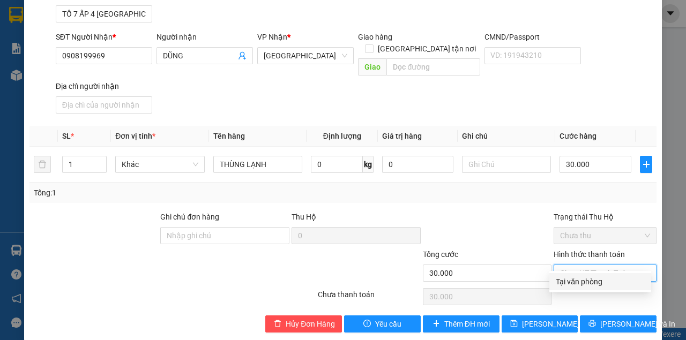
click at [582, 286] on div "Tại văn phòng" at bounding box center [600, 282] width 89 height 12
type input "0"
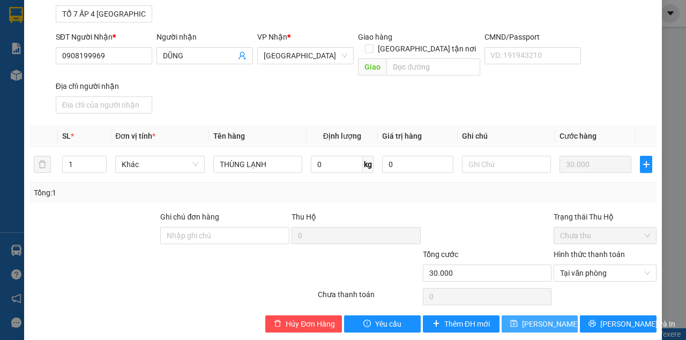
click at [536, 318] on span "Lưu thay đổi" at bounding box center [565, 324] width 86 height 12
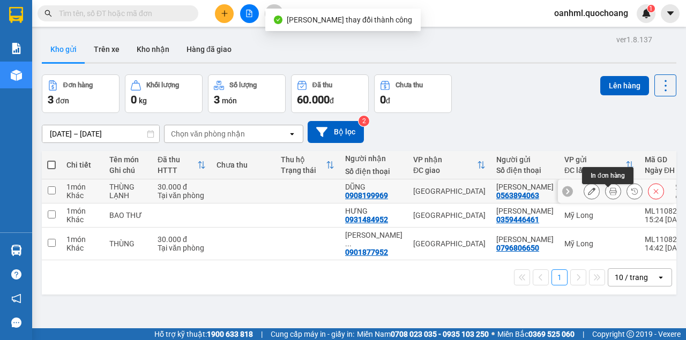
click at [606, 192] on button at bounding box center [613, 191] width 15 height 19
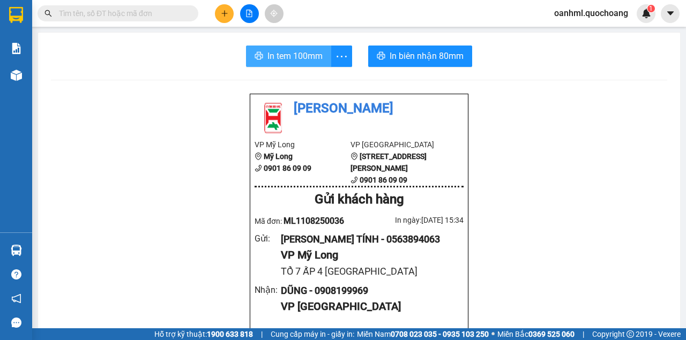
click at [316, 60] on span "In tem 100mm" at bounding box center [294, 55] width 55 height 13
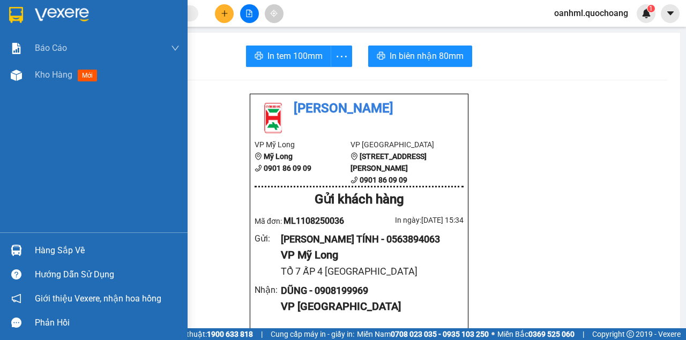
click at [51, 256] on div "Hàng sắp về" at bounding box center [107, 251] width 145 height 16
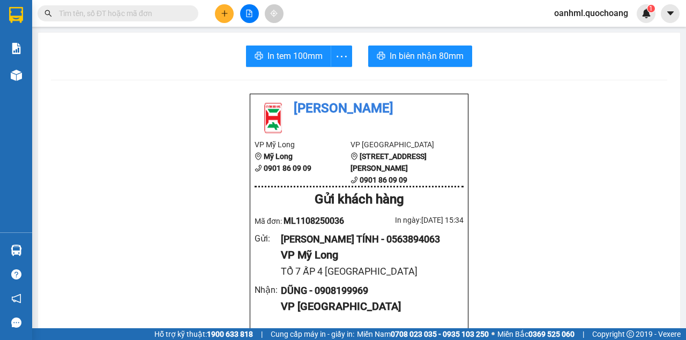
click at [162, 120] on section "Kết quả tìm kiếm ( 7585 ) Bộ lọc Mã ĐH Trạng thái Món hàng Thu hộ Tổng cước Chư…" at bounding box center [343, 170] width 686 height 340
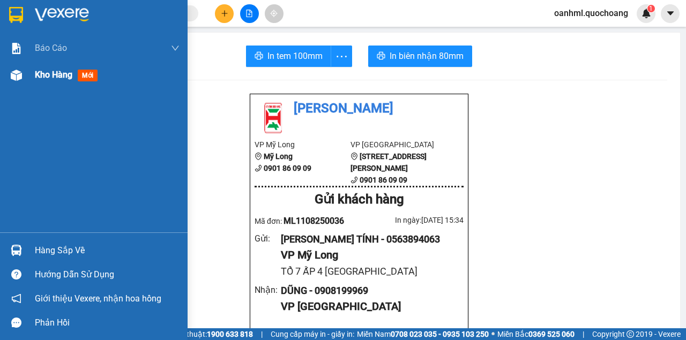
click at [44, 83] on div "Kho hàng mới" at bounding box center [107, 75] width 145 height 27
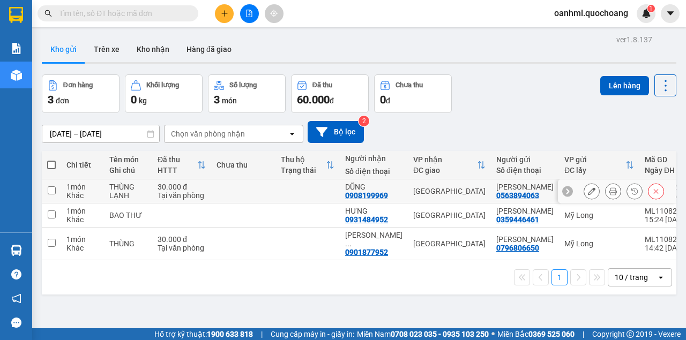
click at [304, 204] on td at bounding box center [308, 192] width 64 height 24
checkbox input "true"
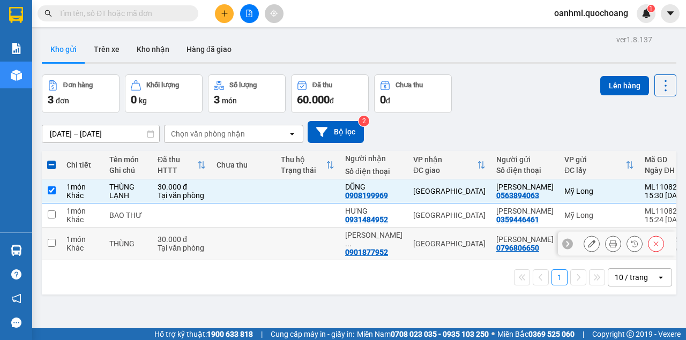
click at [292, 259] on td at bounding box center [308, 244] width 64 height 33
checkbox input "true"
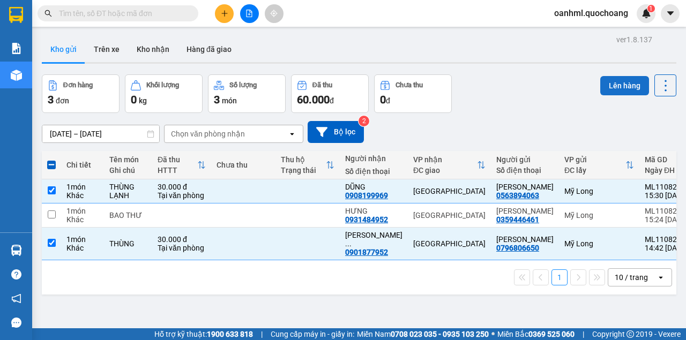
click at [618, 81] on button "Lên hàng" at bounding box center [624, 85] width 49 height 19
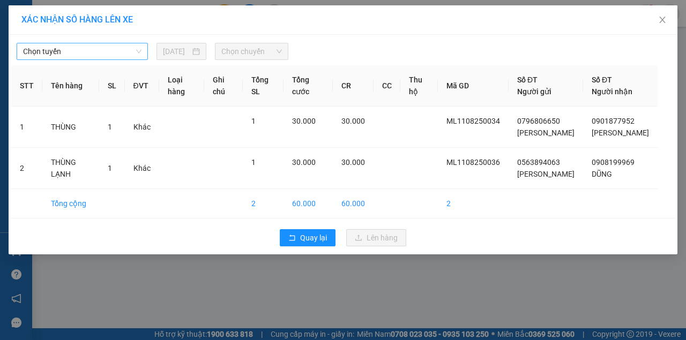
click at [109, 55] on span "Chọn tuyến" at bounding box center [82, 51] width 118 height 16
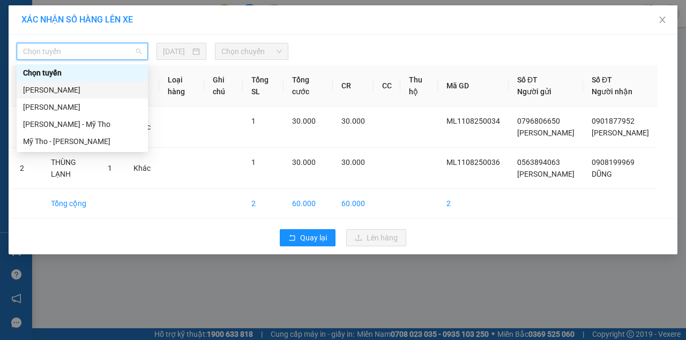
click at [80, 85] on div "Cao Lãnh - Hồ Chí Minh" at bounding box center [82, 90] width 118 height 12
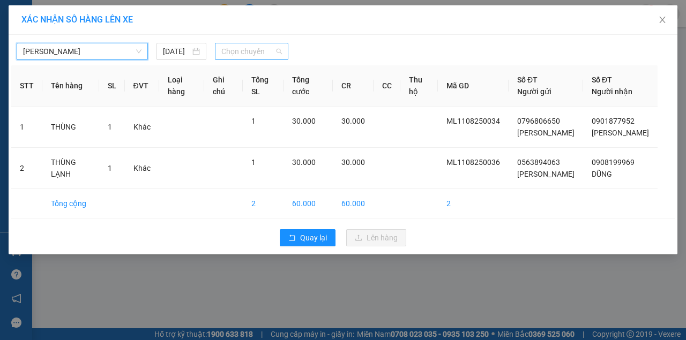
click at [233, 49] on span "Chọn chuyến" at bounding box center [251, 51] width 60 height 16
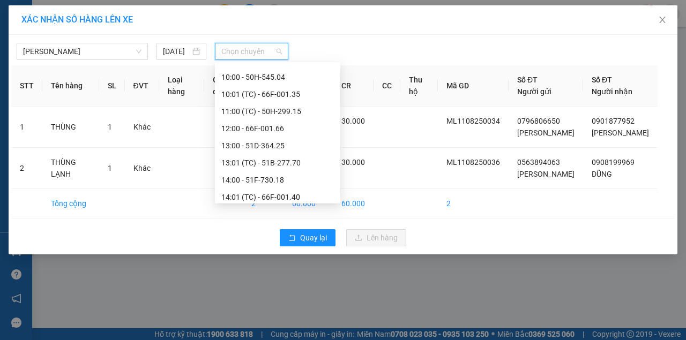
scroll to position [357, 0]
click at [239, 176] on div "15:00 - 66H-059.20" at bounding box center [277, 179] width 113 height 12
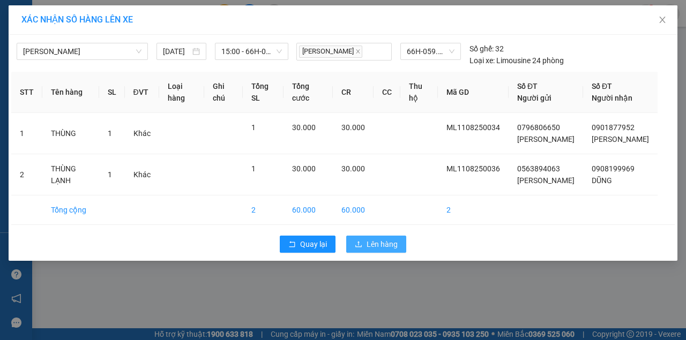
click at [383, 250] on span "Lên hàng" at bounding box center [382, 245] width 31 height 12
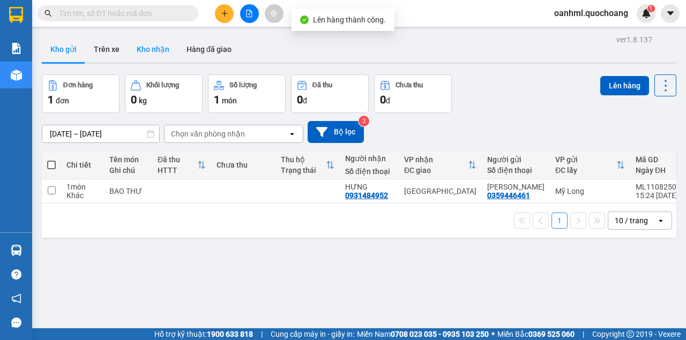
click at [159, 48] on button "Kho nhận" at bounding box center [153, 49] width 50 height 26
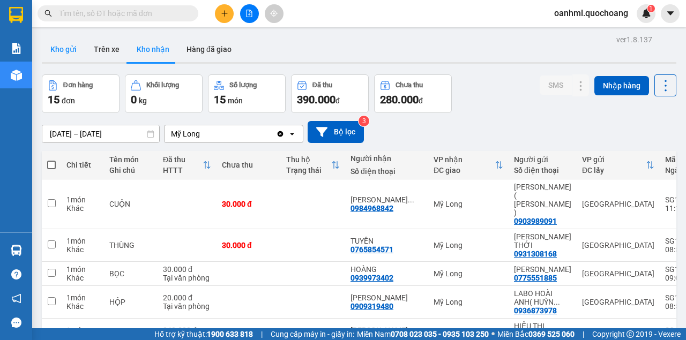
click at [61, 46] on button "Kho gửi" at bounding box center [63, 49] width 43 height 26
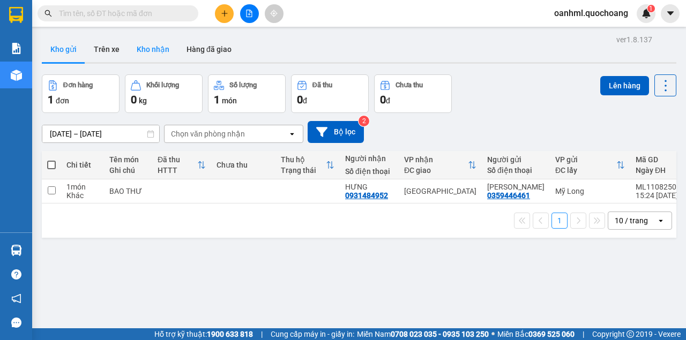
click at [148, 48] on button "Kho nhận" at bounding box center [153, 49] width 50 height 26
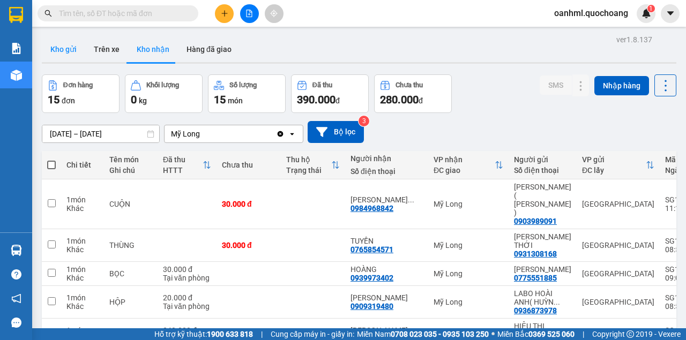
click at [68, 48] on button "Kho gửi" at bounding box center [63, 49] width 43 height 26
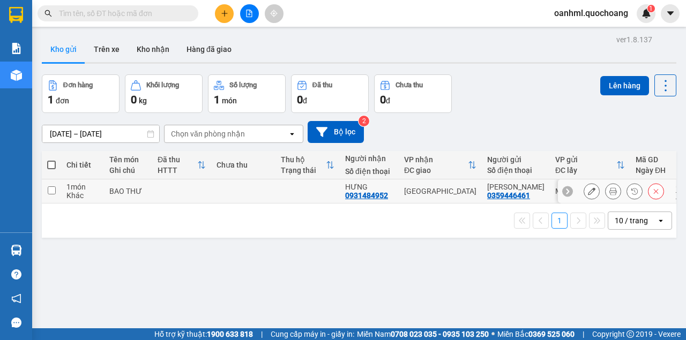
click at [449, 190] on td "Sài Gòn" at bounding box center [440, 192] width 83 height 24
checkbox input "true"
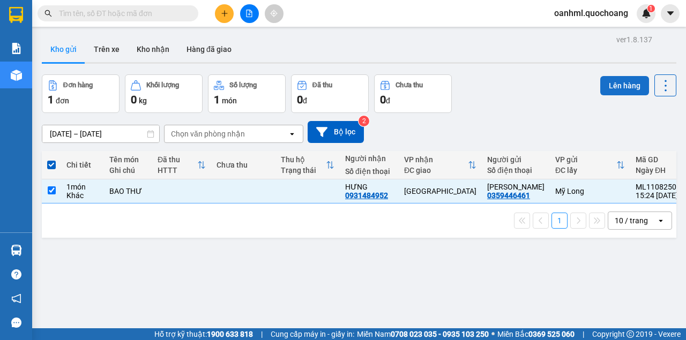
click at [602, 78] on button "Lên hàng" at bounding box center [624, 85] width 49 height 19
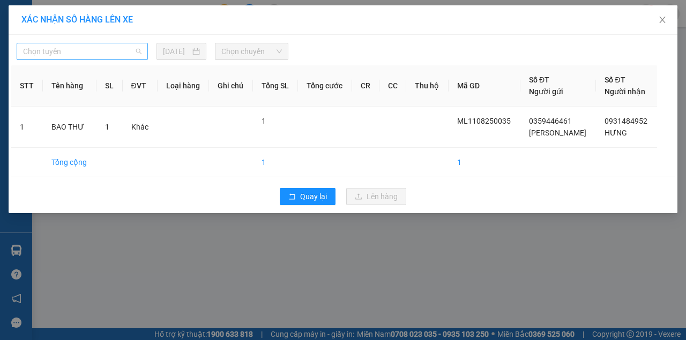
click at [118, 52] on span "Chọn tuyến" at bounding box center [82, 51] width 118 height 16
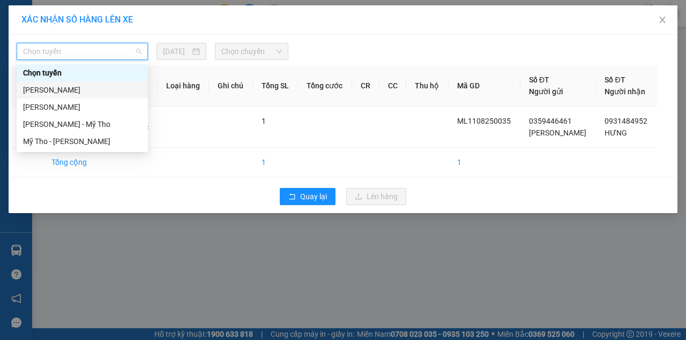
click at [86, 91] on div "Cao Lãnh - Hồ Chí Minh" at bounding box center [82, 90] width 118 height 12
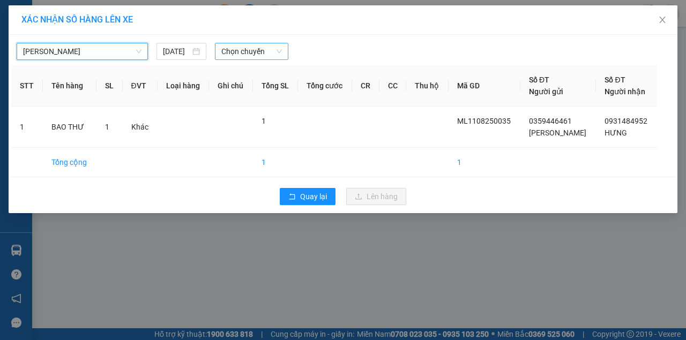
click at [255, 49] on span "Chọn chuyến" at bounding box center [251, 51] width 60 height 16
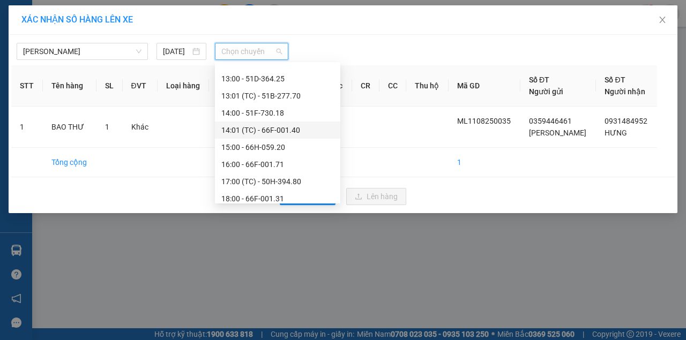
scroll to position [393, 0]
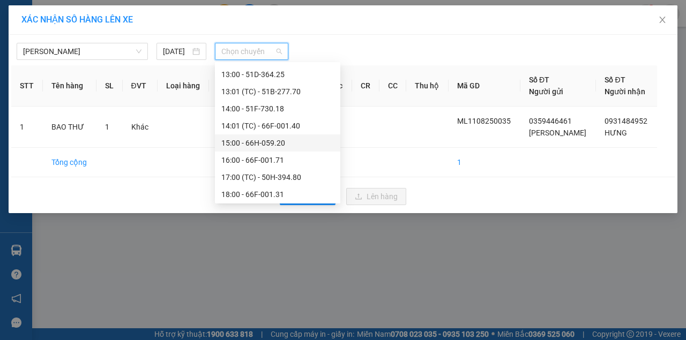
click at [235, 140] on div "15:00 - 66H-059.20" at bounding box center [277, 143] width 113 height 12
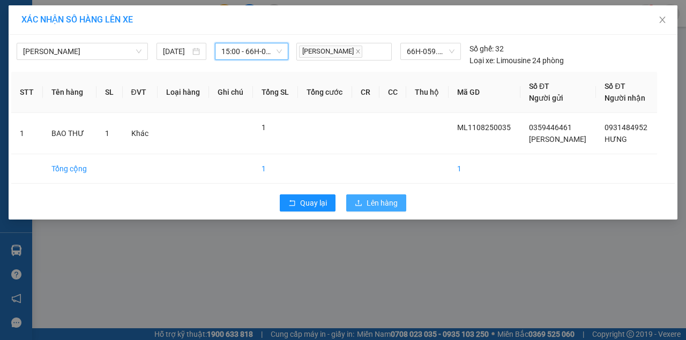
click at [390, 199] on span "Lên hàng" at bounding box center [382, 203] width 31 height 12
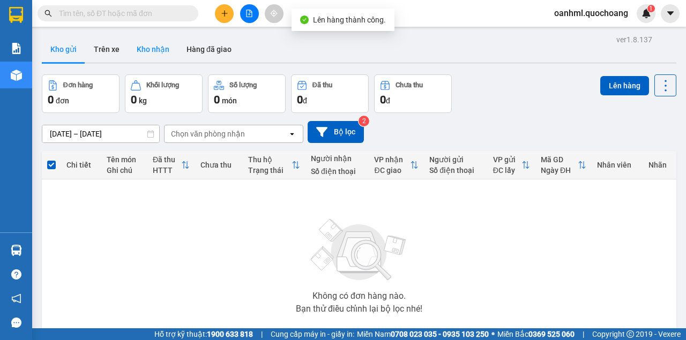
click at [156, 47] on button "Kho nhận" at bounding box center [153, 49] width 50 height 26
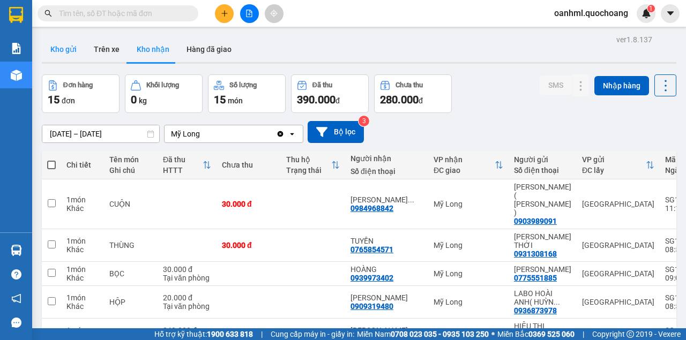
click at [61, 54] on button "Kho gửi" at bounding box center [63, 49] width 43 height 26
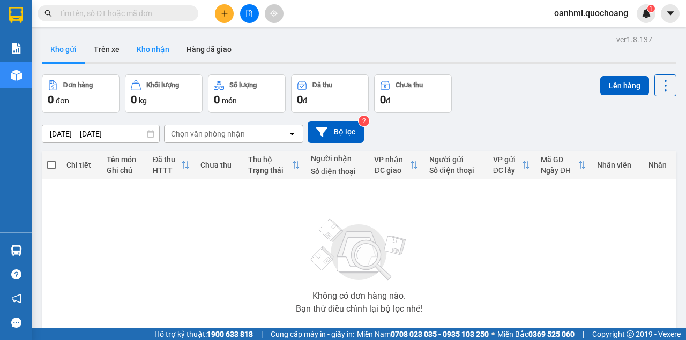
click at [149, 52] on button "Kho nhận" at bounding box center [153, 49] width 50 height 26
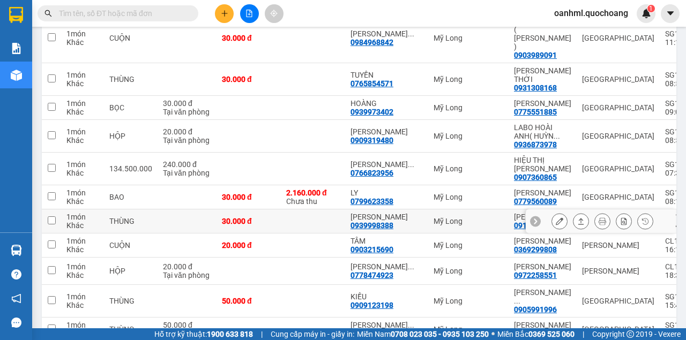
scroll to position [178, 0]
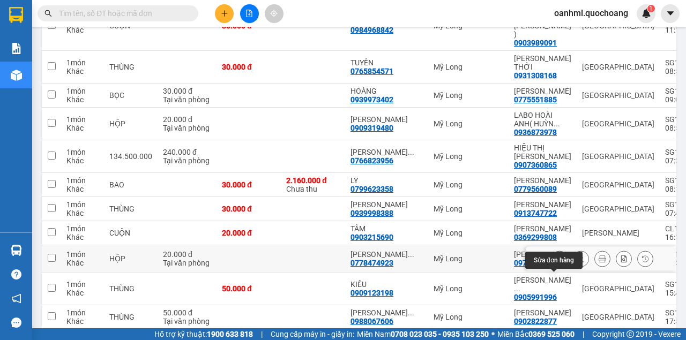
click at [556, 263] on icon at bounding box center [560, 259] width 8 height 8
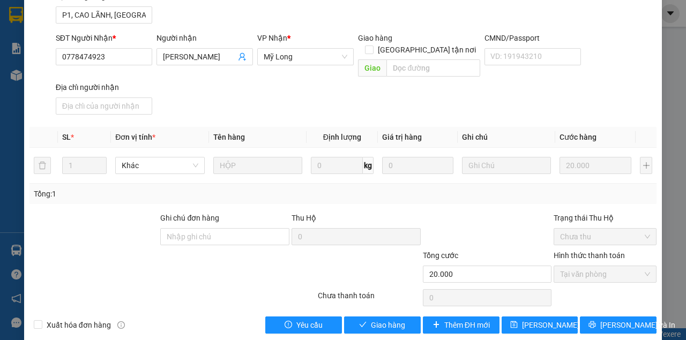
scroll to position [144, 0]
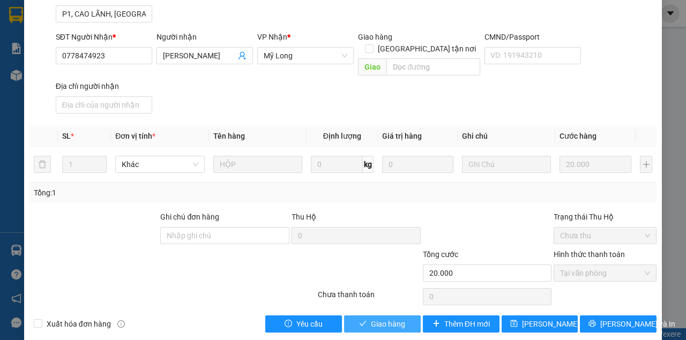
click at [397, 318] on span "Giao hàng" at bounding box center [388, 324] width 34 height 12
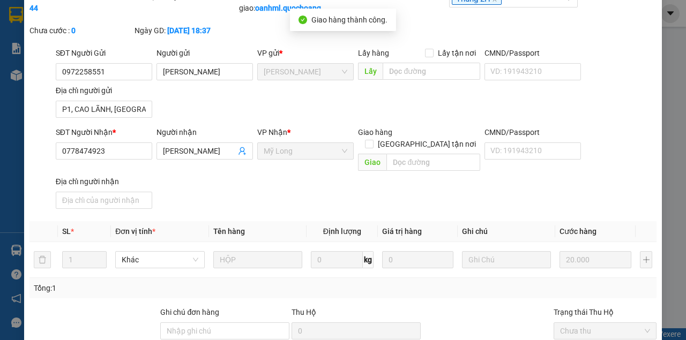
scroll to position [0, 0]
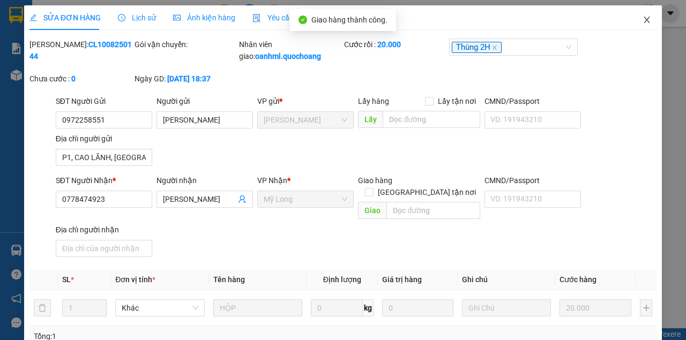
click at [642, 16] on span "Close" at bounding box center [647, 20] width 30 height 30
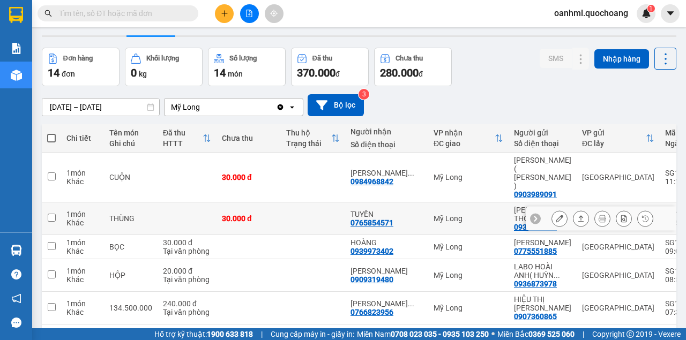
scroll to position [71, 0]
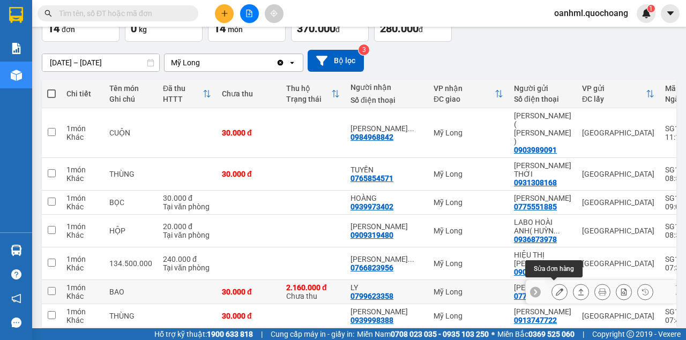
click at [552, 289] on button at bounding box center [559, 292] width 15 height 19
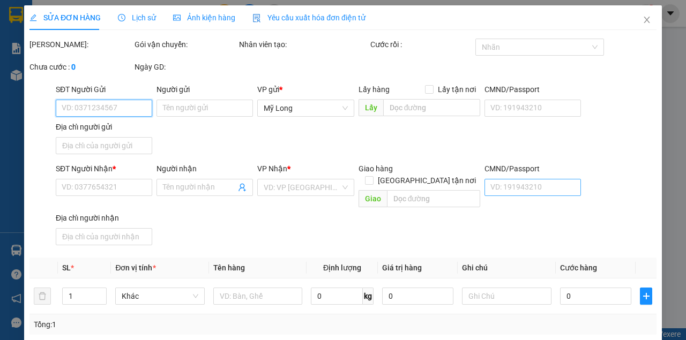
type input "0779560089"
type input "MAI THỊ KIM TUYẾT"
type input "24 LÊ VĂN PHƯƠNG P THỚI AN"
type input "0799623358"
type input "LY"
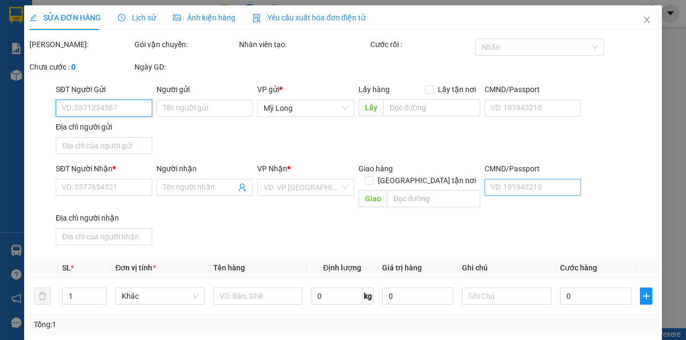
type input "30.000"
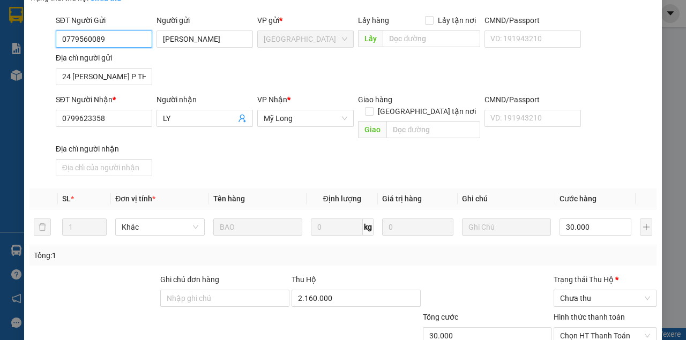
scroll to position [107, 0]
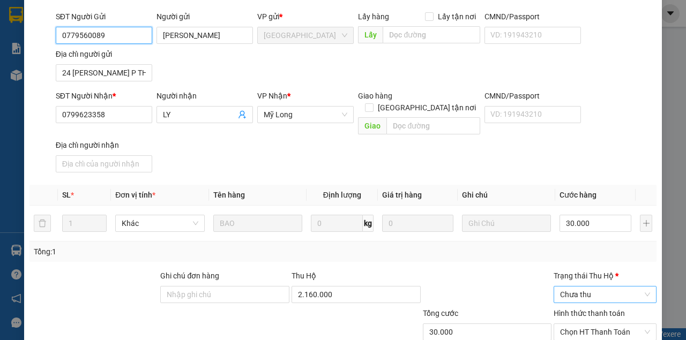
click at [572, 287] on span "Chưa thu" at bounding box center [605, 295] width 90 height 16
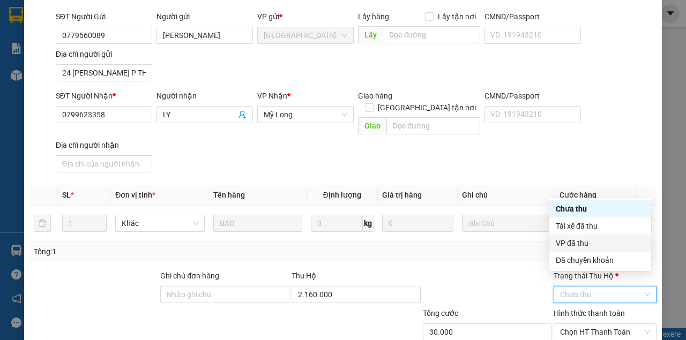
click at [570, 245] on div "VP đã thu" at bounding box center [600, 243] width 89 height 12
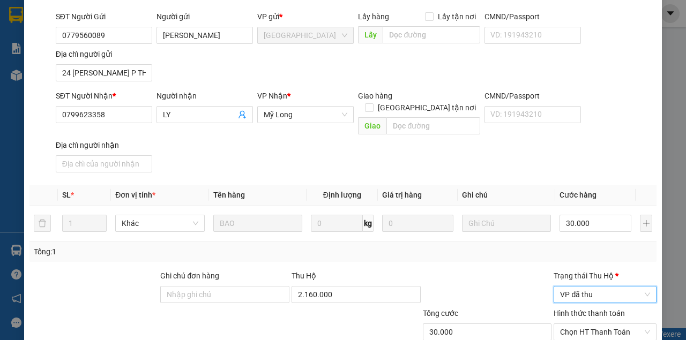
scroll to position [166, 0]
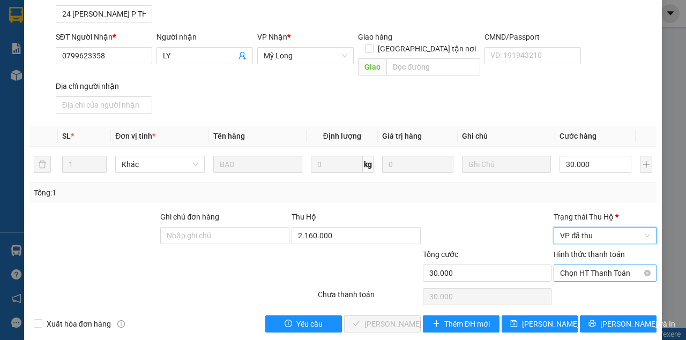
click at [583, 265] on span "Chọn HT Thanh Toán" at bounding box center [605, 273] width 90 height 16
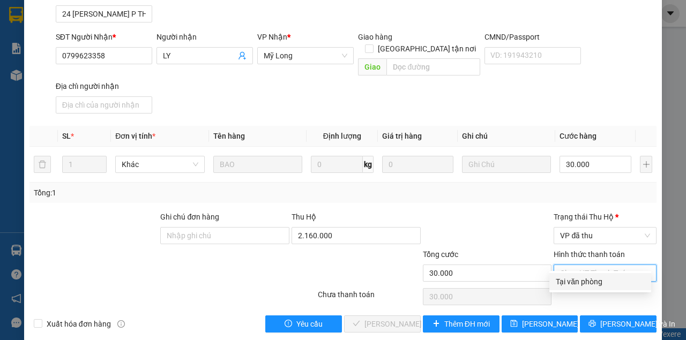
click at [580, 281] on div "Tại văn phòng" at bounding box center [600, 282] width 89 height 12
type input "0"
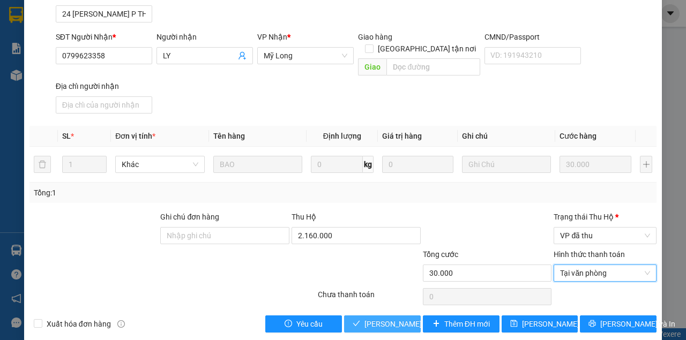
click at [400, 318] on span "Lưu và Giao hàng" at bounding box center [415, 324] width 103 height 12
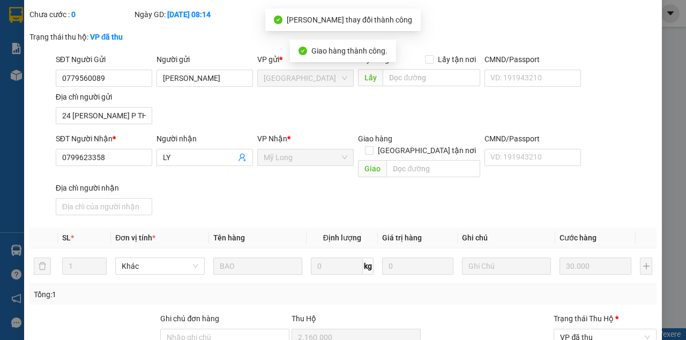
scroll to position [0, 0]
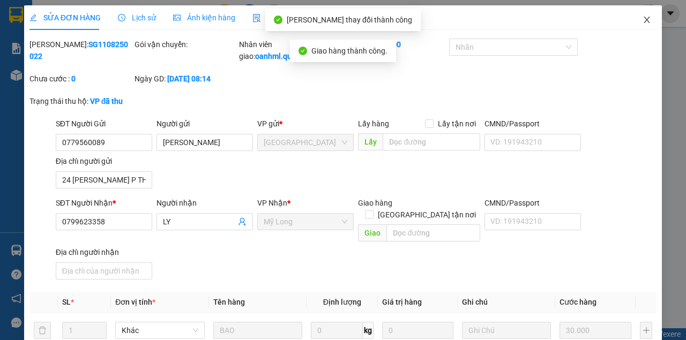
click at [637, 23] on span "Close" at bounding box center [647, 20] width 30 height 30
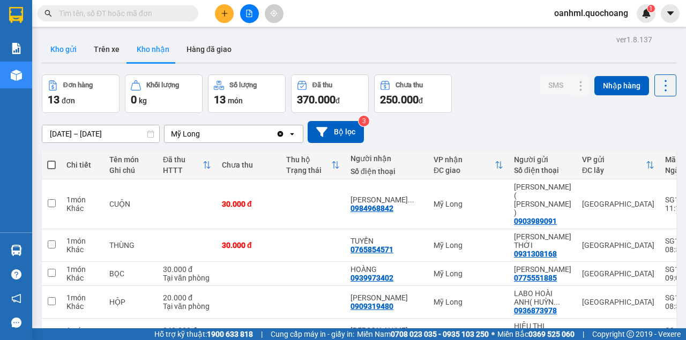
drag, startPoint x: 73, startPoint y: 49, endPoint x: 65, endPoint y: 38, distance: 14.3
click at [72, 49] on button "Kho gửi" at bounding box center [63, 49] width 43 height 26
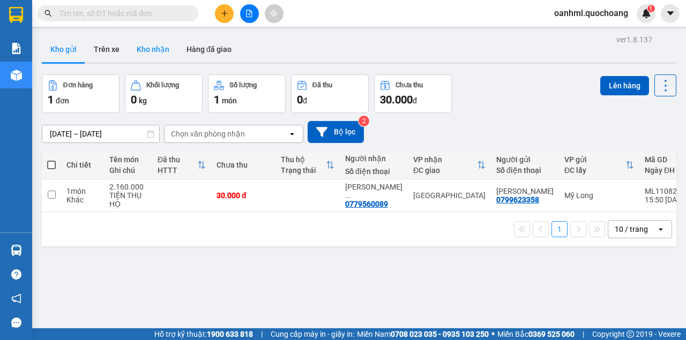
click at [157, 54] on button "Kho nhận" at bounding box center [153, 49] width 50 height 26
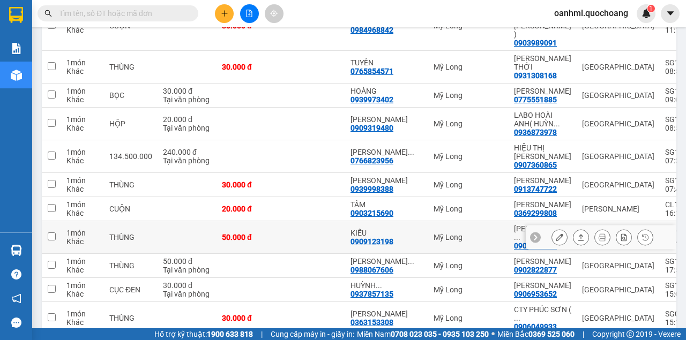
scroll to position [214, 0]
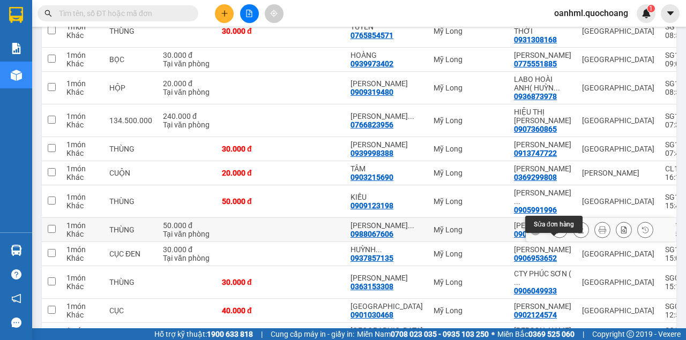
click at [556, 234] on icon at bounding box center [560, 230] width 8 height 8
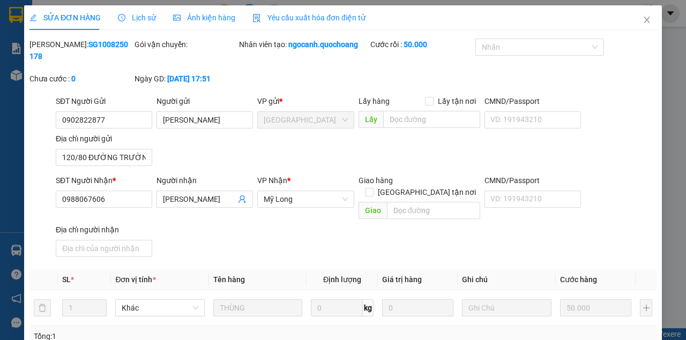
type input "0902822877"
type input "NGÔ THỊ THIỆM"
type input "120/80 ĐƯỜNG TRƯỜNG TRINH P12 TÂN BÌNH"
type input "0988067606"
type input "NGÔ THÀNH TỰU"
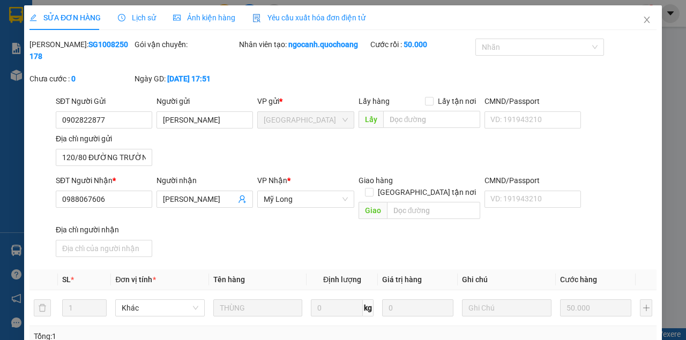
type input "50.000"
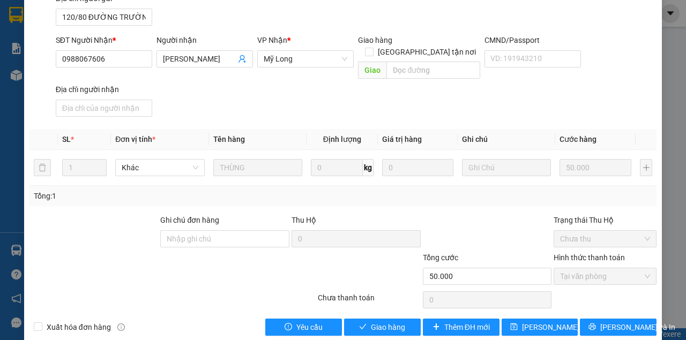
scroll to position [144, 0]
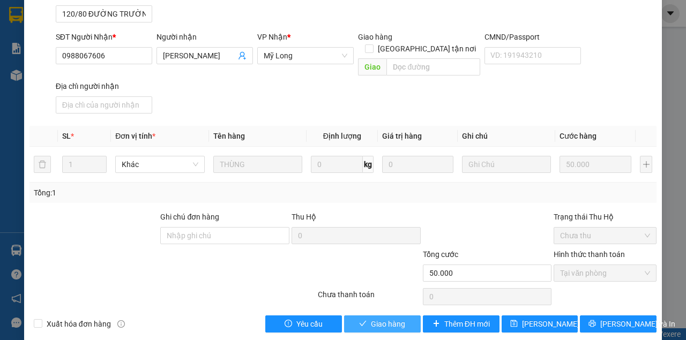
click at [407, 316] on button "Giao hàng" at bounding box center [382, 324] width 77 height 17
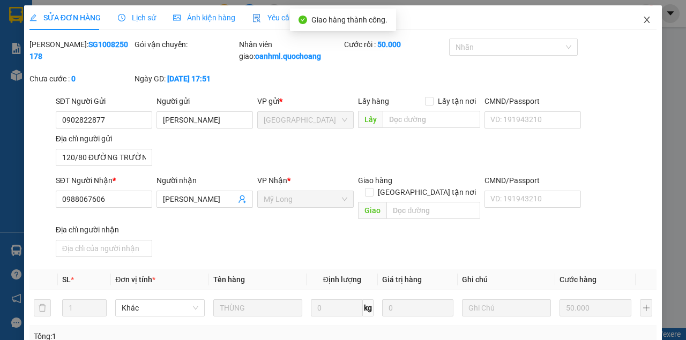
scroll to position [0, 0]
click at [643, 18] on icon "close" at bounding box center [647, 20] width 9 height 9
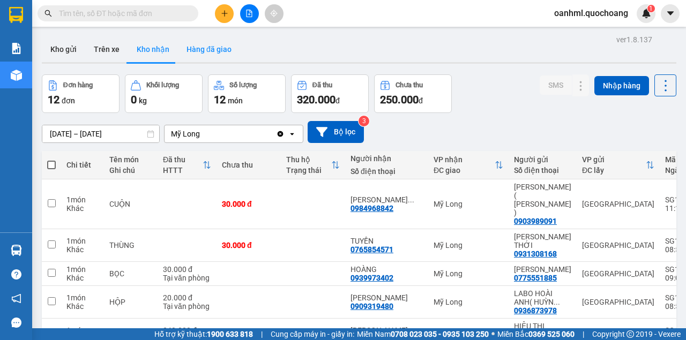
click at [203, 49] on button "Hàng đã giao" at bounding box center [209, 49] width 62 height 26
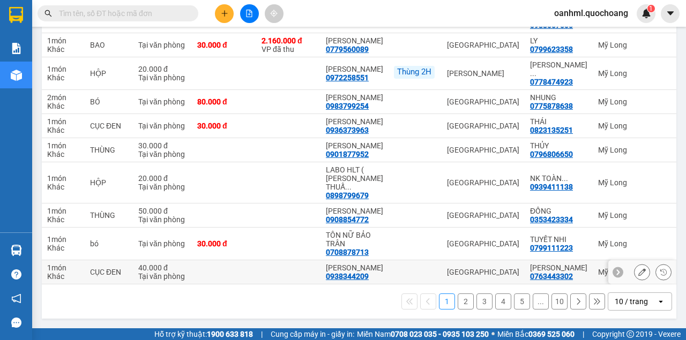
scroll to position [227, 0]
click at [615, 304] on div "10 / trang" at bounding box center [631, 301] width 33 height 11
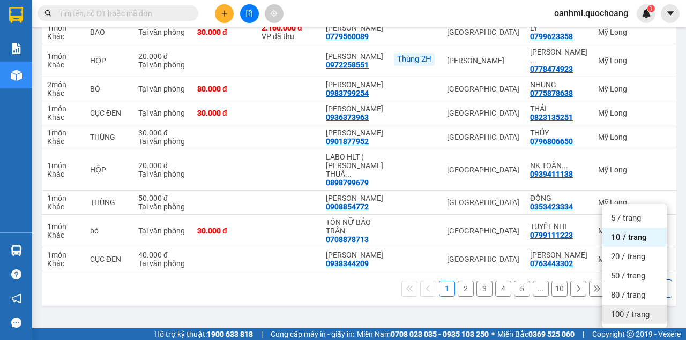
click at [612, 309] on span "100 / trang" at bounding box center [630, 314] width 39 height 11
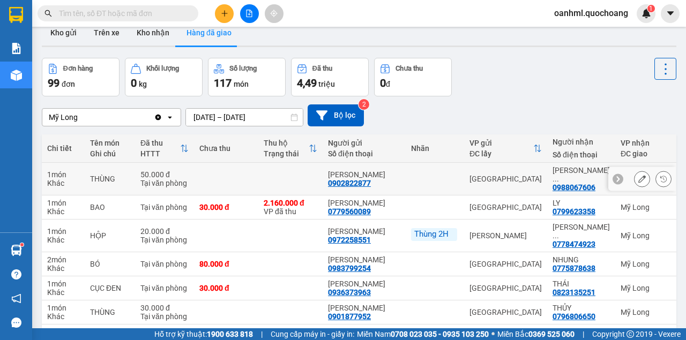
scroll to position [0, 0]
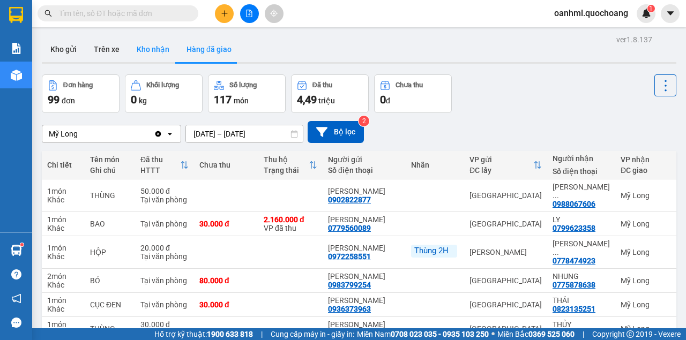
click at [155, 53] on button "Kho nhận" at bounding box center [153, 49] width 50 height 26
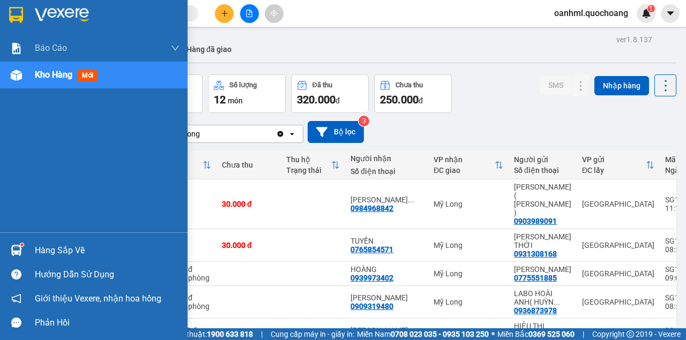
click at [42, 248] on div "Hàng sắp về" at bounding box center [107, 251] width 145 height 16
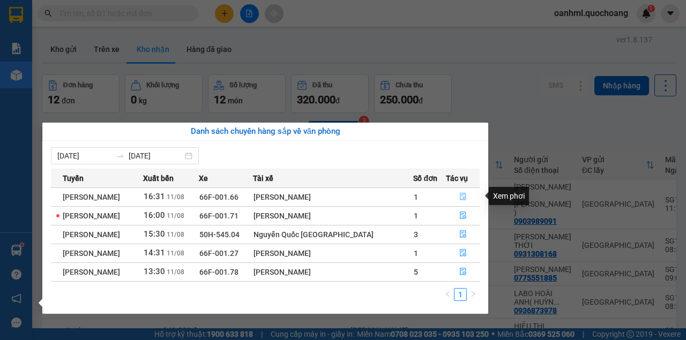
click at [464, 196] on icon "file-done" at bounding box center [463, 197] width 6 height 8
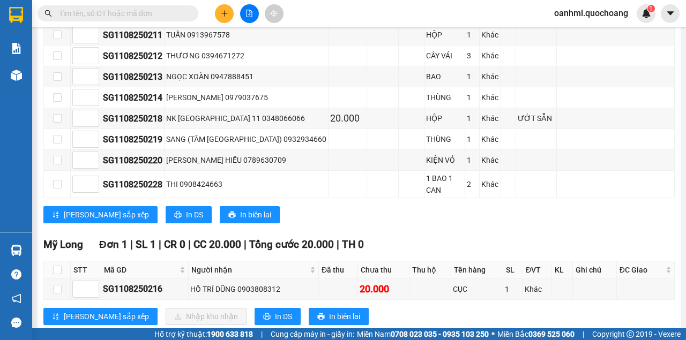
scroll to position [906, 0]
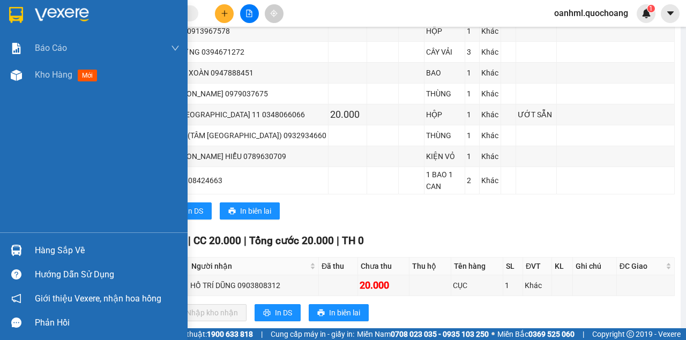
click at [56, 253] on div "Hàng sắp về" at bounding box center [107, 251] width 145 height 16
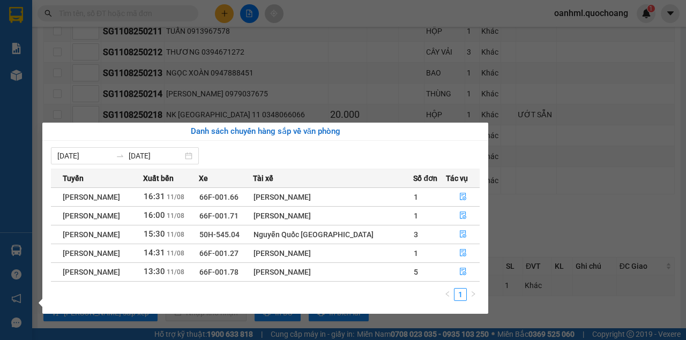
click at [11, 192] on div "Báo cáo Báo cáo dòng tiền (trạm) Doanh số tạo đơn theo VP gửi (trạm) Kho hàng m…" at bounding box center [16, 170] width 32 height 340
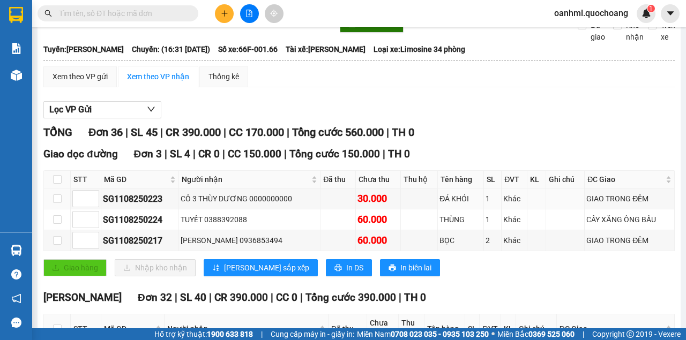
scroll to position [0, 0]
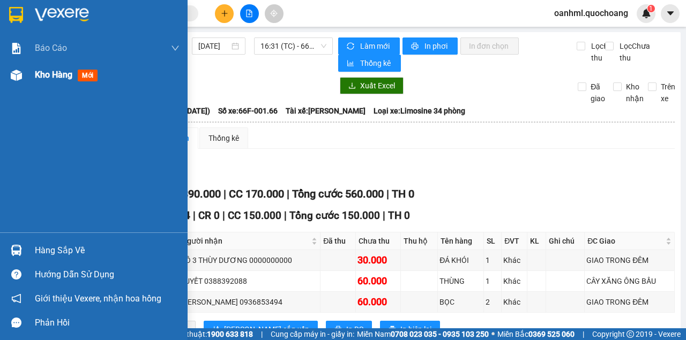
click at [58, 77] on span "Kho hàng" at bounding box center [54, 75] width 38 height 10
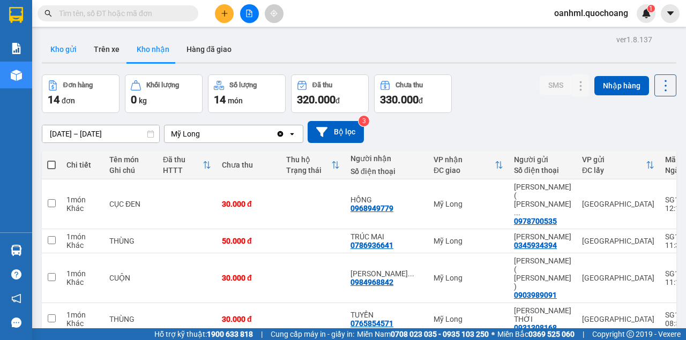
click at [60, 41] on button "Kho gửi" at bounding box center [63, 49] width 43 height 26
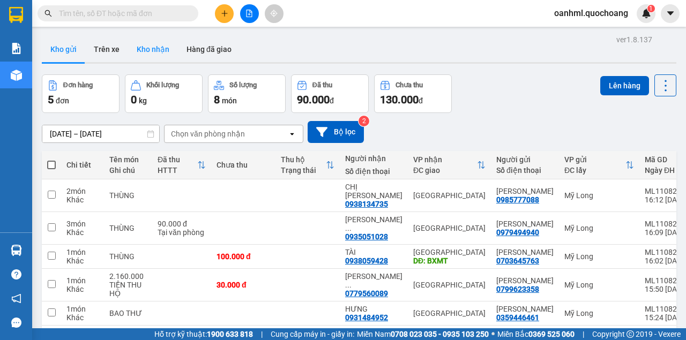
click at [147, 43] on button "Kho nhận" at bounding box center [153, 49] width 50 height 26
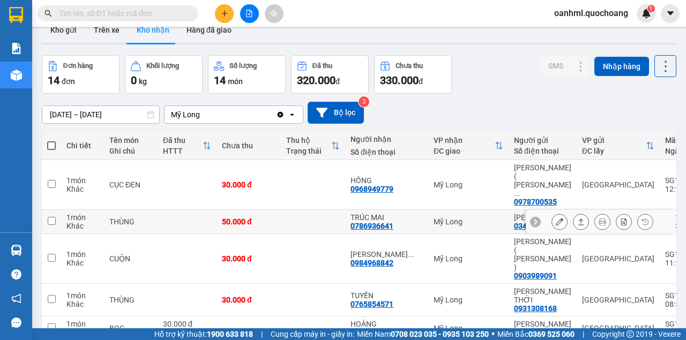
scroll to position [35, 0]
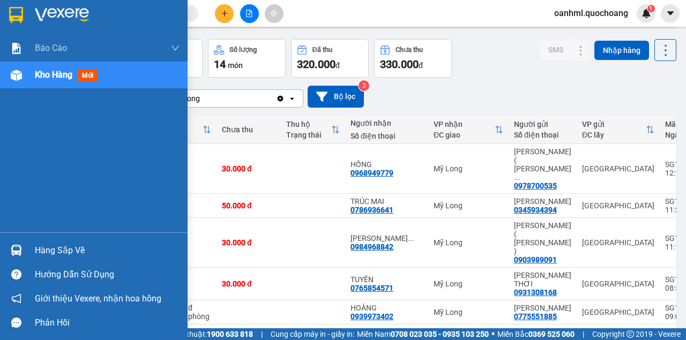
click at [63, 254] on div "Hàng sắp về" at bounding box center [107, 251] width 145 height 16
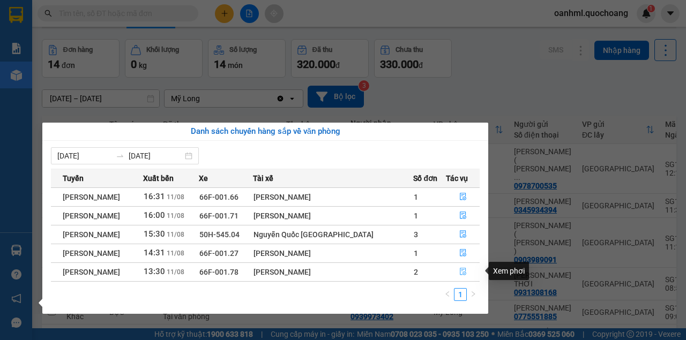
click at [461, 272] on icon "file-done" at bounding box center [463, 272] width 8 height 8
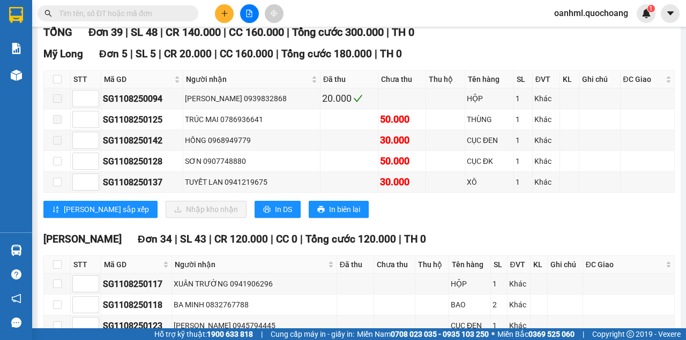
scroll to position [178, 0]
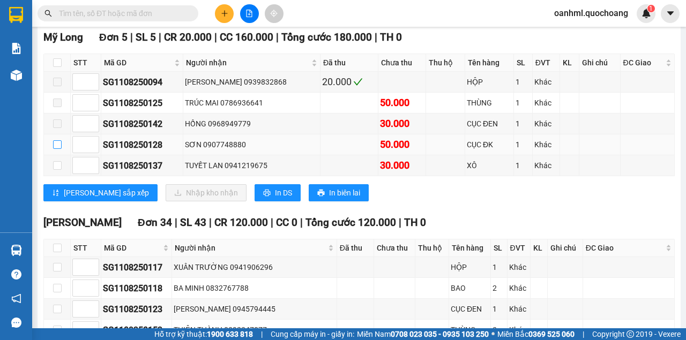
click at [58, 144] on input "checkbox" at bounding box center [57, 144] width 9 height 9
checkbox input "true"
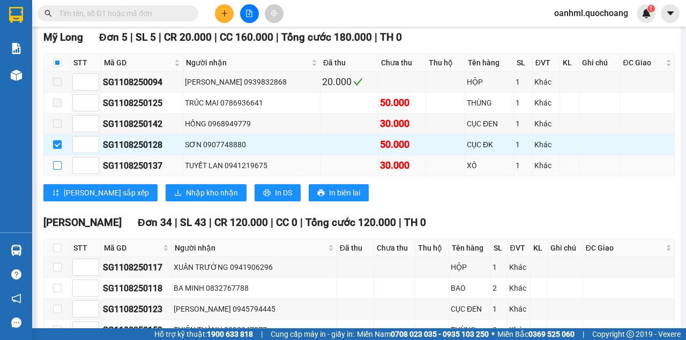
click at [54, 167] on input "checkbox" at bounding box center [57, 165] width 9 height 9
checkbox input "true"
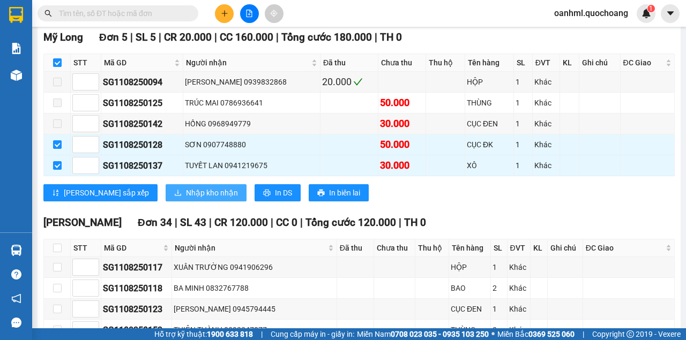
click at [186, 189] on span "Nhập kho nhận" at bounding box center [212, 193] width 52 height 12
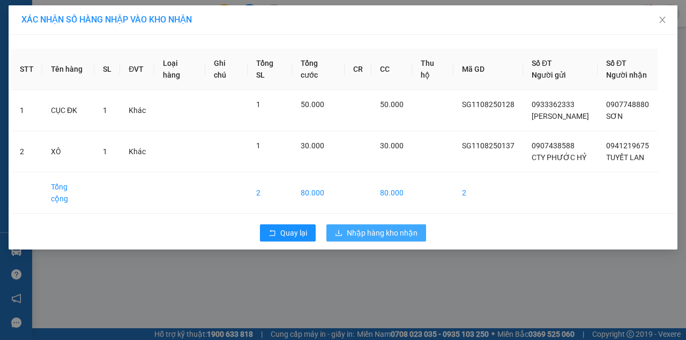
drag, startPoint x: 368, startPoint y: 255, endPoint x: 376, endPoint y: 239, distance: 18.0
click at [370, 239] on span "Nhập hàng kho nhận" at bounding box center [382, 233] width 71 height 12
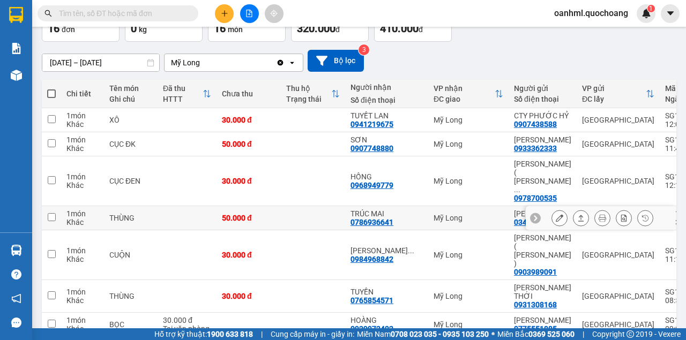
scroll to position [143, 0]
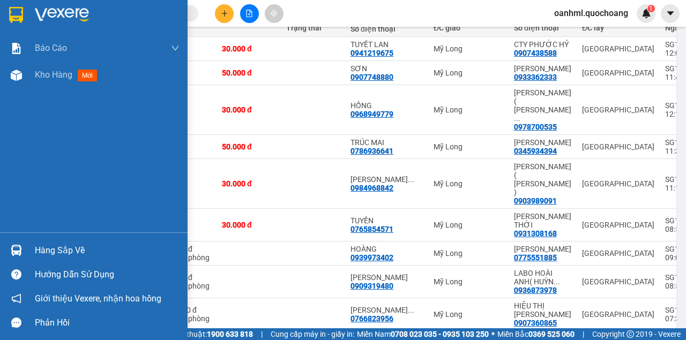
click at [51, 251] on div "Hàng sắp về" at bounding box center [107, 251] width 145 height 16
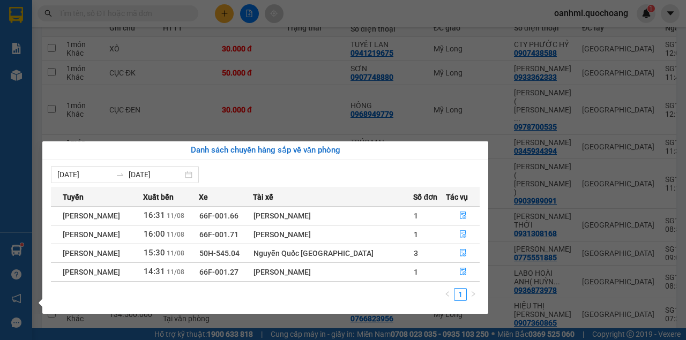
click at [324, 92] on section "Kết quả tìm kiếm ( 7585 ) Bộ lọc Mã ĐH Trạng thái Món hàng Thu hộ Tổng cước Chư…" at bounding box center [343, 170] width 686 height 340
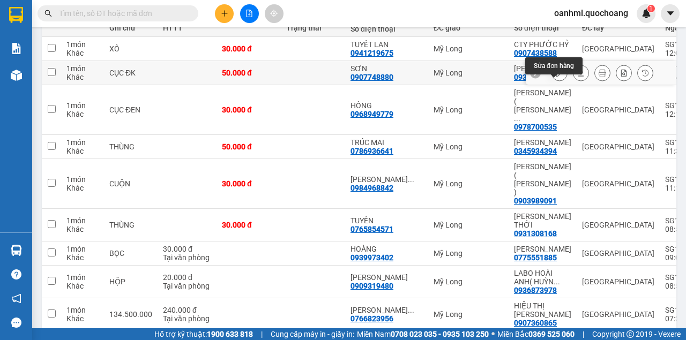
click at [556, 77] on icon at bounding box center [560, 73] width 8 height 8
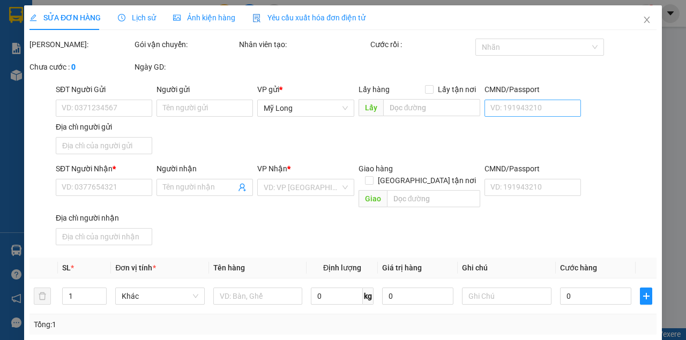
type input "0933362333"
type input "TRỊNH TRẦN TẤN PHÁT"
type input "109/5 THÁI PHIÊN P1 QUẬN 11 HCM"
type input "0907748880"
type input "SƠN"
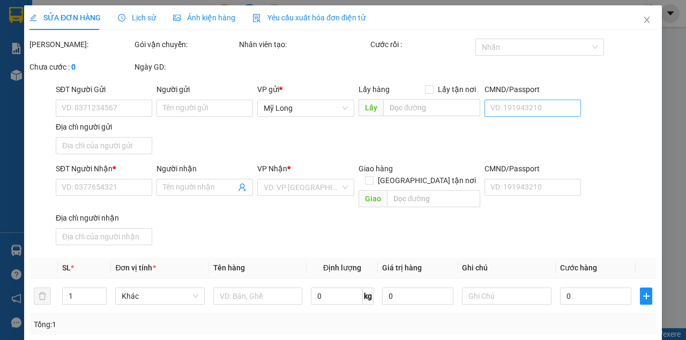
type input "50.000"
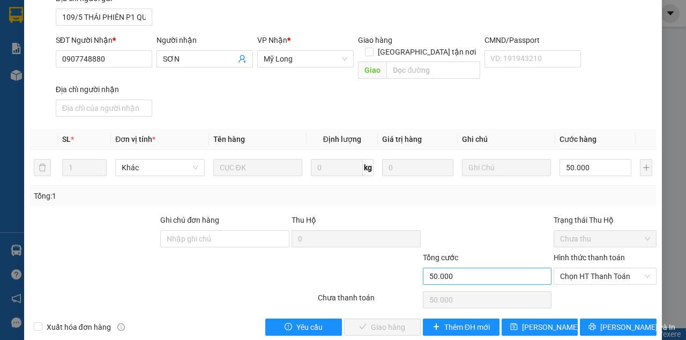
scroll to position [144, 0]
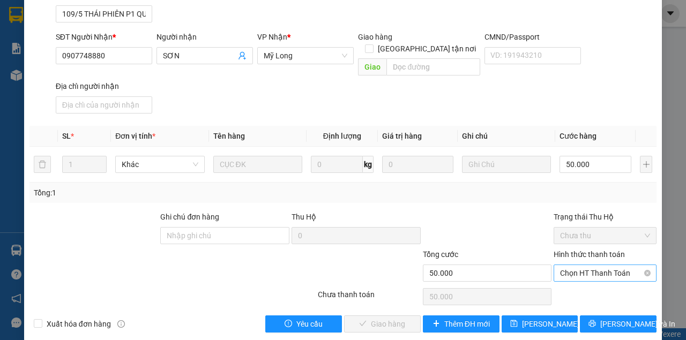
click at [561, 266] on span "Chọn HT Thanh Toán" at bounding box center [605, 273] width 90 height 16
click at [557, 277] on div "Tại văn phòng" at bounding box center [600, 282] width 89 height 12
type input "0"
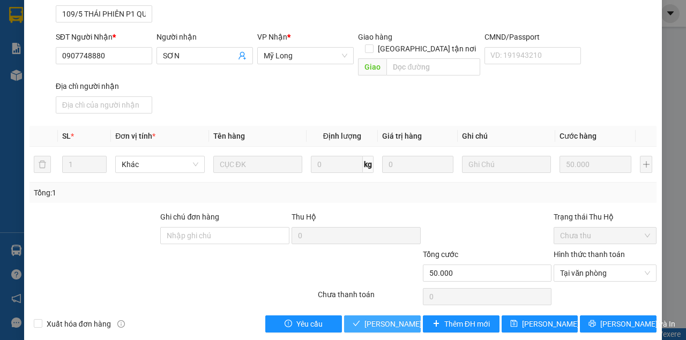
click at [409, 318] on span "Lưu và Giao hàng" at bounding box center [415, 324] width 103 height 12
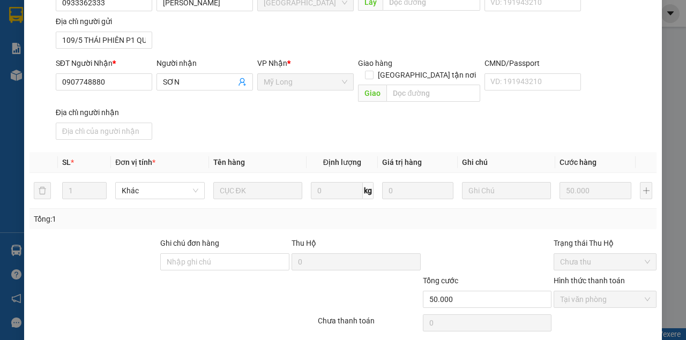
scroll to position [0, 0]
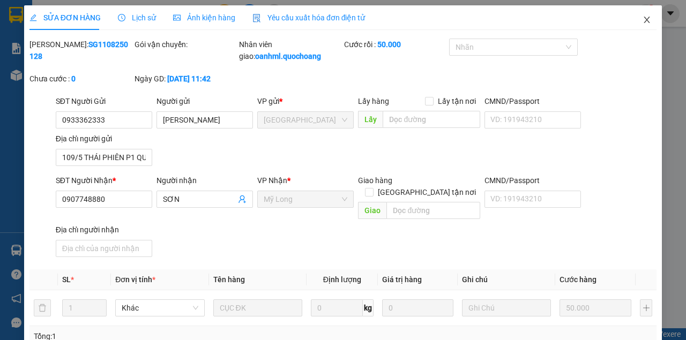
click at [643, 22] on icon "close" at bounding box center [647, 20] width 9 height 9
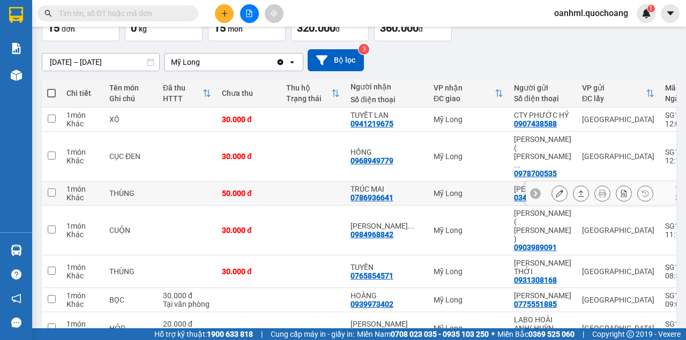
scroll to position [71, 0]
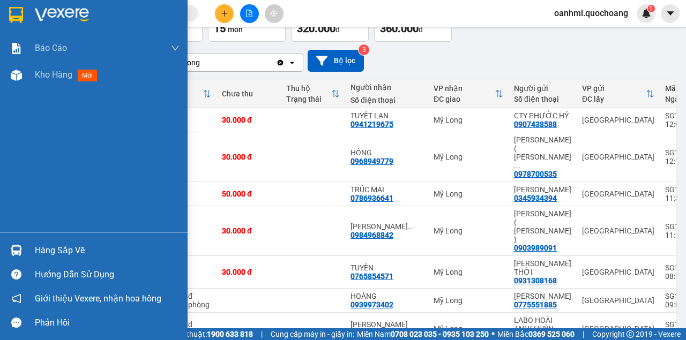
click at [48, 249] on div "Hàng sắp về" at bounding box center [107, 251] width 145 height 16
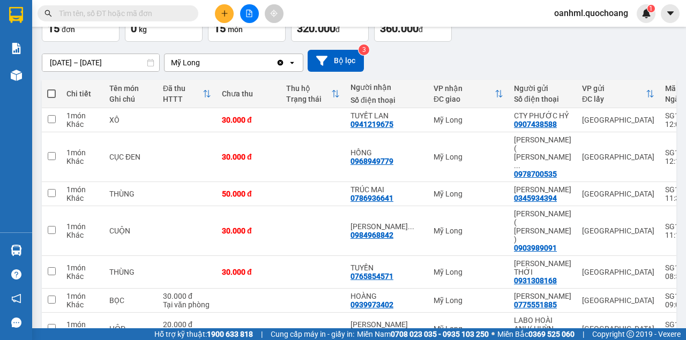
click at [491, 55] on section "Kết quả tìm kiếm ( 7585 ) Bộ lọc Mã ĐH Trạng thái Món hàng Thu hộ Tổng cước Chư…" at bounding box center [343, 170] width 686 height 340
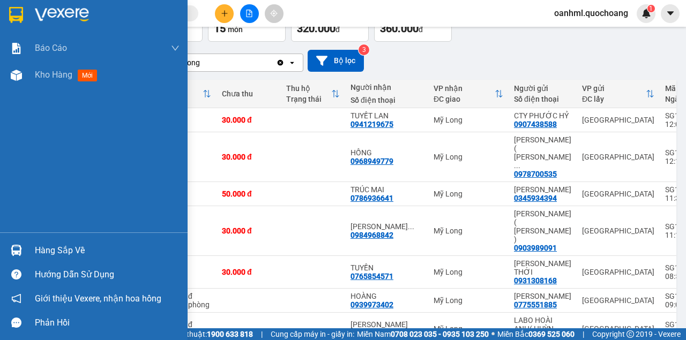
click at [51, 248] on div "Hàng sắp về" at bounding box center [107, 251] width 145 height 16
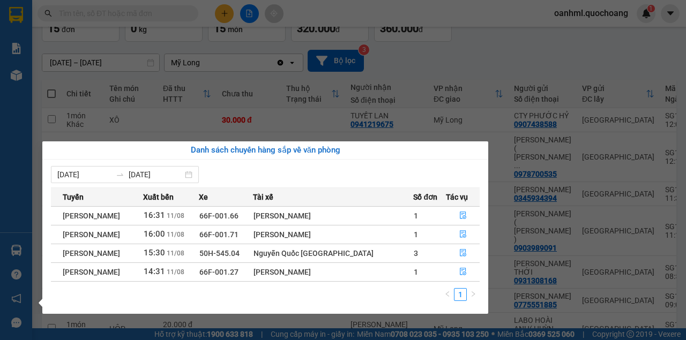
click at [467, 54] on section "Kết quả tìm kiếm ( 7585 ) Bộ lọc Mã ĐH Trạng thái Món hàng Thu hộ Tổng cước Chư…" at bounding box center [343, 170] width 686 height 340
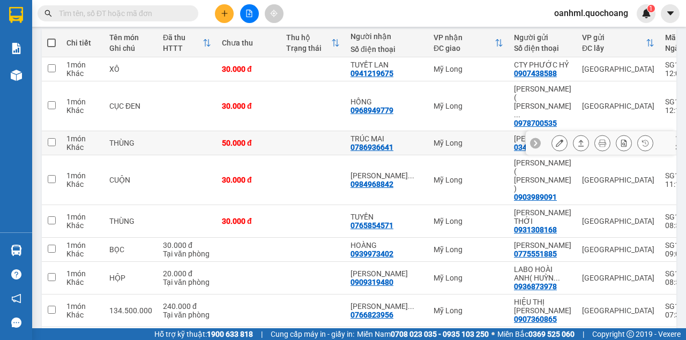
scroll to position [106, 0]
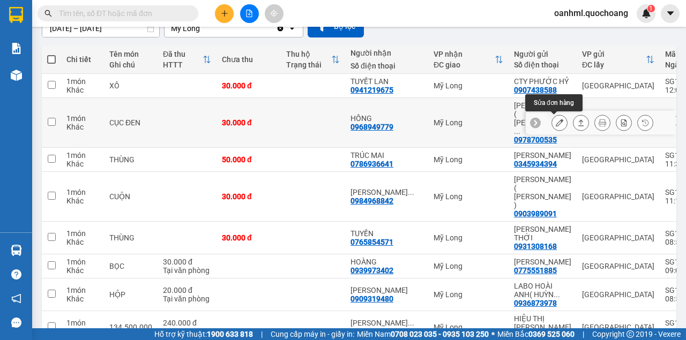
click at [560, 122] on button at bounding box center [559, 123] width 15 height 19
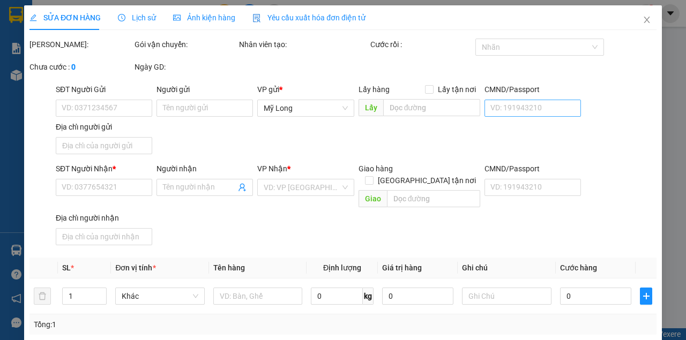
type input "0978700535"
type input "THỊNH PHÁT ( NGUYỄN HÒA VINH)"
type input "66/12/1 PHAN HUY ÍCH P15 TÂN BÌNH"
type input "0968949779"
type input "HỒNG"
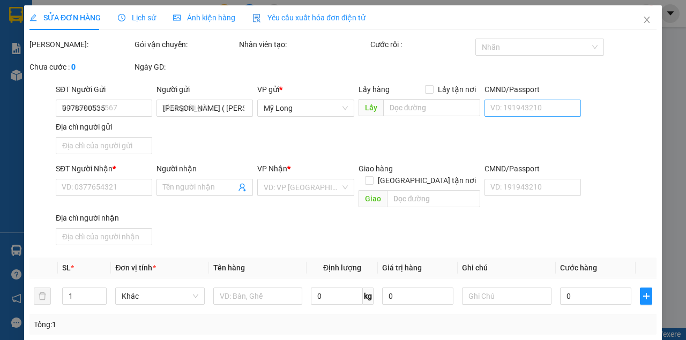
type input "30.000"
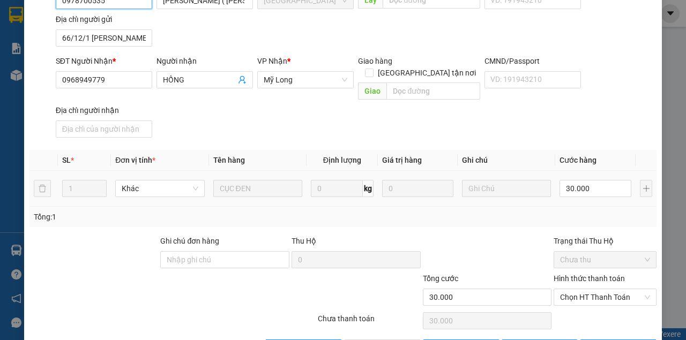
scroll to position [143, 0]
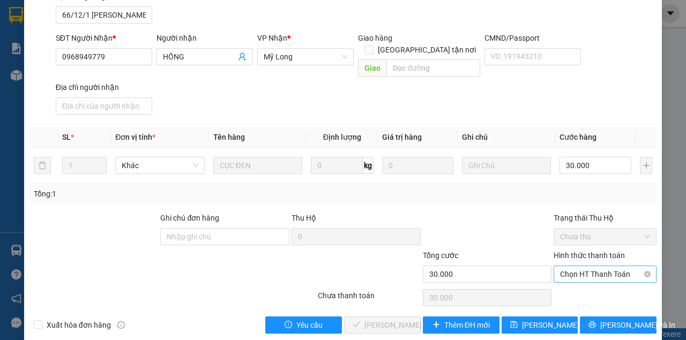
click at [591, 266] on span "Chọn HT Thanh Toán" at bounding box center [605, 274] width 90 height 16
click at [587, 278] on div "Tại văn phòng" at bounding box center [600, 283] width 89 height 12
type input "0"
click at [400, 319] on span "Lưu và Giao hàng" at bounding box center [415, 325] width 103 height 12
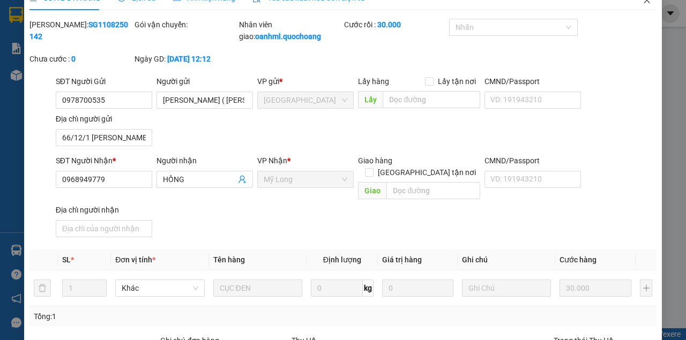
scroll to position [12, 0]
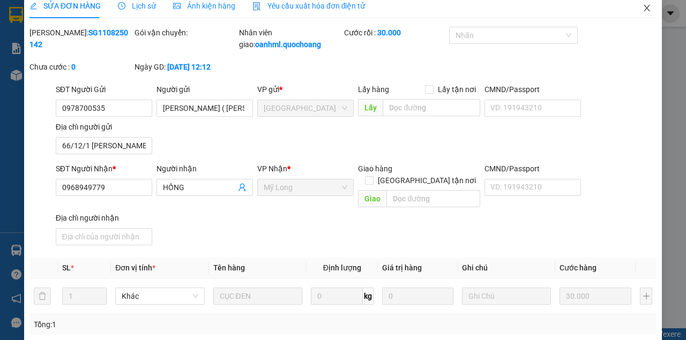
click at [643, 12] on icon "close" at bounding box center [647, 8] width 9 height 9
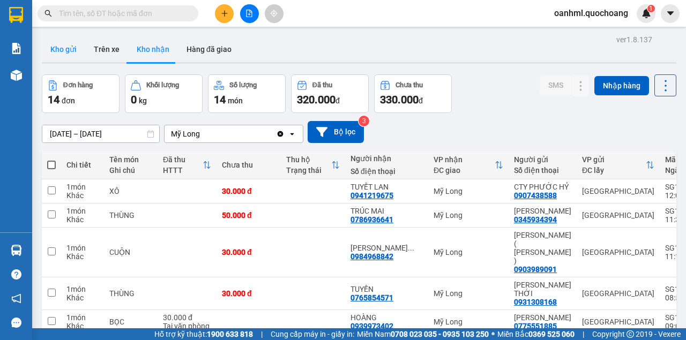
click at [76, 51] on button "Kho gửi" at bounding box center [63, 49] width 43 height 26
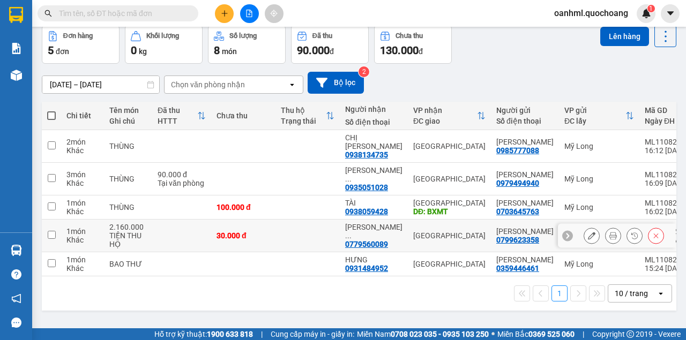
scroll to position [63, 0]
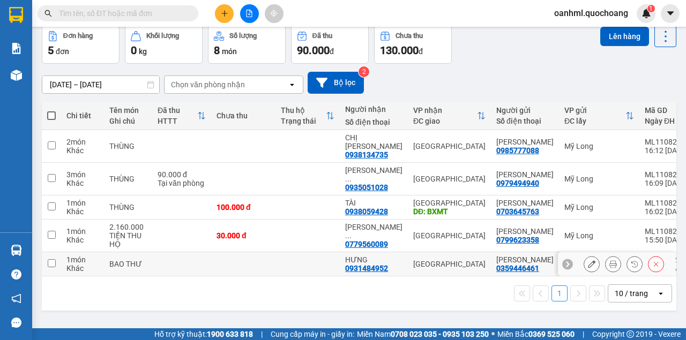
click at [322, 275] on td at bounding box center [308, 264] width 64 height 24
checkbox input "true"
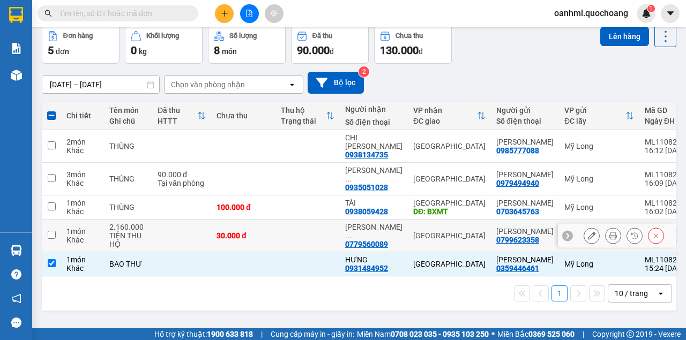
click at [303, 234] on td at bounding box center [308, 236] width 64 height 33
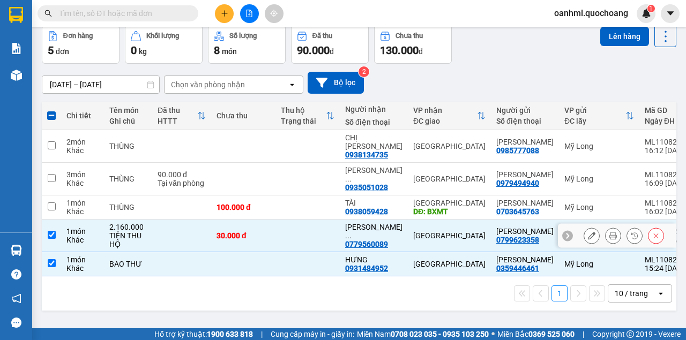
checkbox input "true"
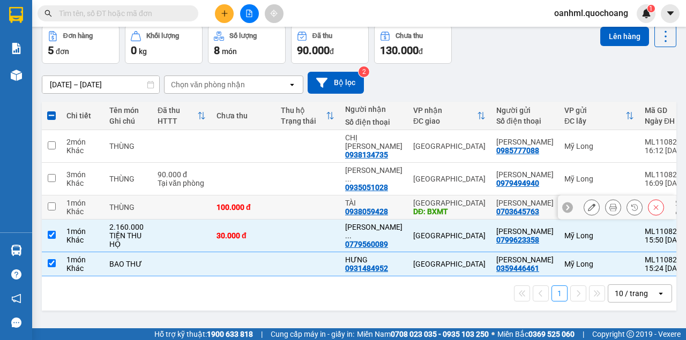
click at [302, 202] on td at bounding box center [308, 208] width 64 height 24
checkbox input "true"
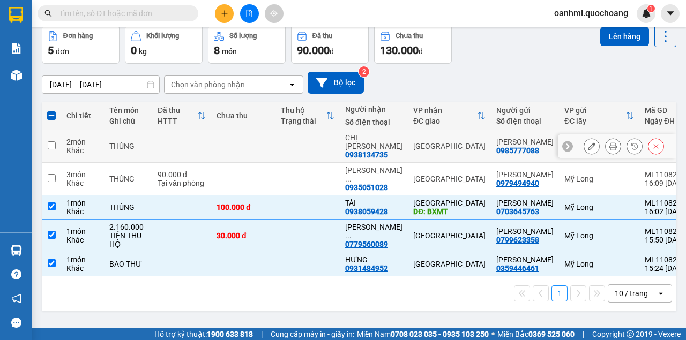
click at [322, 131] on td at bounding box center [308, 146] width 64 height 33
checkbox input "true"
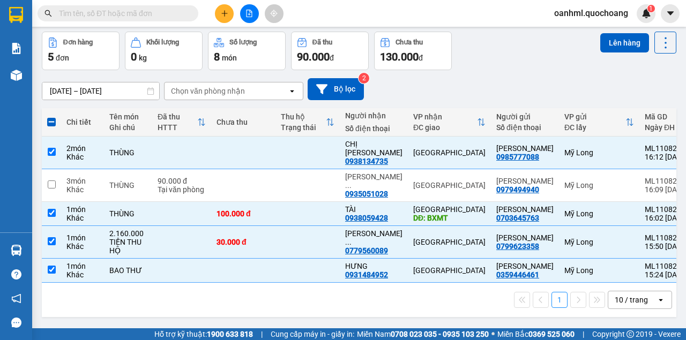
scroll to position [27, 0]
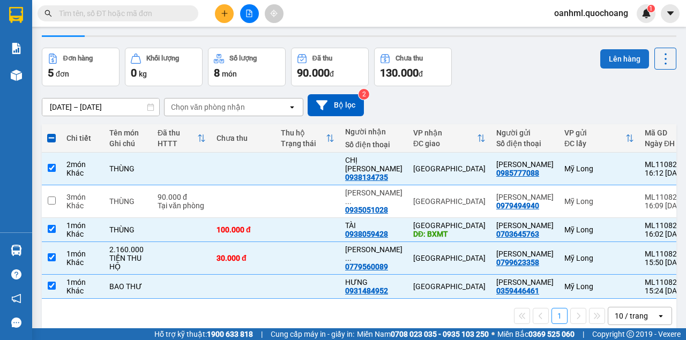
click at [634, 61] on button "Lên hàng" at bounding box center [624, 58] width 49 height 19
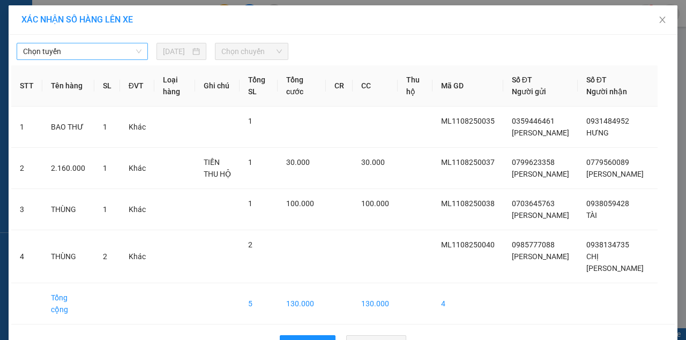
click at [125, 53] on span "Chọn tuyến" at bounding box center [82, 51] width 118 height 16
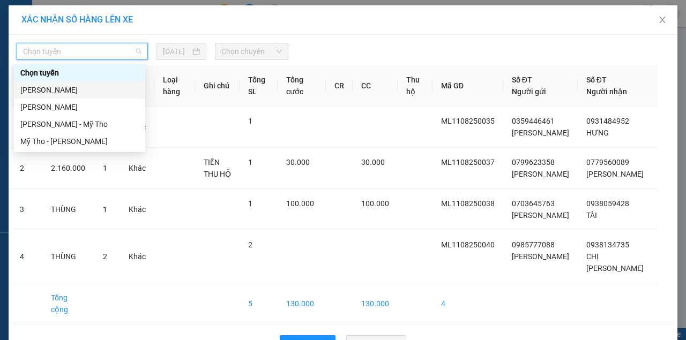
click at [76, 90] on div "Cao Lãnh - Hồ Chí Minh" at bounding box center [79, 90] width 118 height 12
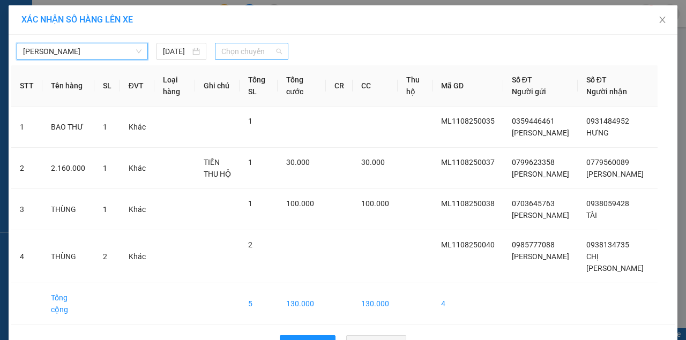
click at [261, 49] on span "Chọn chuyến" at bounding box center [251, 51] width 60 height 16
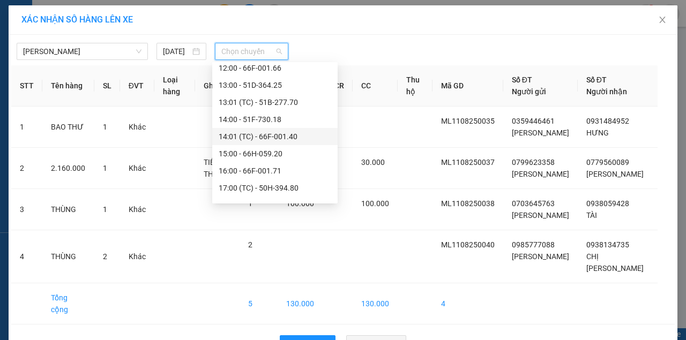
scroll to position [393, 0]
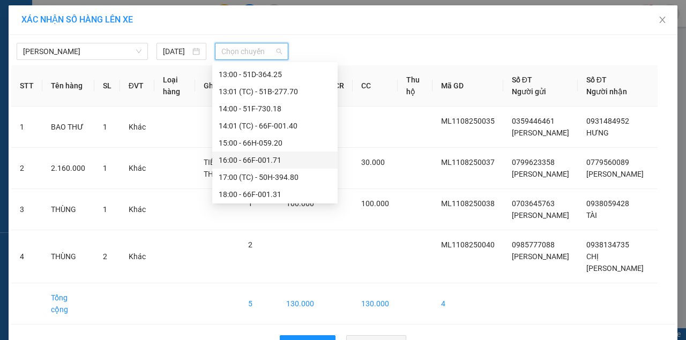
click at [257, 162] on div "16:00 - 66F-001.71" at bounding box center [275, 160] width 113 height 12
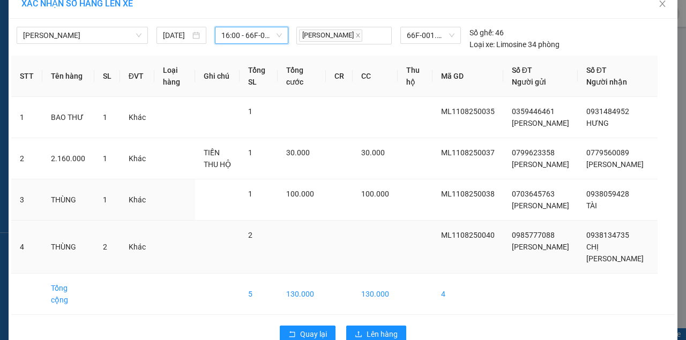
scroll to position [38, 0]
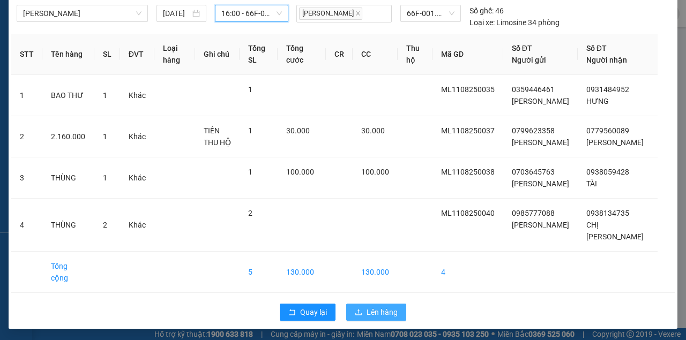
click at [380, 307] on span "Lên hàng" at bounding box center [382, 313] width 31 height 12
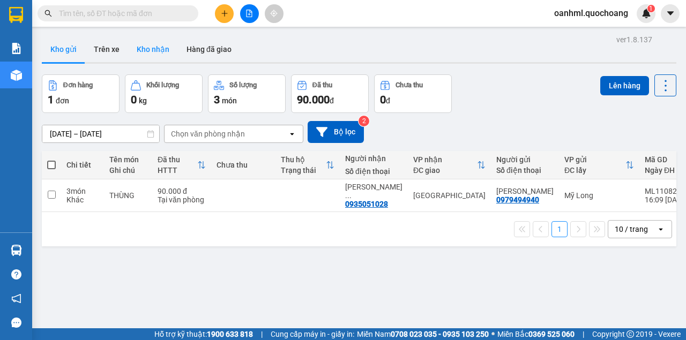
click at [140, 45] on button "Kho nhận" at bounding box center [153, 49] width 50 height 26
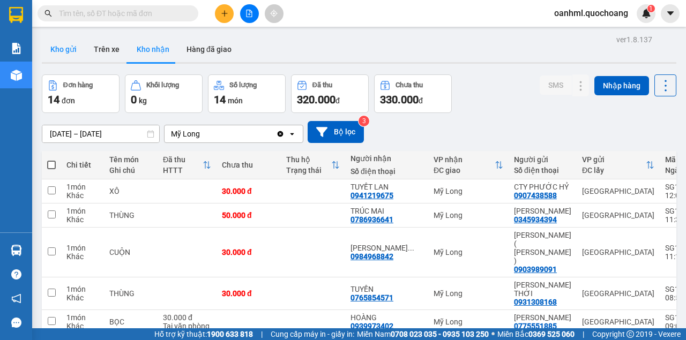
click at [68, 53] on button "Kho gửi" at bounding box center [63, 49] width 43 height 26
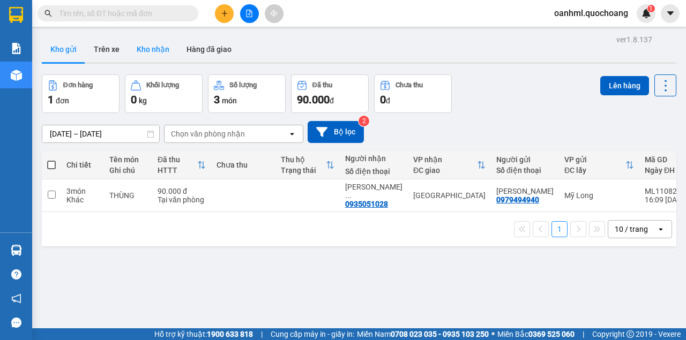
click at [155, 49] on button "Kho nhận" at bounding box center [153, 49] width 50 height 26
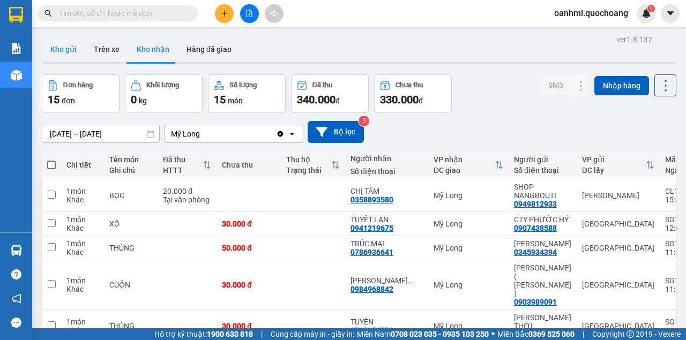
click at [57, 48] on button "Kho gửi" at bounding box center [63, 49] width 43 height 26
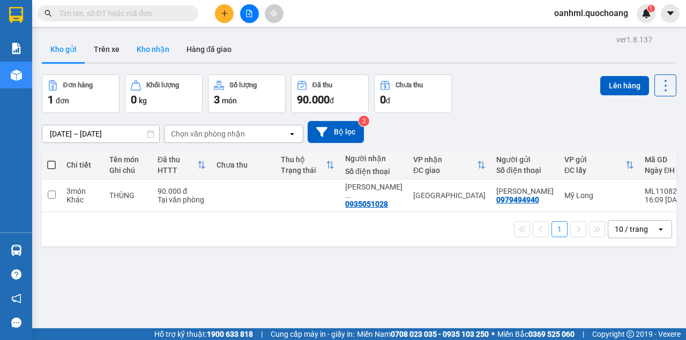
click at [148, 47] on button "Kho nhận" at bounding box center [153, 49] width 50 height 26
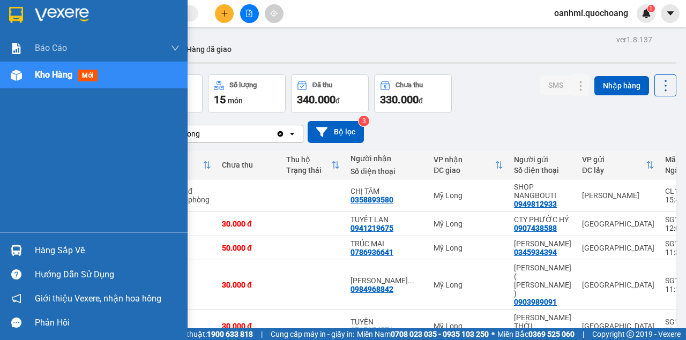
click at [69, 253] on div "Hàng sắp về" at bounding box center [107, 251] width 145 height 16
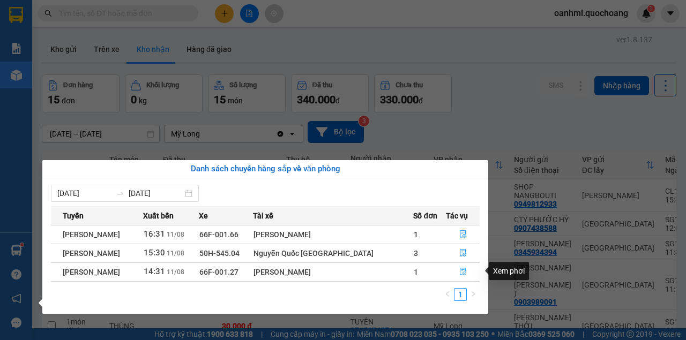
click at [460, 271] on icon "file-done" at bounding box center [463, 272] width 8 height 8
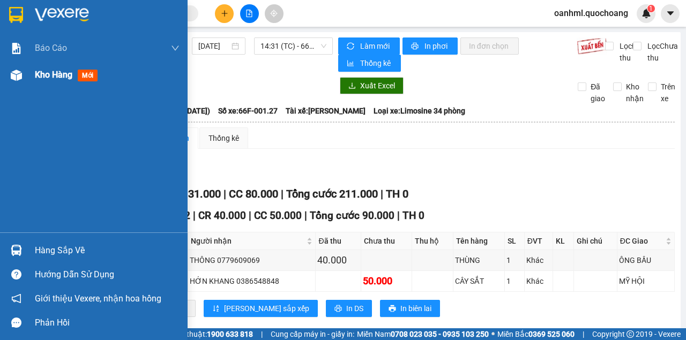
click at [56, 78] on span "Kho hàng" at bounding box center [54, 75] width 38 height 10
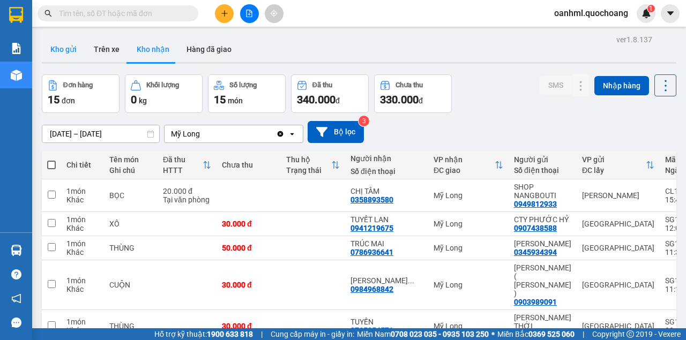
click at [71, 54] on button "Kho gửi" at bounding box center [63, 49] width 43 height 26
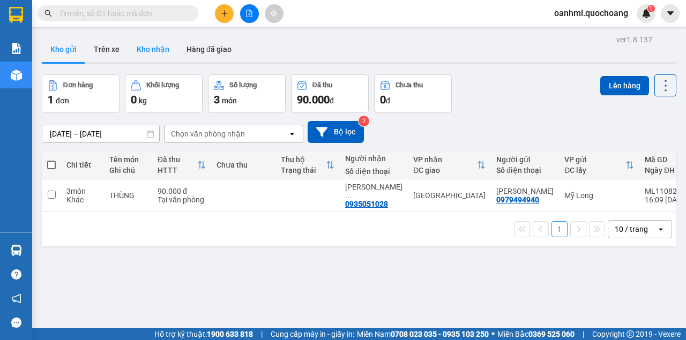
click at [159, 48] on button "Kho nhận" at bounding box center [153, 49] width 50 height 26
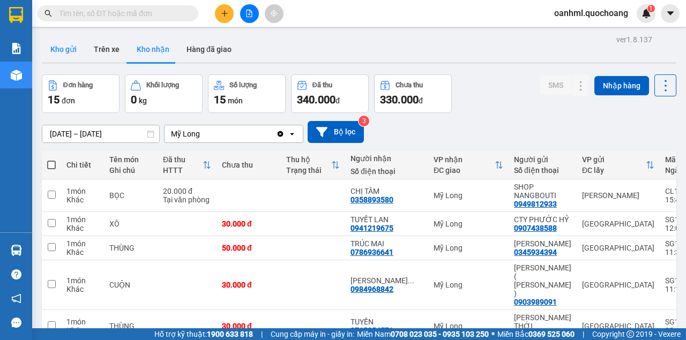
click at [61, 53] on button "Kho gửi" at bounding box center [63, 49] width 43 height 26
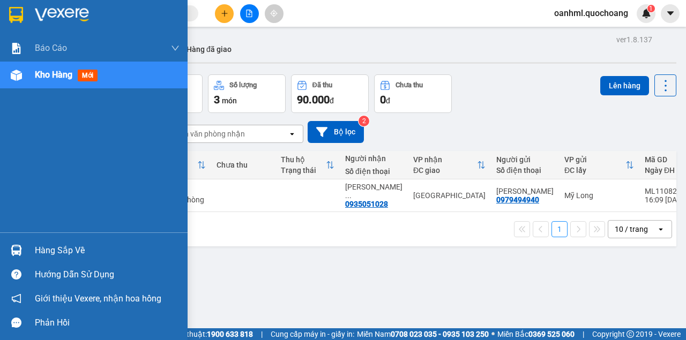
click at [53, 254] on div "Hàng sắp về" at bounding box center [107, 251] width 145 height 16
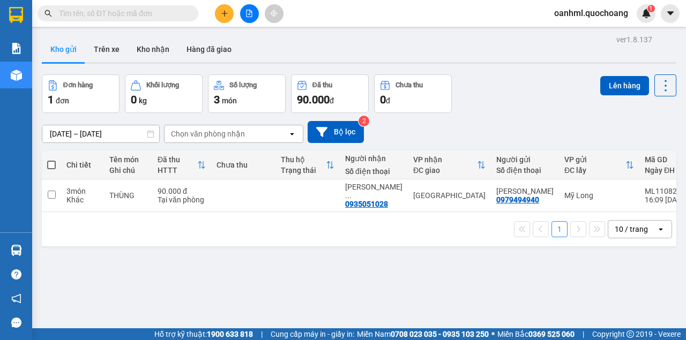
click at [502, 98] on section "Kết quả tìm kiếm ( 7585 ) Bộ lọc Mã ĐH Trạng thái Món hàng Thu hộ Tổng cước Chư…" at bounding box center [343, 170] width 686 height 340
click at [159, 45] on button "Kho nhận" at bounding box center [153, 49] width 50 height 26
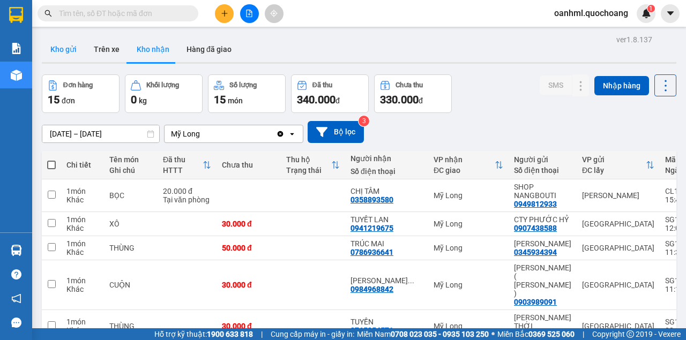
click at [55, 49] on button "Kho gửi" at bounding box center [63, 49] width 43 height 26
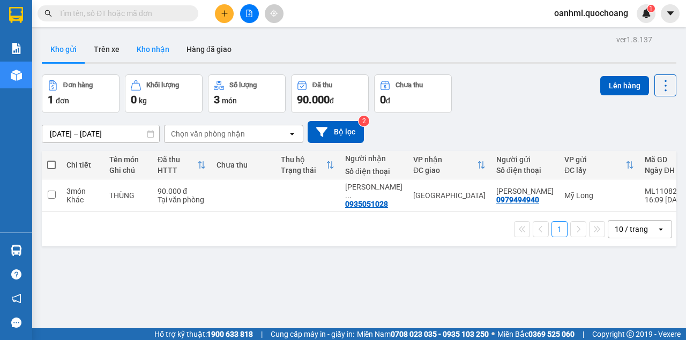
click at [154, 59] on button "Kho nhận" at bounding box center [153, 49] width 50 height 26
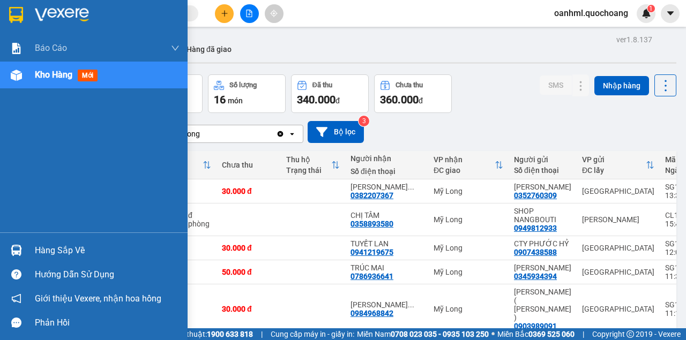
click at [55, 250] on div "Hàng sắp về" at bounding box center [107, 251] width 145 height 16
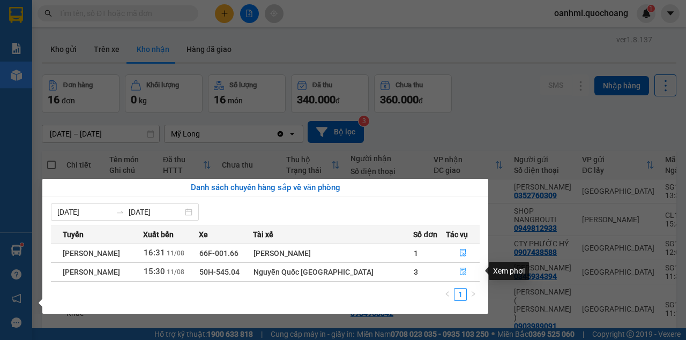
click at [467, 271] on button "button" at bounding box center [462, 272] width 33 height 17
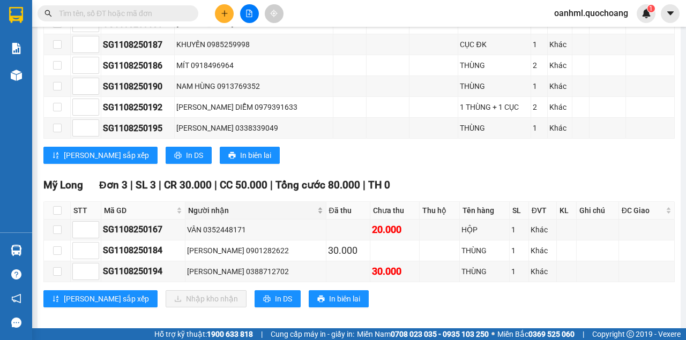
scroll to position [405, 0]
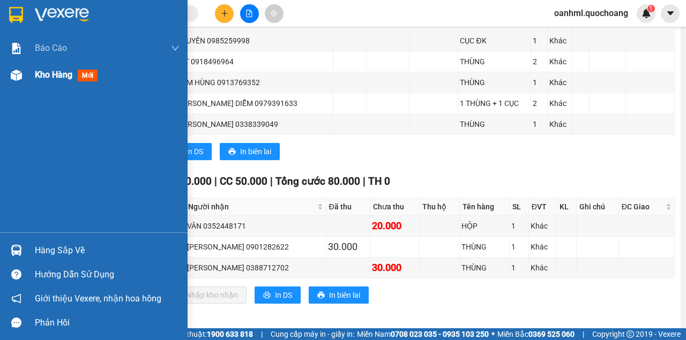
click at [29, 74] on div "Kho hàng mới" at bounding box center [94, 75] width 188 height 27
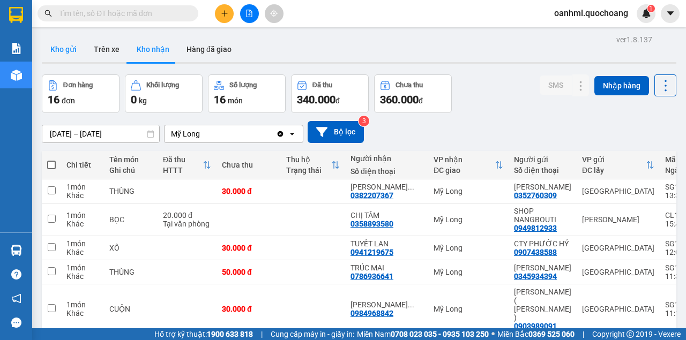
click at [65, 49] on button "Kho gửi" at bounding box center [63, 49] width 43 height 26
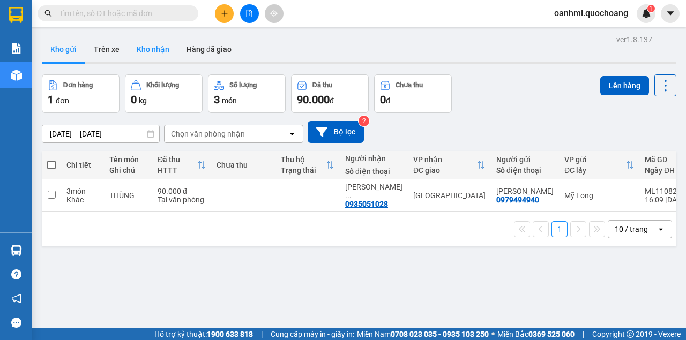
click at [159, 50] on button "Kho nhận" at bounding box center [153, 49] width 50 height 26
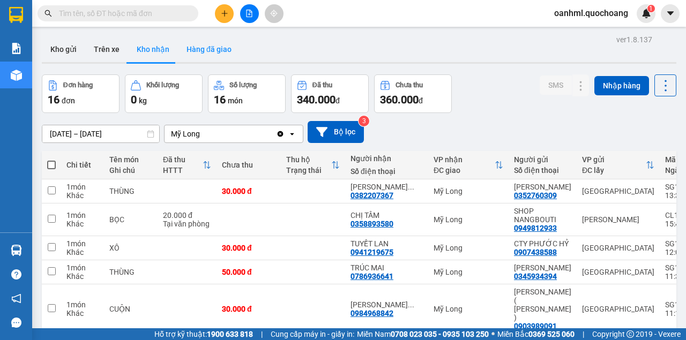
click at [211, 50] on button "Hàng đã giao" at bounding box center [209, 49] width 62 height 26
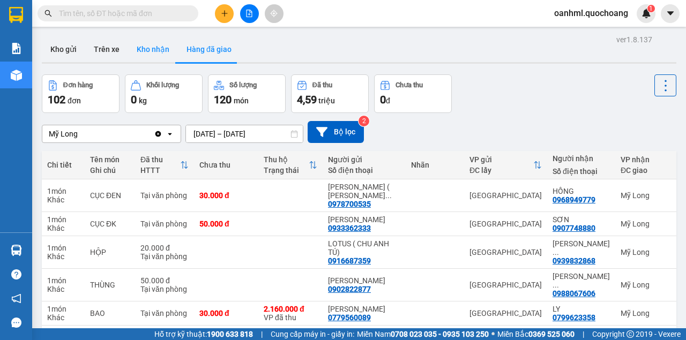
click at [146, 53] on button "Kho nhận" at bounding box center [153, 49] width 50 height 26
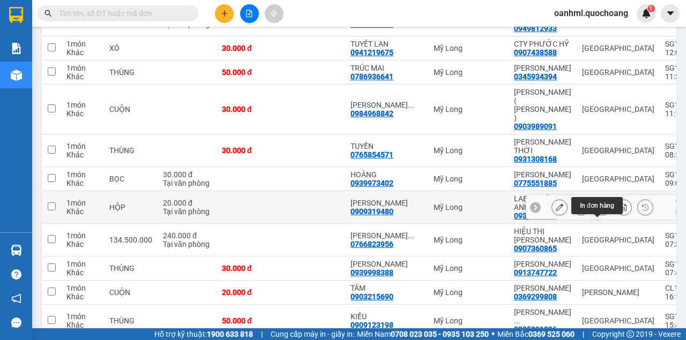
scroll to position [214, 0]
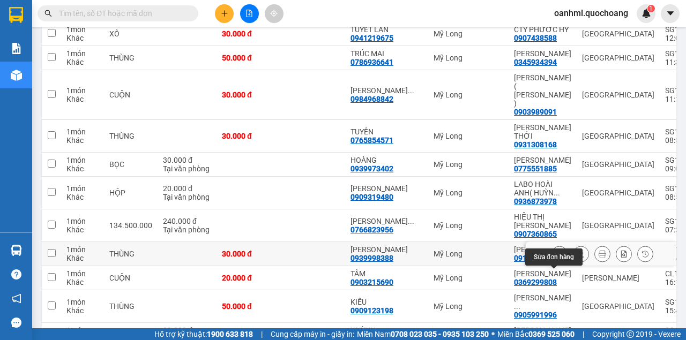
click at [556, 258] on icon at bounding box center [560, 254] width 8 height 8
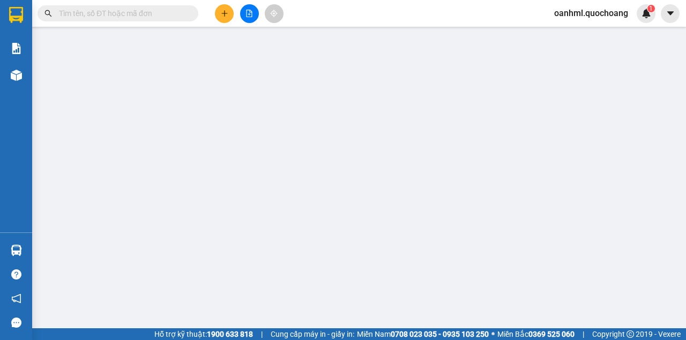
type input "0913747722"
type input "NGUYỄN THANH HẢI"
type input "240A MINH PHỤNG P BÌNH TÂY"
type input "0939998388"
type input "DIỄM TRINH"
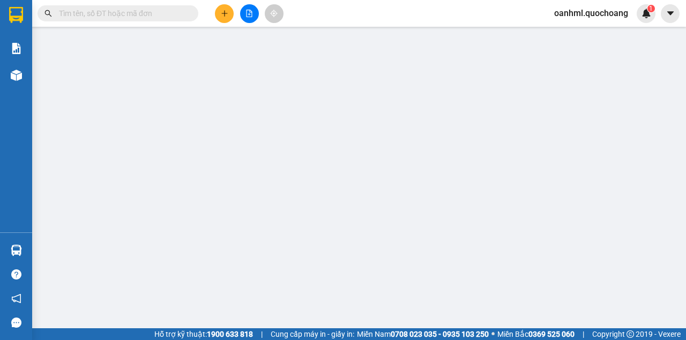
type input "30.000"
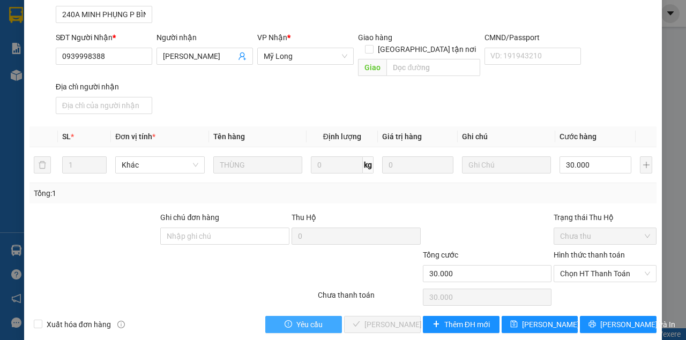
scroll to position [144, 0]
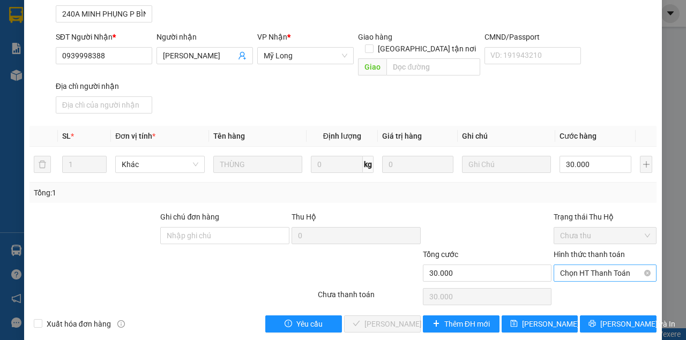
click at [570, 265] on span "Chọn HT Thanh Toán" at bounding box center [605, 273] width 90 height 16
click at [566, 285] on div "Tại văn phòng" at bounding box center [600, 282] width 89 height 12
type input "0"
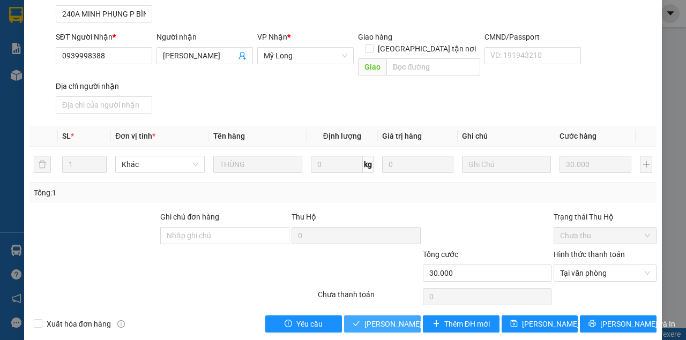
click at [408, 318] on span "Lưu và Giao hàng" at bounding box center [415, 324] width 103 height 12
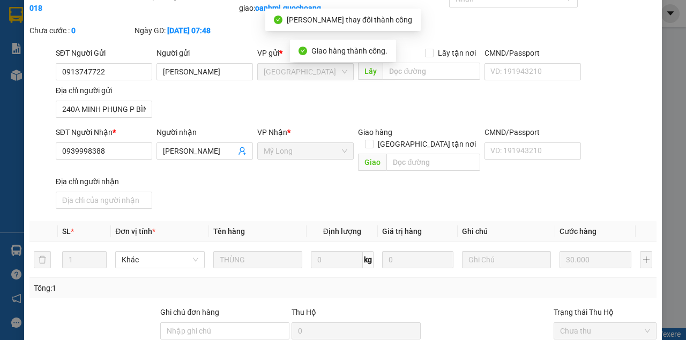
scroll to position [0, 0]
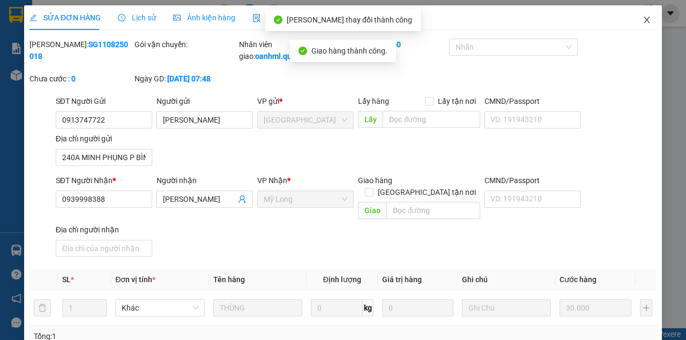
click at [643, 18] on icon "close" at bounding box center [647, 20] width 9 height 9
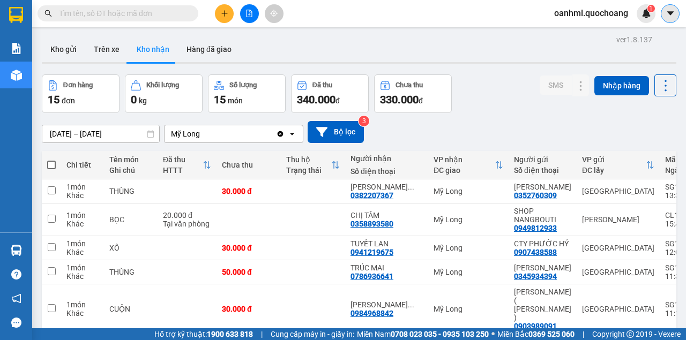
click at [670, 12] on icon "caret-down" at bounding box center [670, 13] width 6 height 4
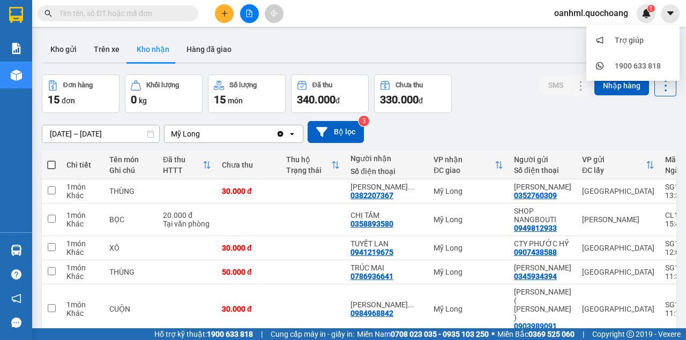
click at [568, 12] on span "oanhml.quochoang" at bounding box center [591, 12] width 91 height 13
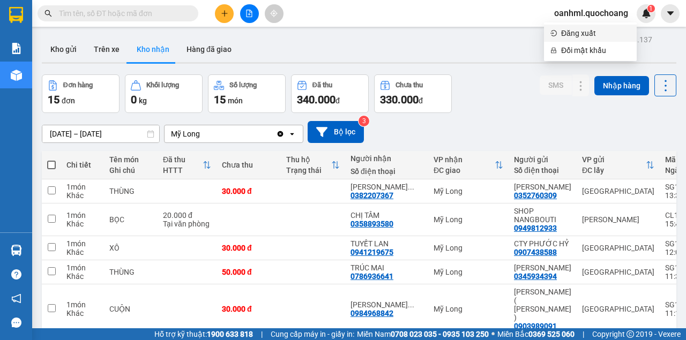
click at [565, 31] on span "Đăng xuất" at bounding box center [595, 33] width 69 height 12
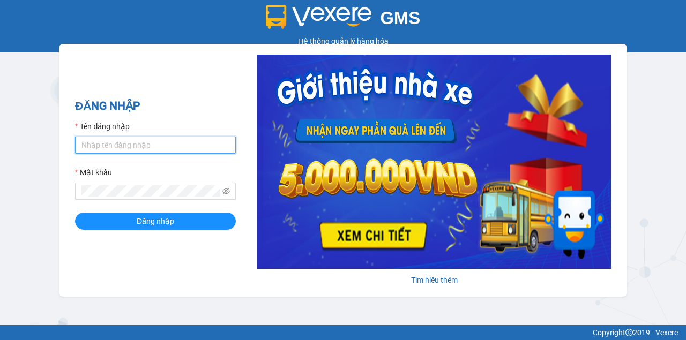
drag, startPoint x: 0, startPoint y: 0, endPoint x: 162, endPoint y: 144, distance: 216.8
click at [162, 144] on input "Tên đăng nhập" at bounding box center [155, 145] width 161 height 17
click at [131, 145] on input "Tên đăng nhập" at bounding box center [155, 145] width 161 height 17
